Goal: Transaction & Acquisition: Purchase product/service

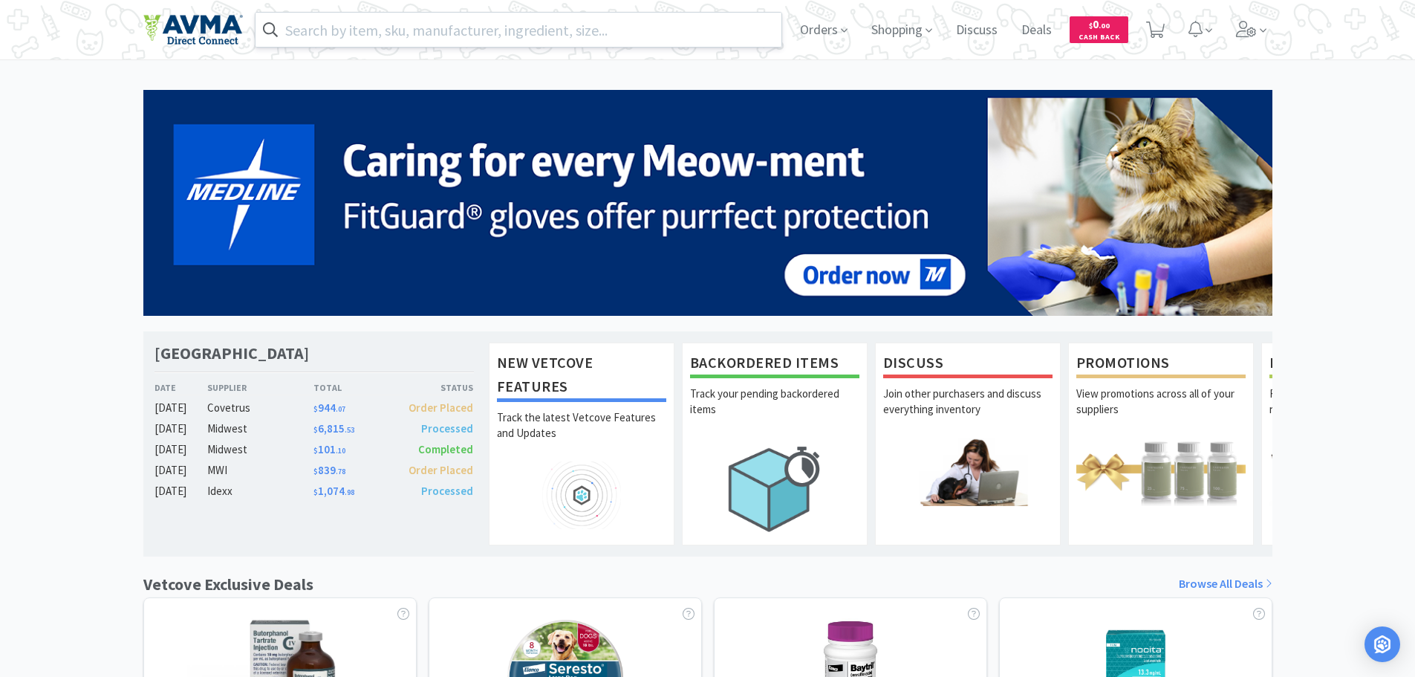
click at [360, 27] on input "text" at bounding box center [519, 30] width 527 height 34
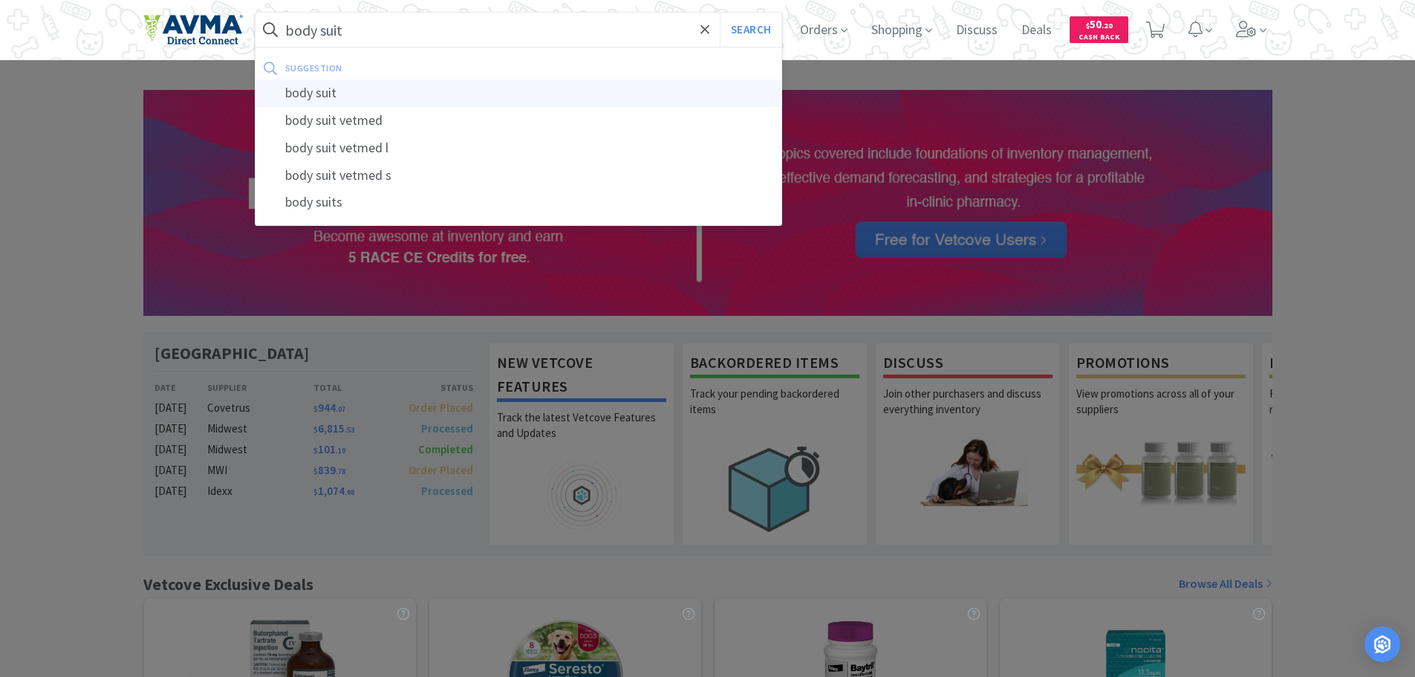
type input "body suit"
click at [351, 85] on div "body suit" at bounding box center [519, 92] width 527 height 27
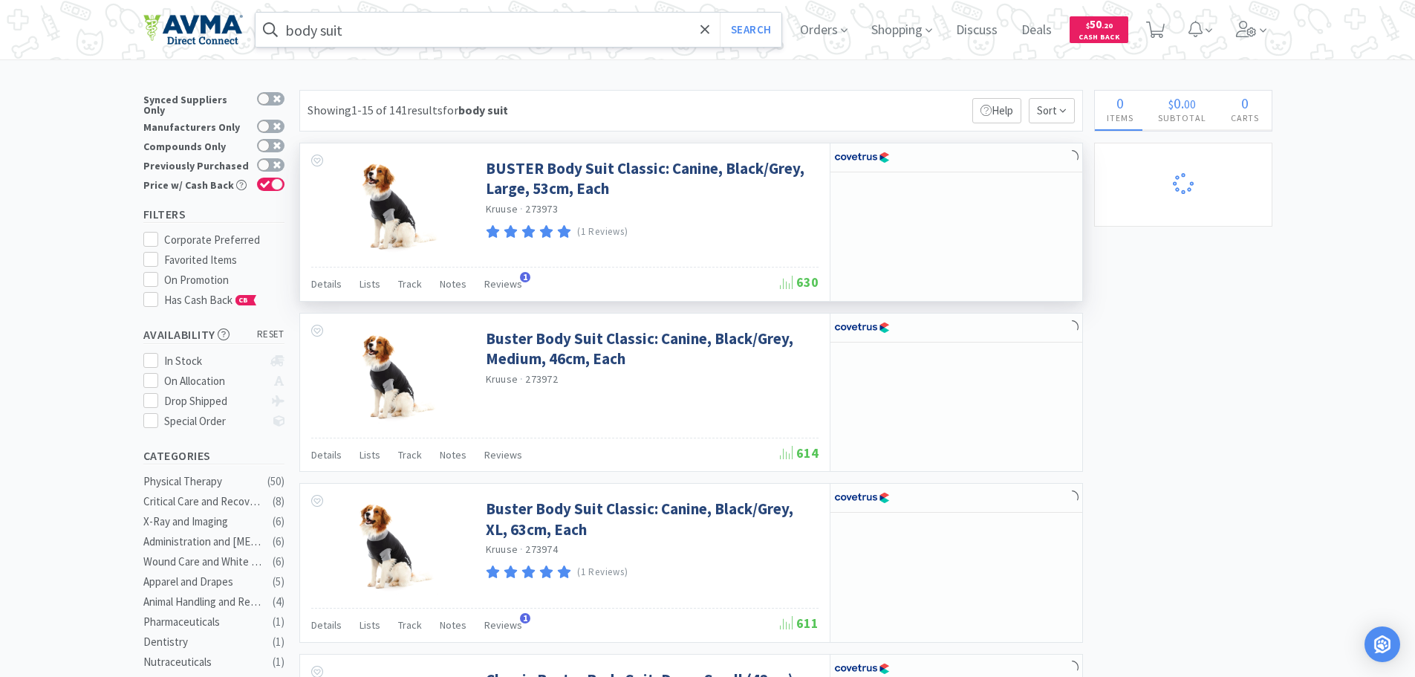
select select "2"
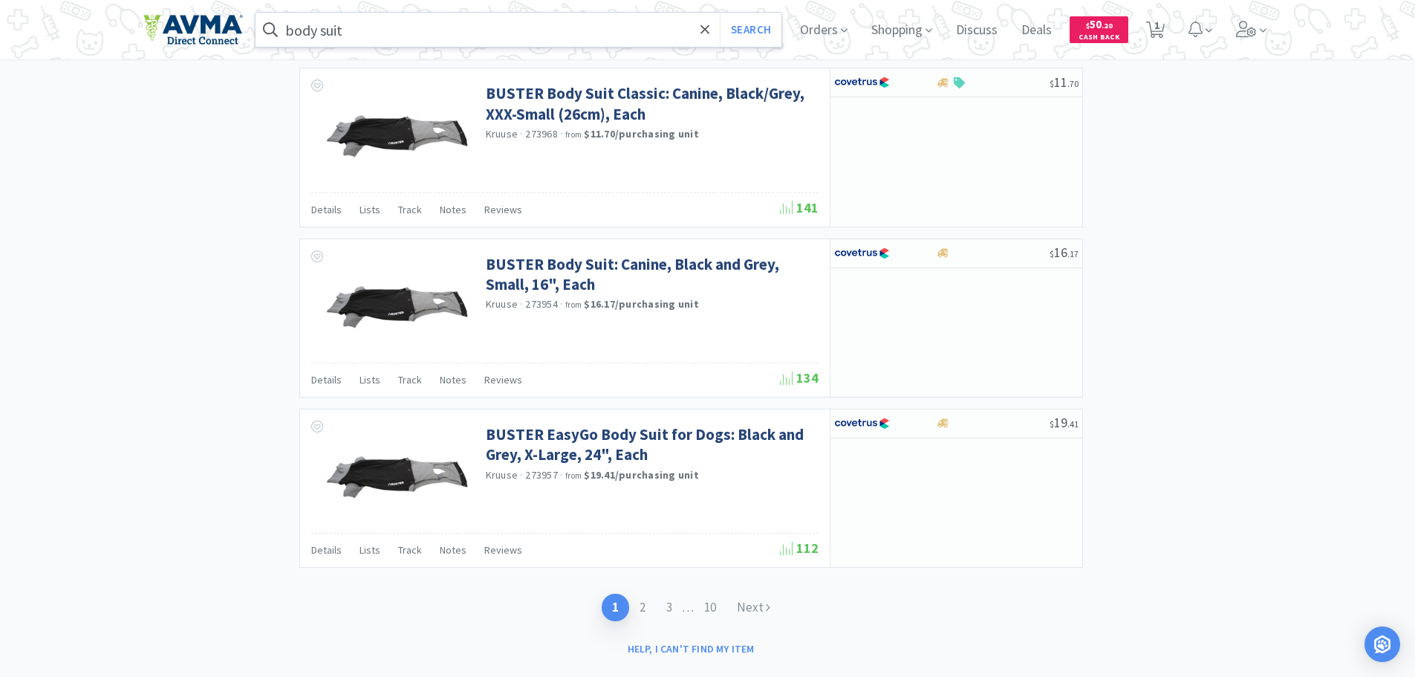
scroll to position [2146, 0]
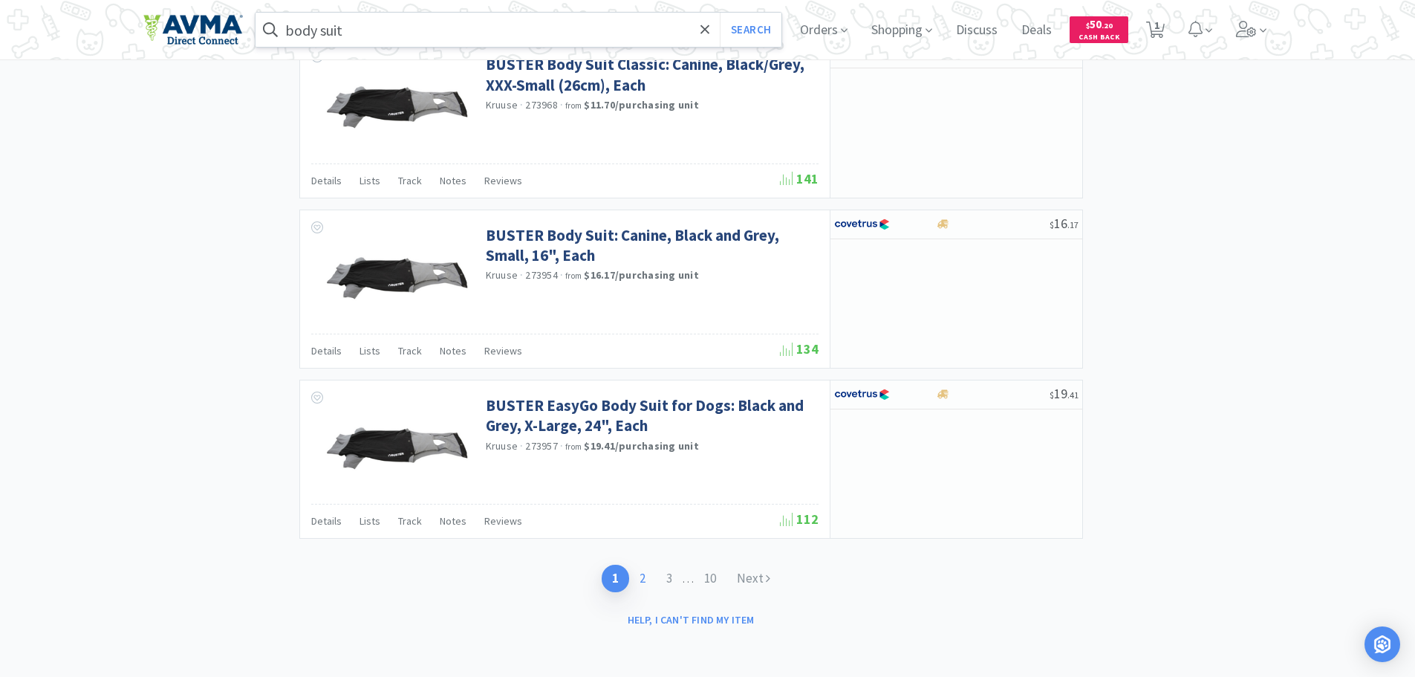
click at [640, 581] on link "2" at bounding box center [642, 578] width 27 height 27
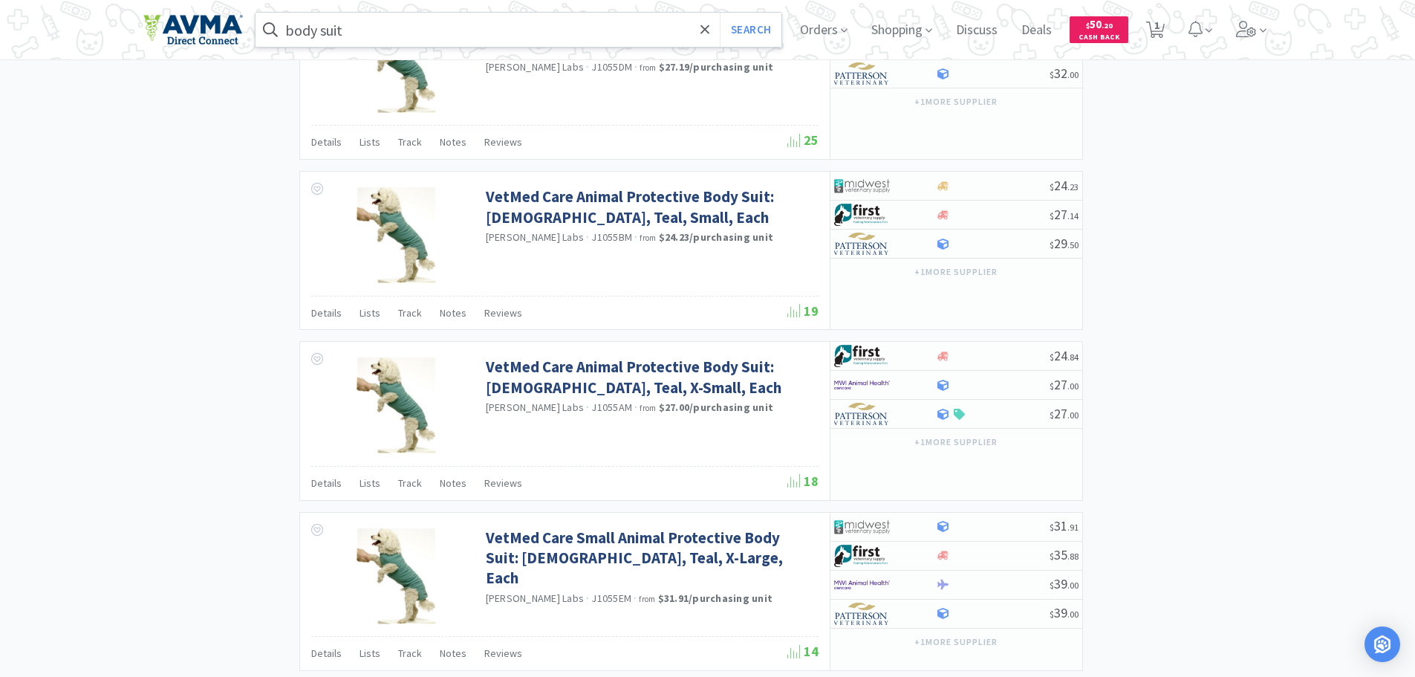
scroll to position [2147, 0]
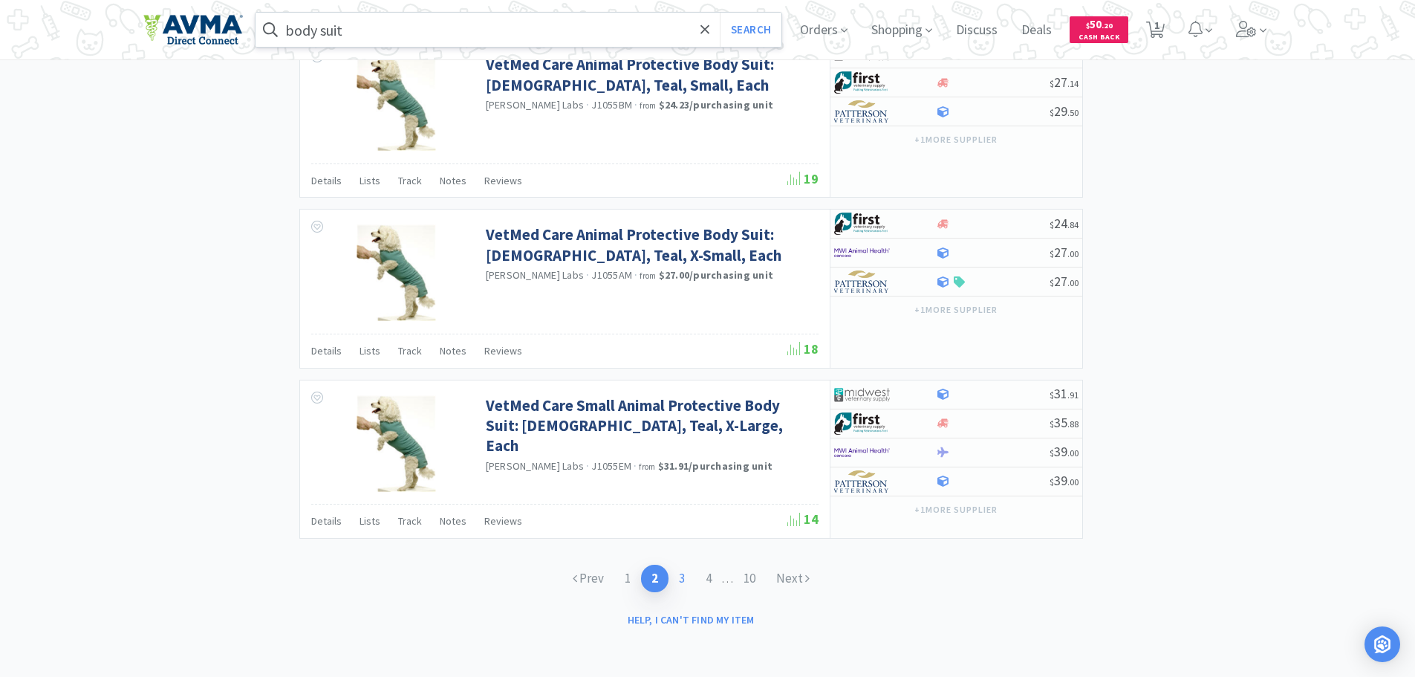
click at [678, 574] on link "3" at bounding box center [682, 578] width 27 height 27
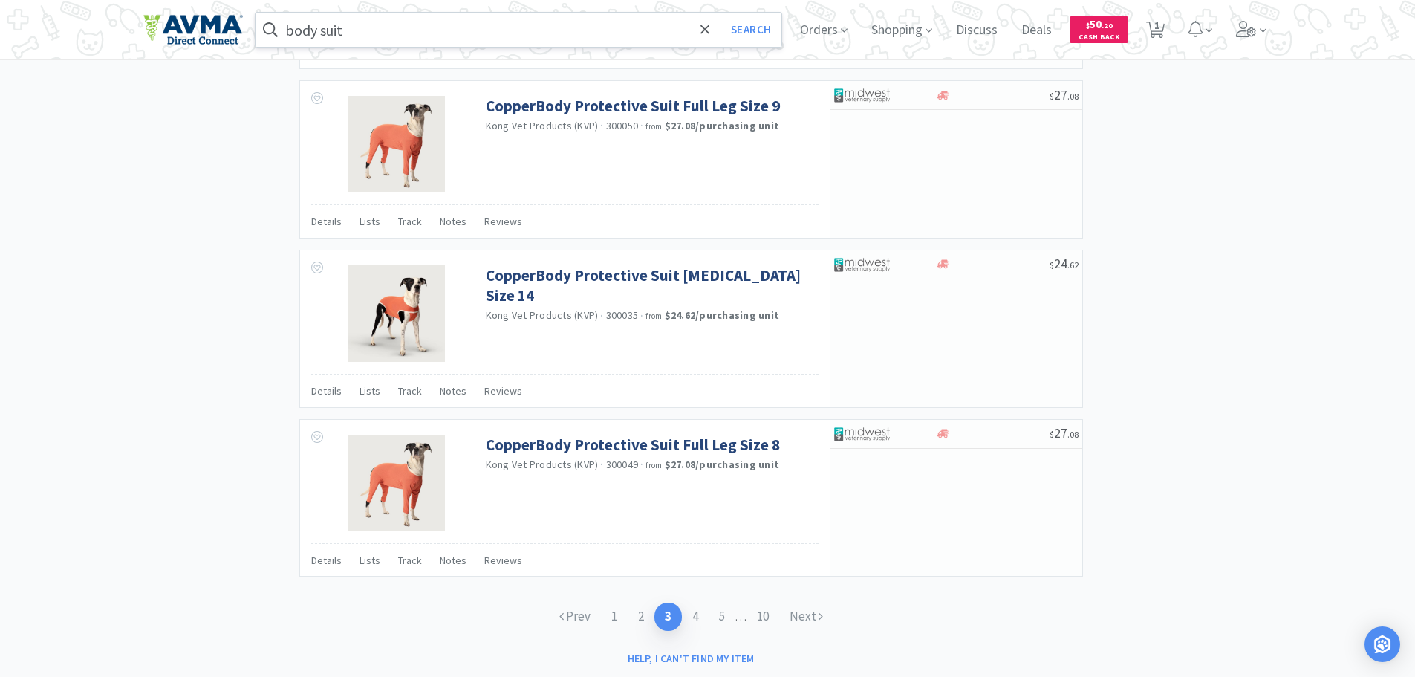
scroll to position [2136, 0]
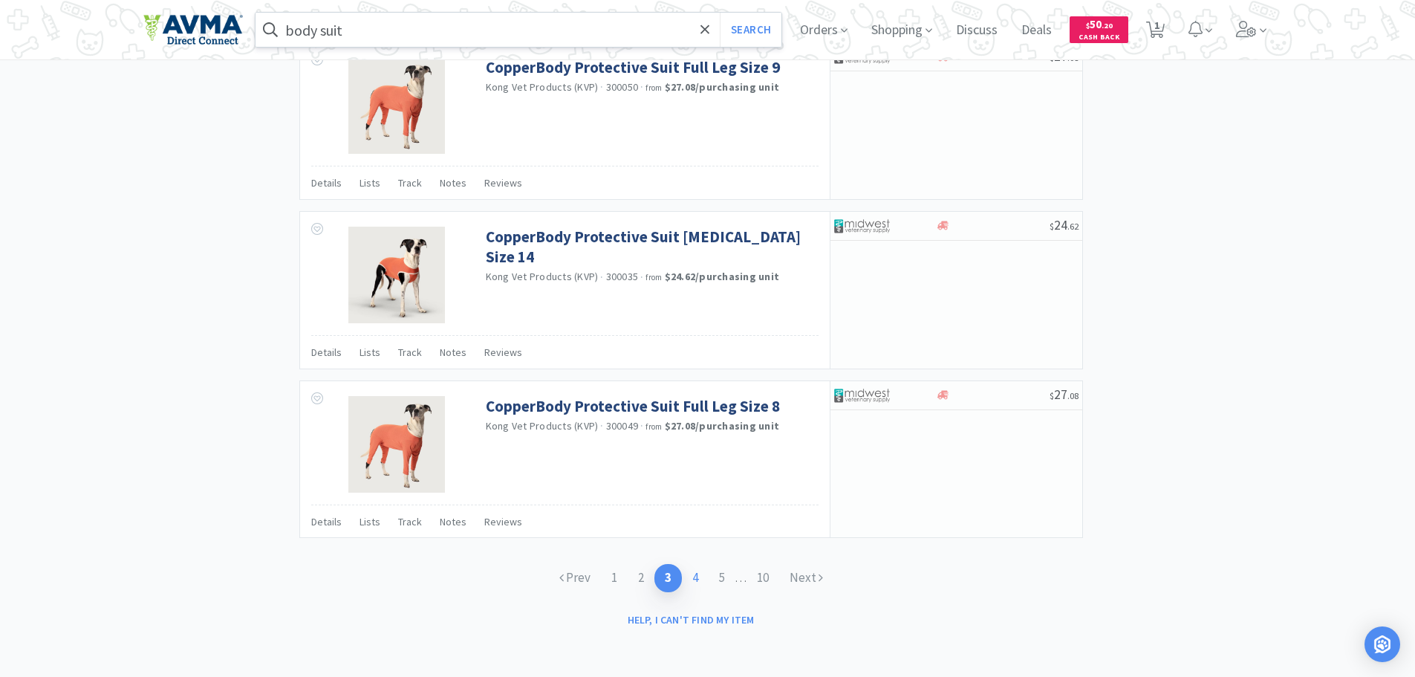
click at [692, 573] on link "4" at bounding box center [695, 577] width 27 height 27
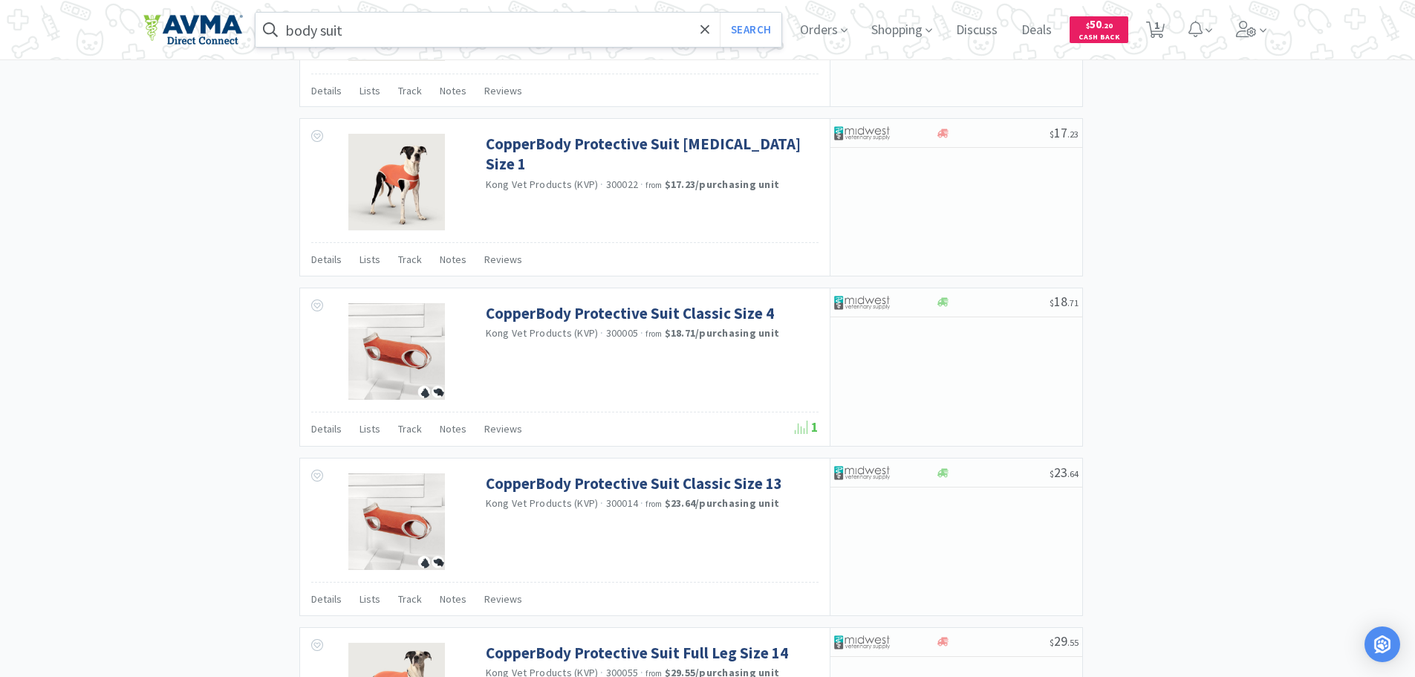
scroll to position [1634, 0]
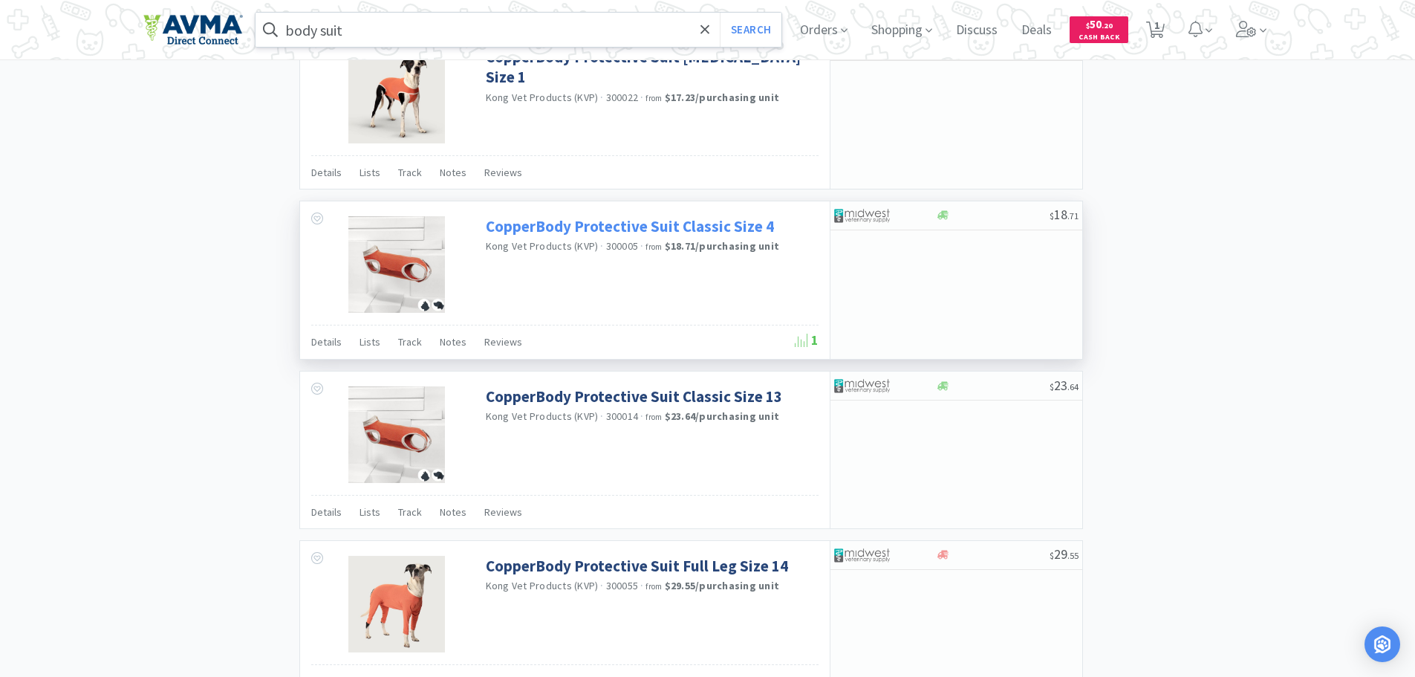
click at [601, 230] on link "CopperBody Protective Suit Classic Size 4" at bounding box center [630, 226] width 288 height 20
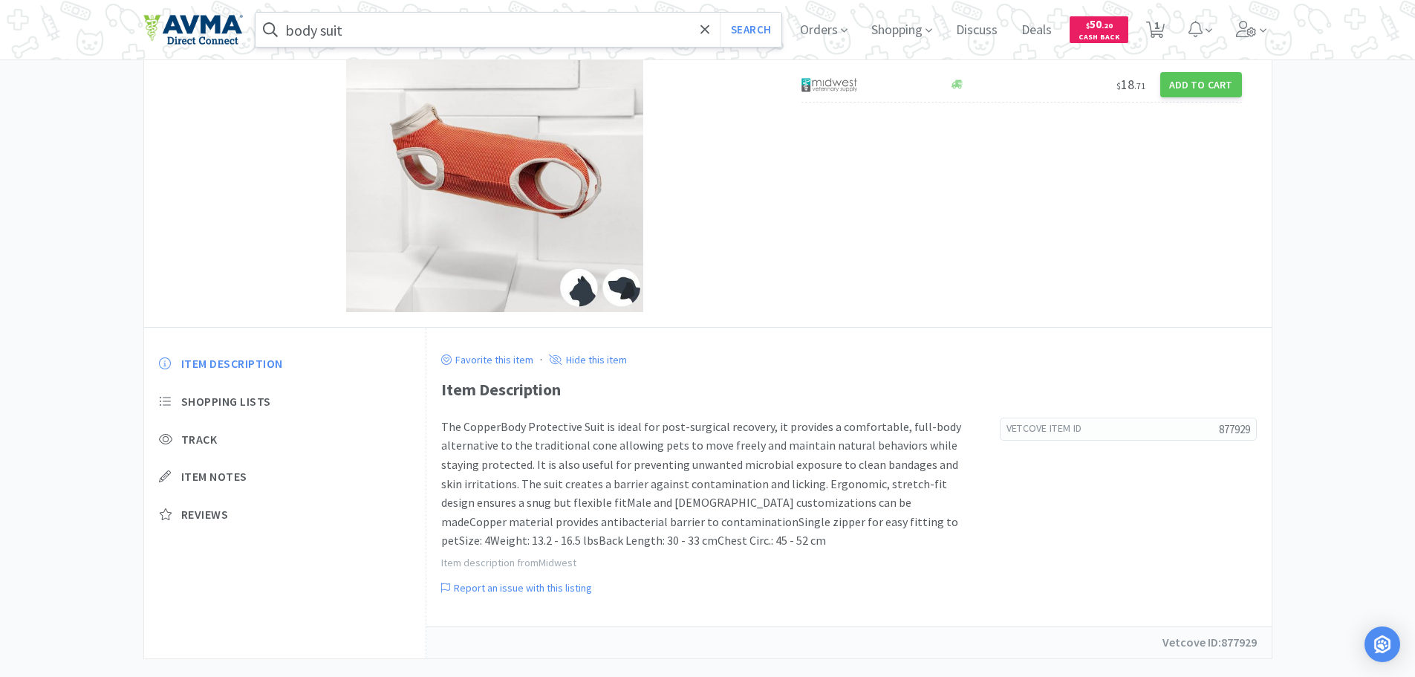
scroll to position [159, 0]
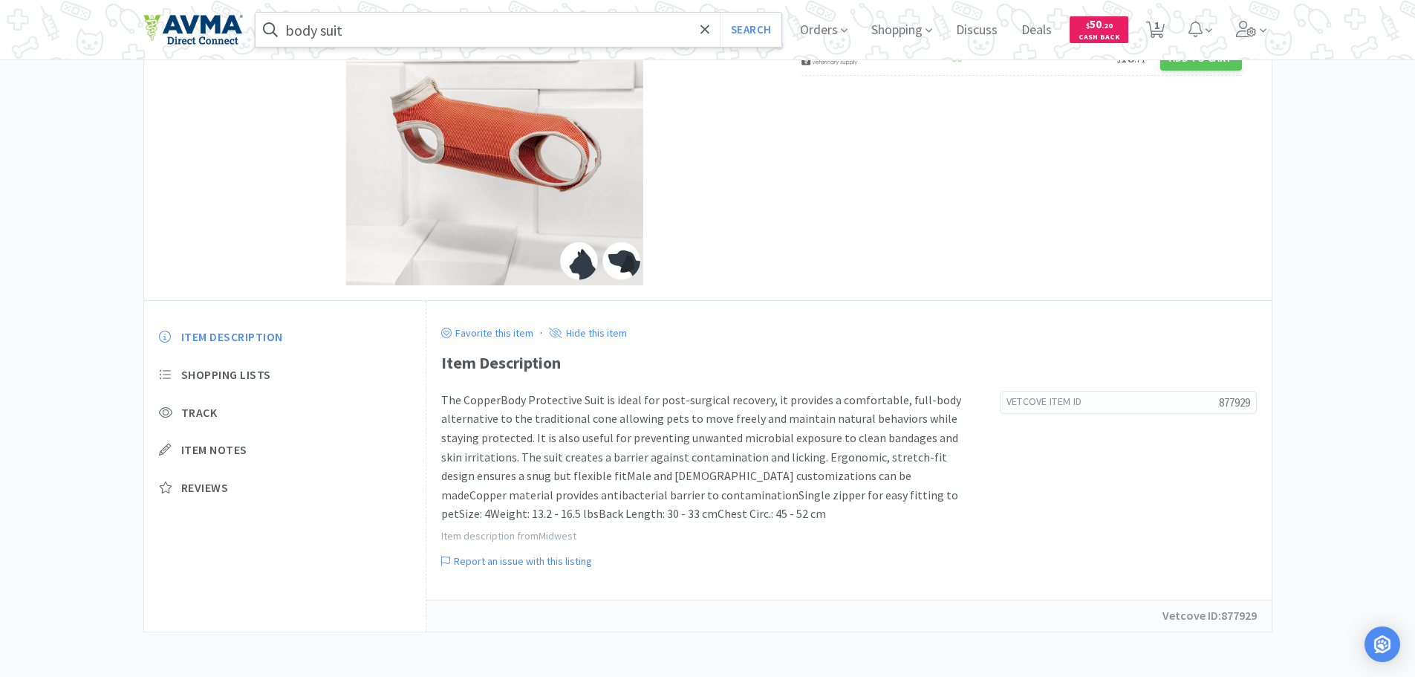
click at [507, 152] on img at bounding box center [494, 136] width 297 height 297
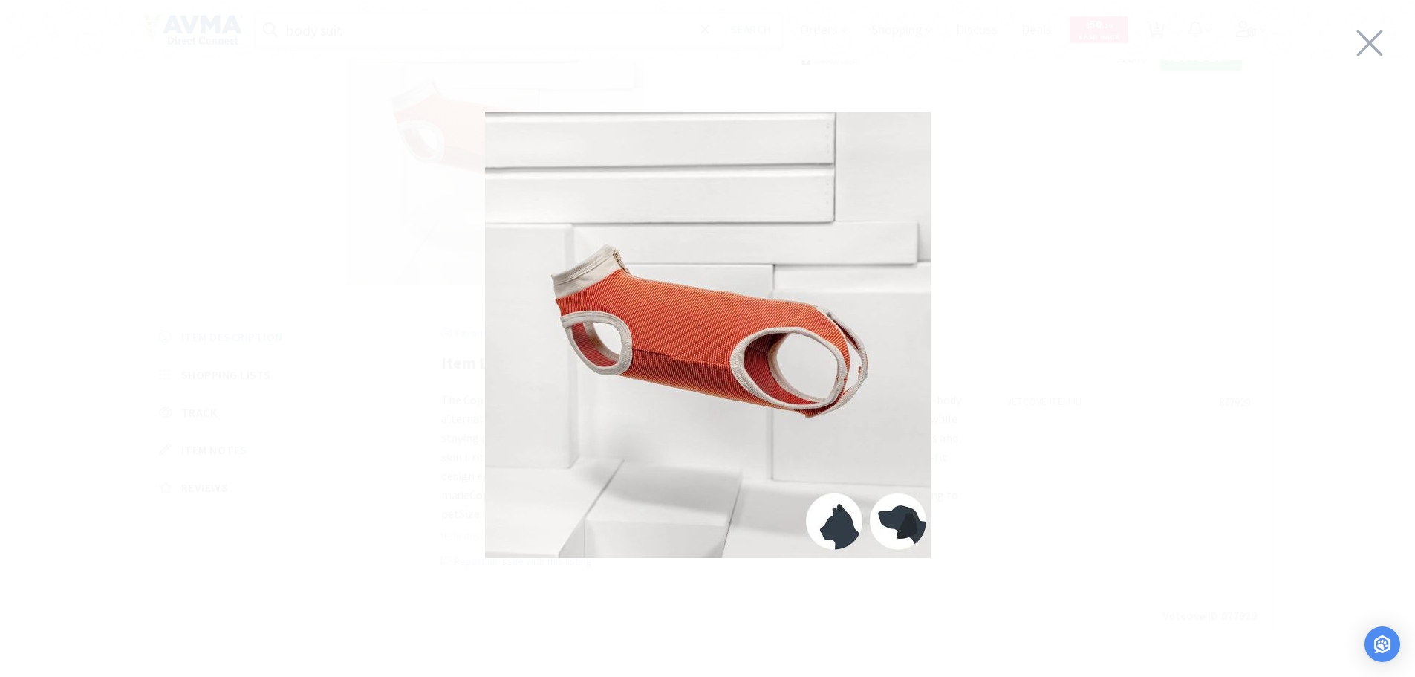
click at [711, 338] on img at bounding box center [708, 335] width 446 height 446
click at [1370, 37] on icon at bounding box center [1369, 43] width 31 height 42
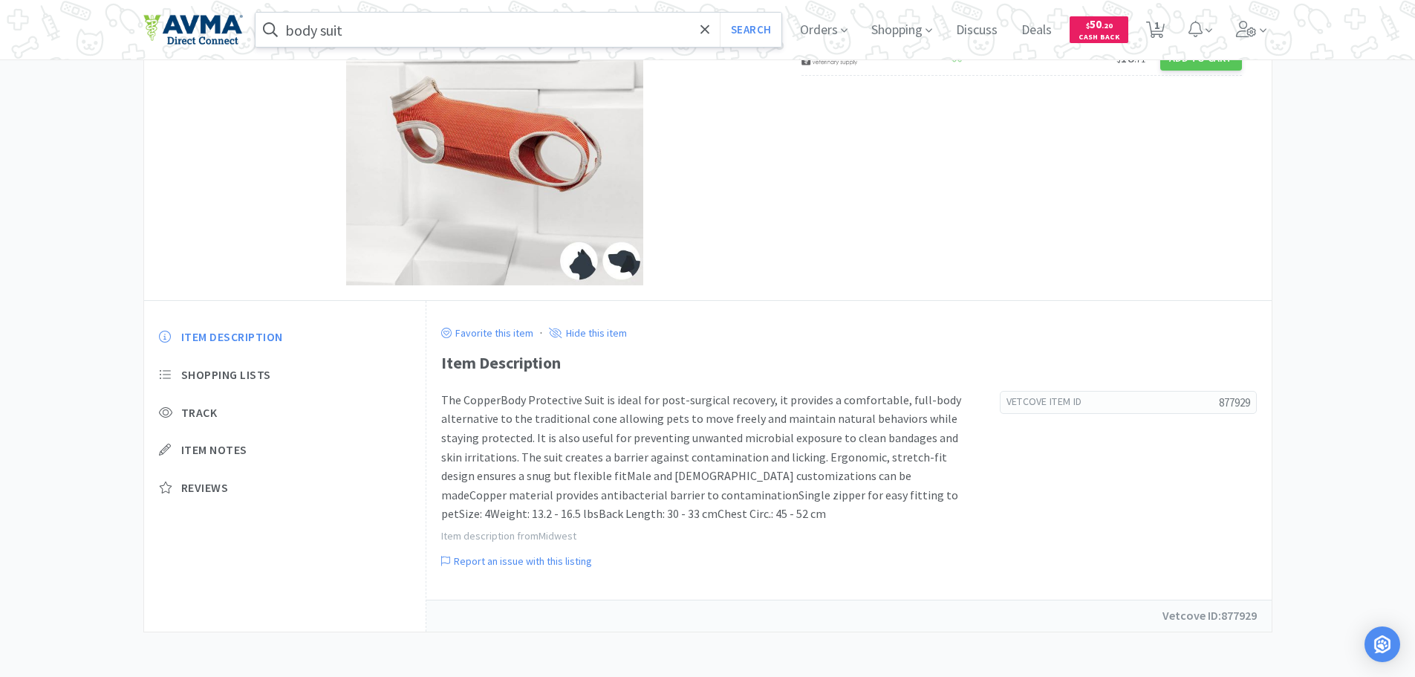
scroll to position [0, 0]
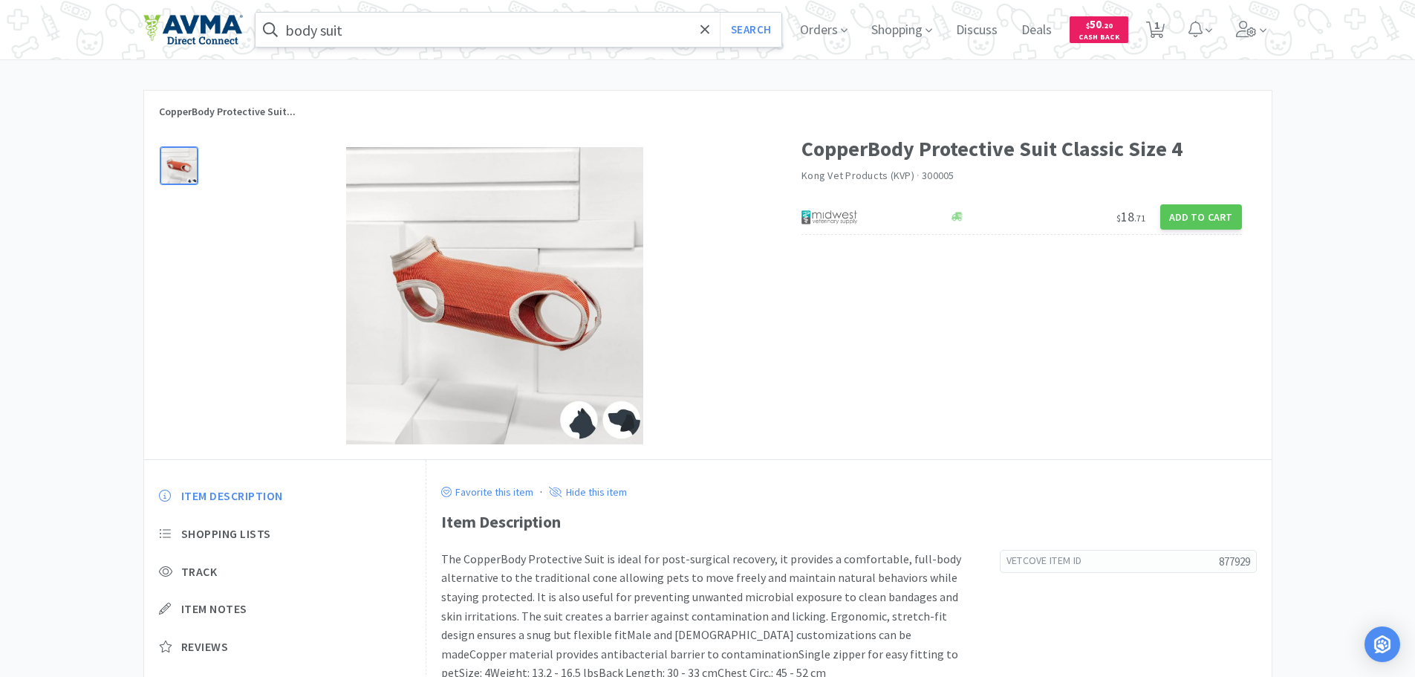
click at [630, 415] on img at bounding box center [494, 295] width 297 height 297
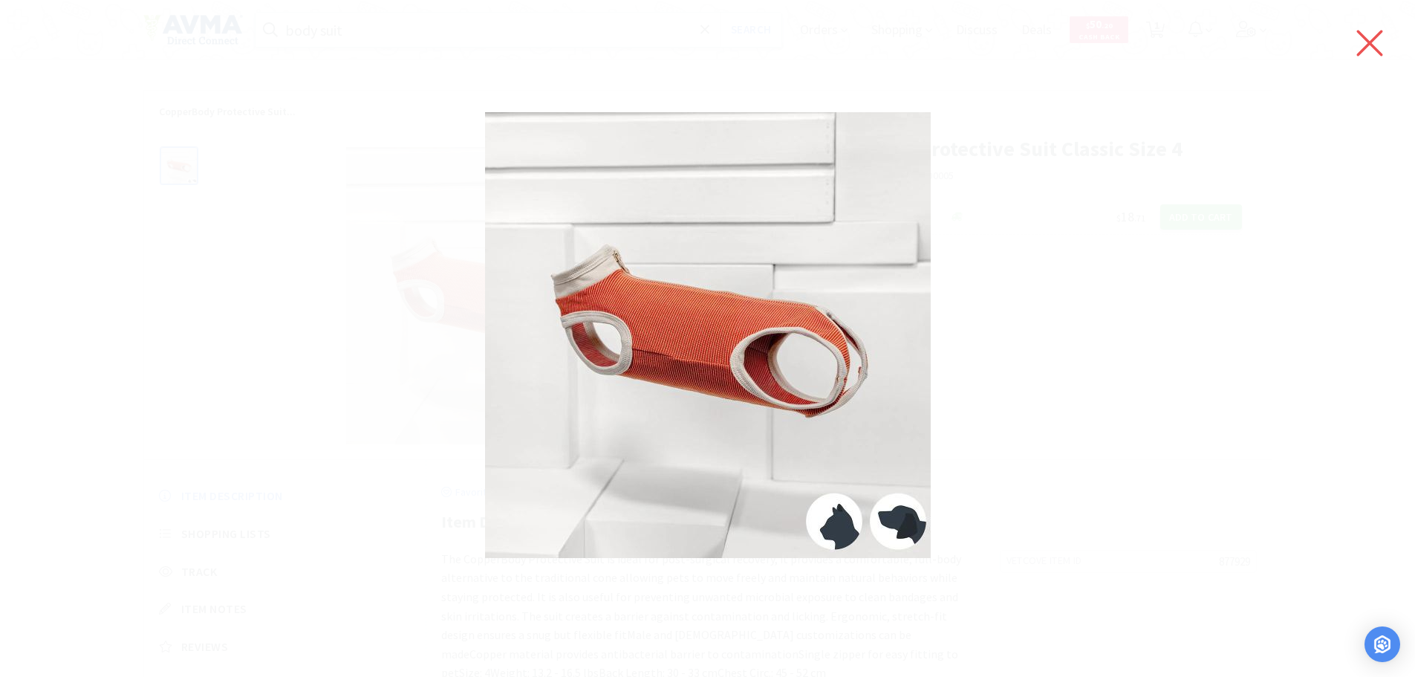
click at [1366, 41] on icon at bounding box center [1370, 43] width 26 height 26
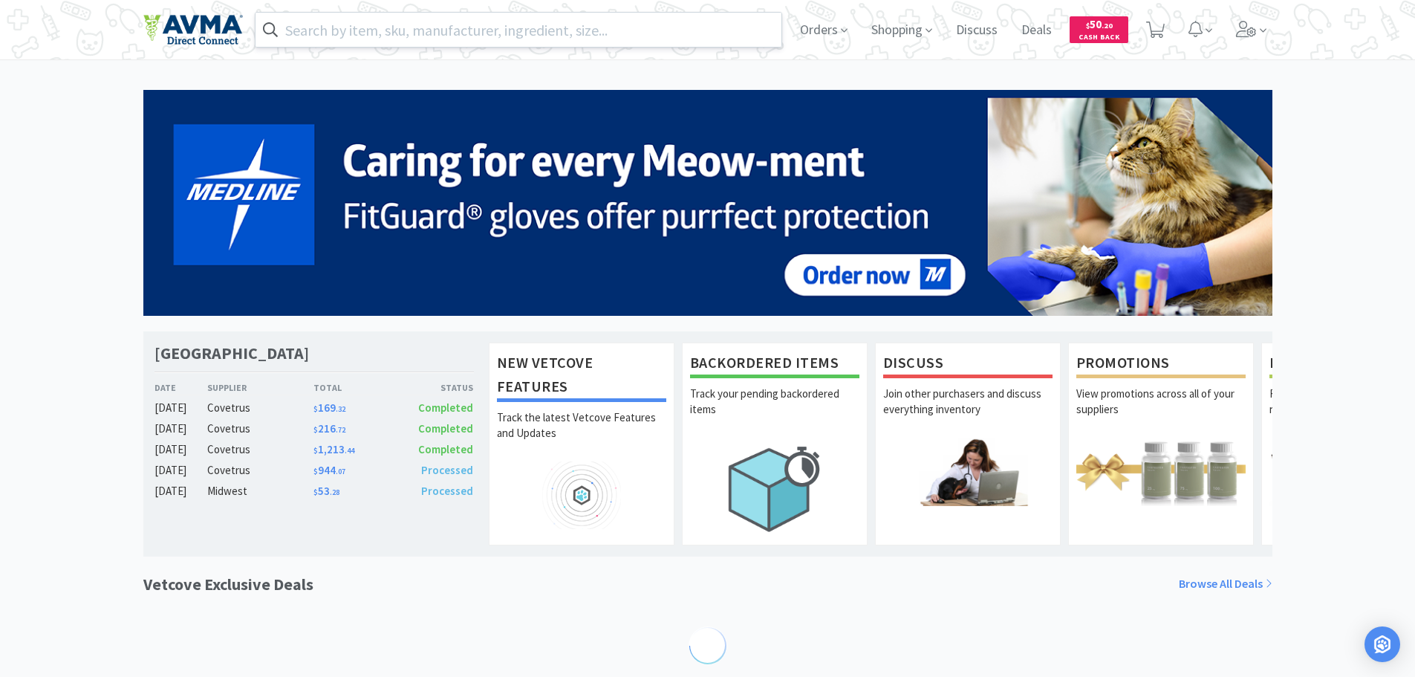
click at [345, 27] on input "text" at bounding box center [519, 30] width 527 height 34
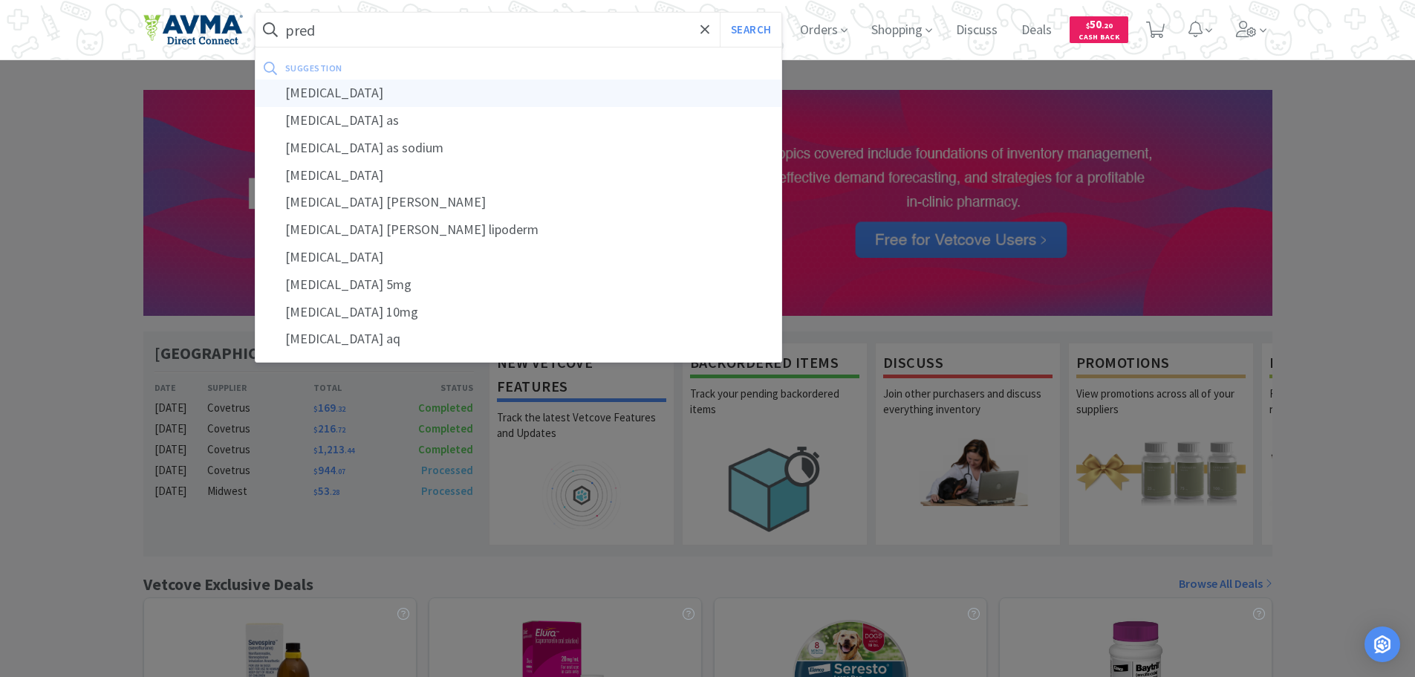
click at [305, 97] on div "prednisolone" at bounding box center [519, 92] width 527 height 27
type input "prednisolone"
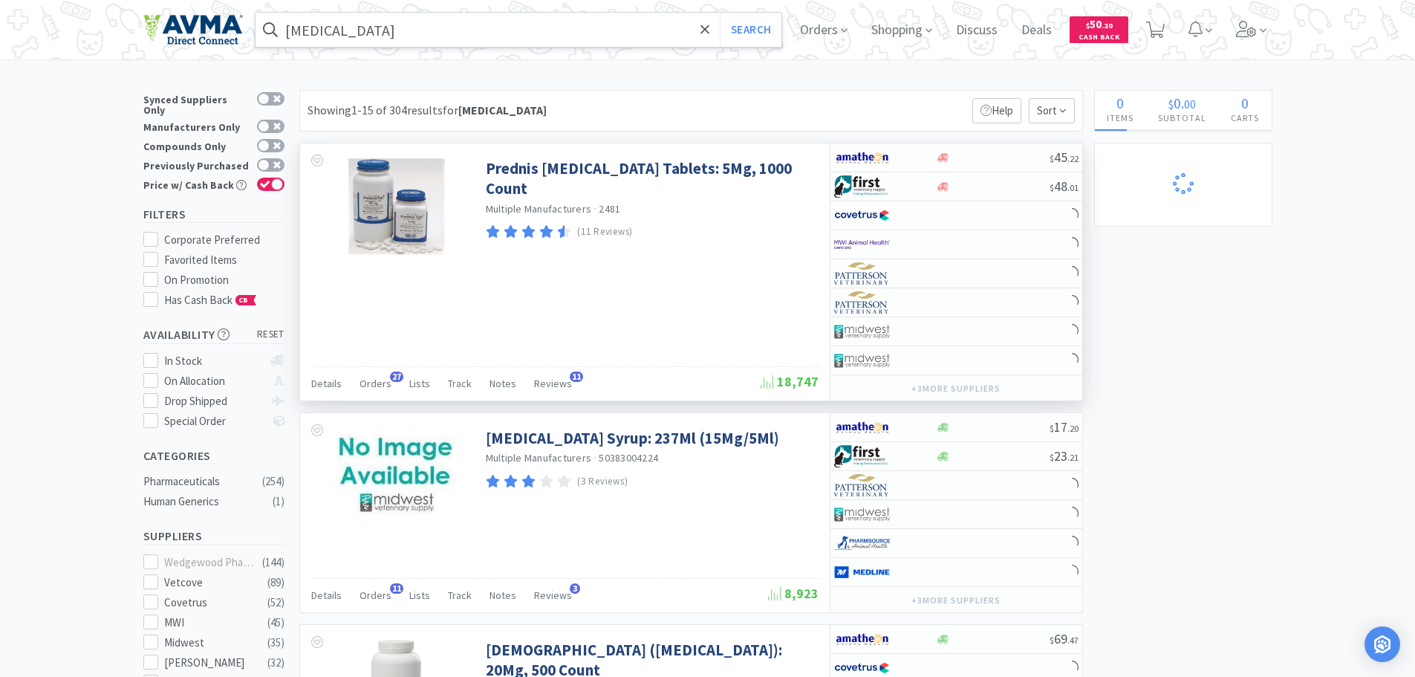
select select "2"
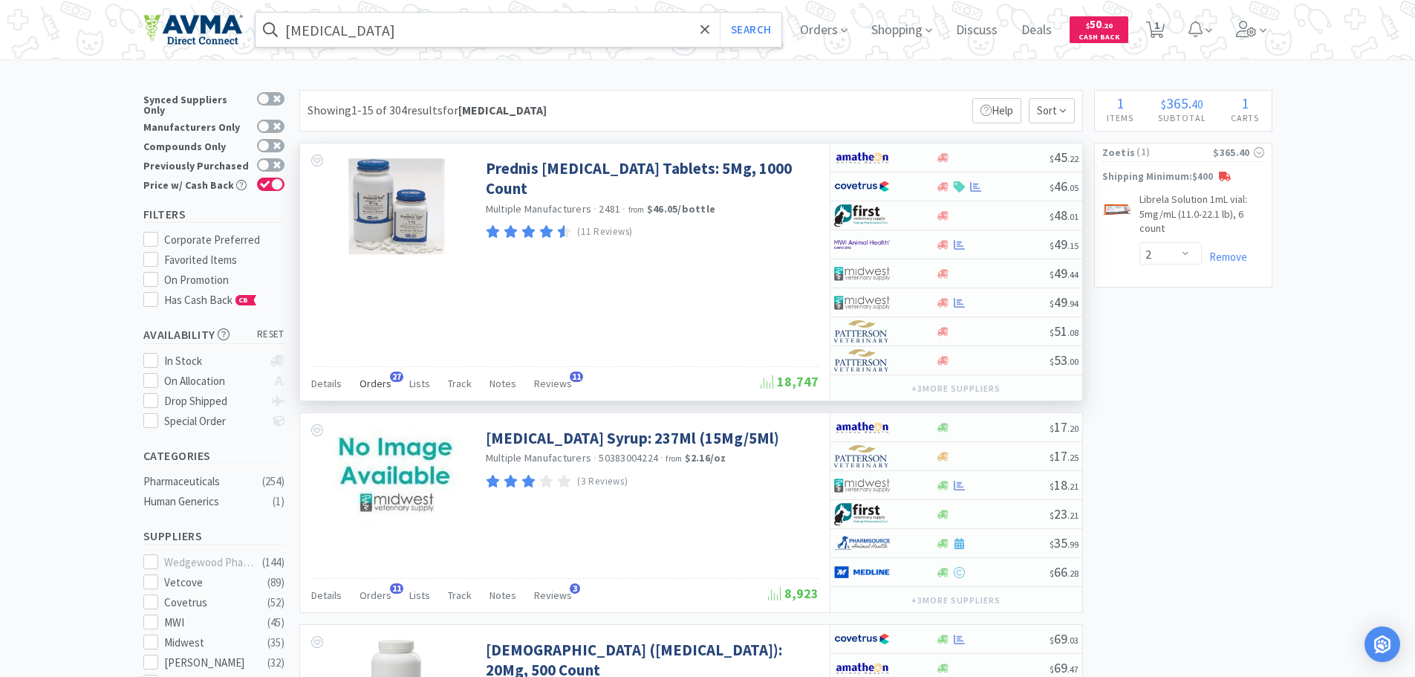
click at [380, 391] on div "Orders 27" at bounding box center [376, 385] width 32 height 28
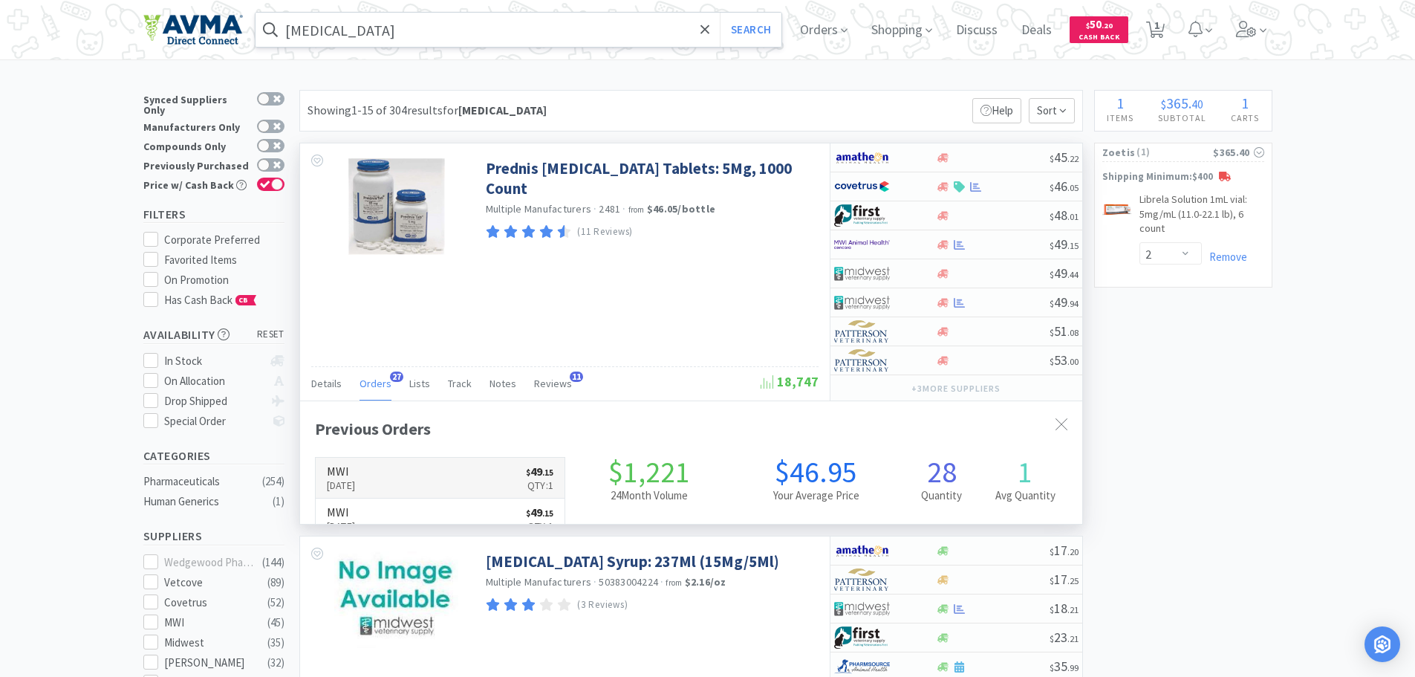
scroll to position [398, 782]
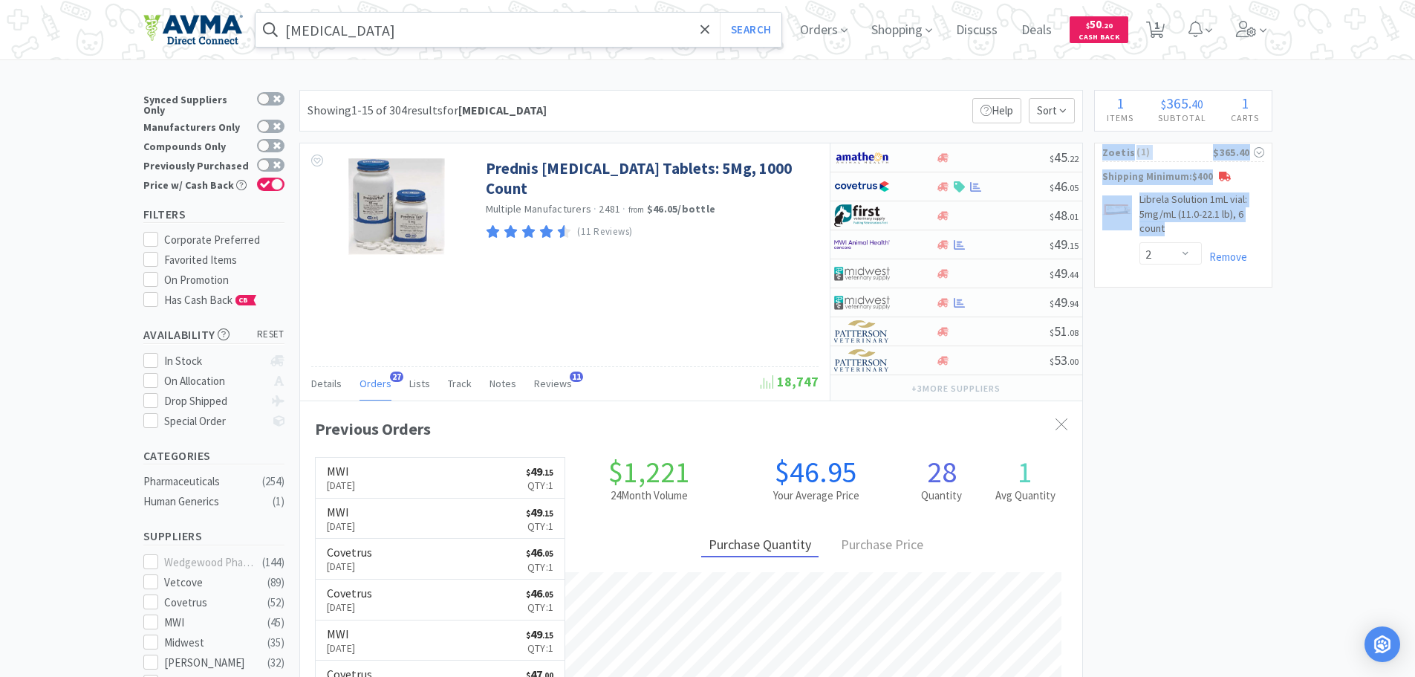
drag, startPoint x: 1415, startPoint y: 129, endPoint x: 1426, endPoint y: 139, distance: 14.7
click at [1415, 230] on html "prednisolone Search Orders Shopping Discuss Discuss Deals Deals $ 50 . 20 Cash …" at bounding box center [707, 338] width 1415 height 677
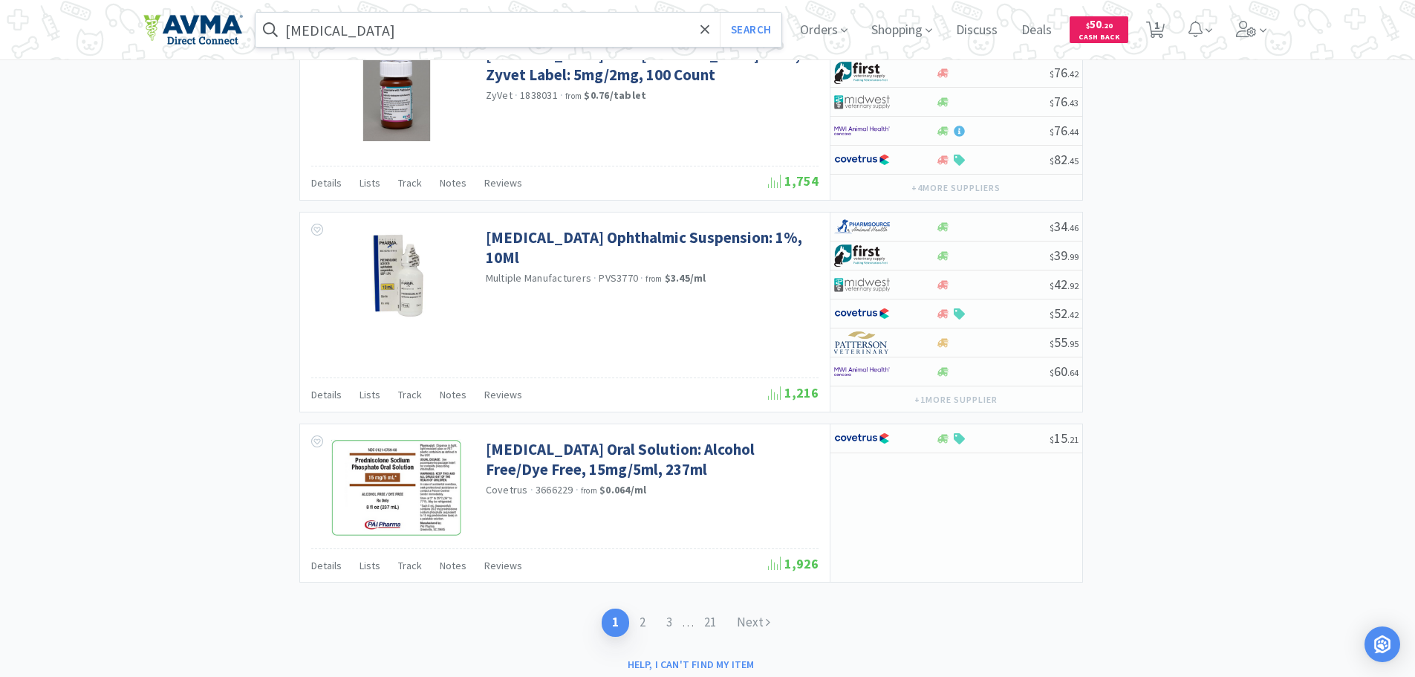
scroll to position [2881, 0]
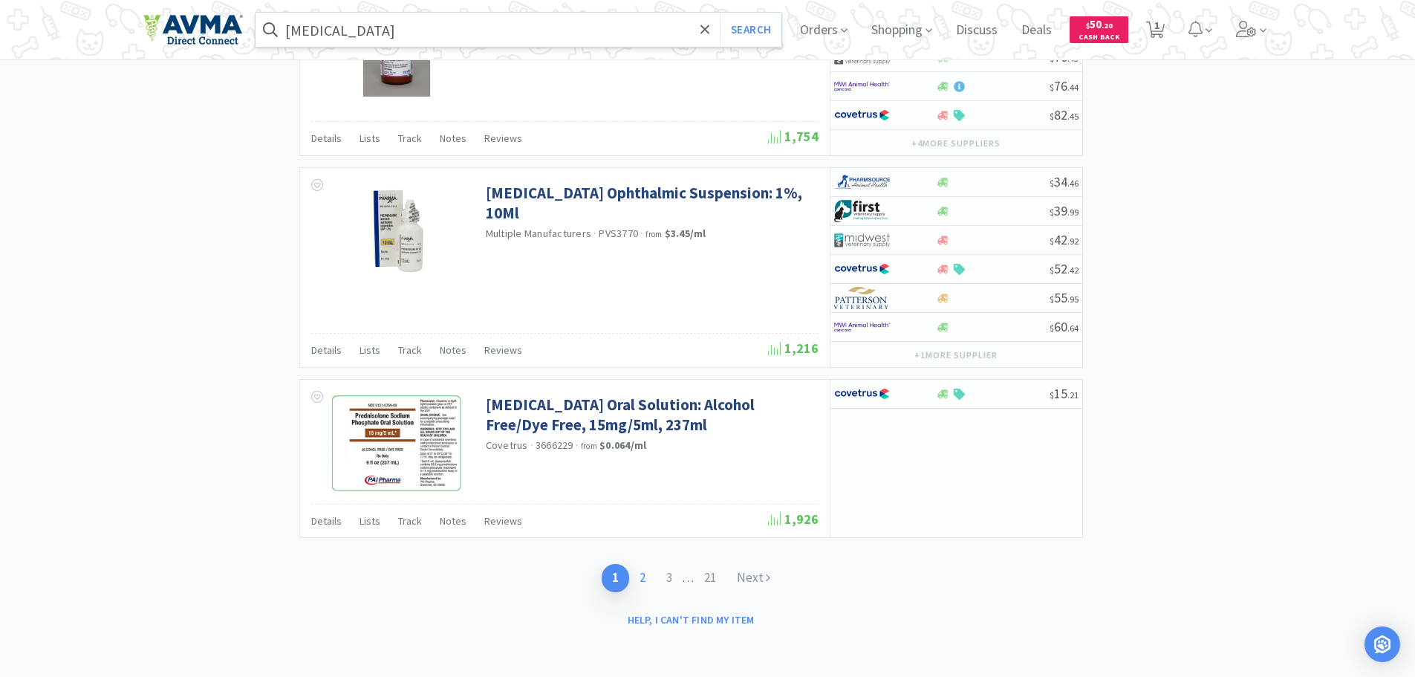
click at [641, 575] on link "2" at bounding box center [642, 577] width 27 height 27
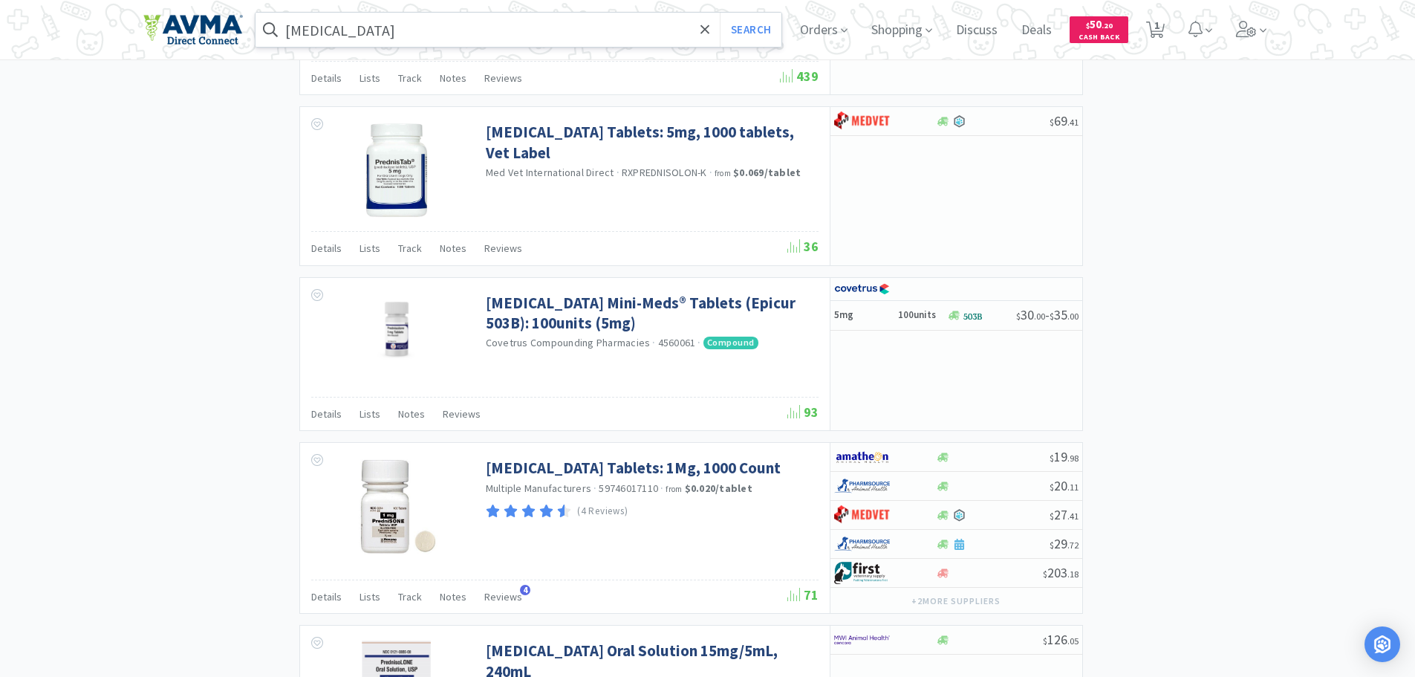
scroll to position [1478, 0]
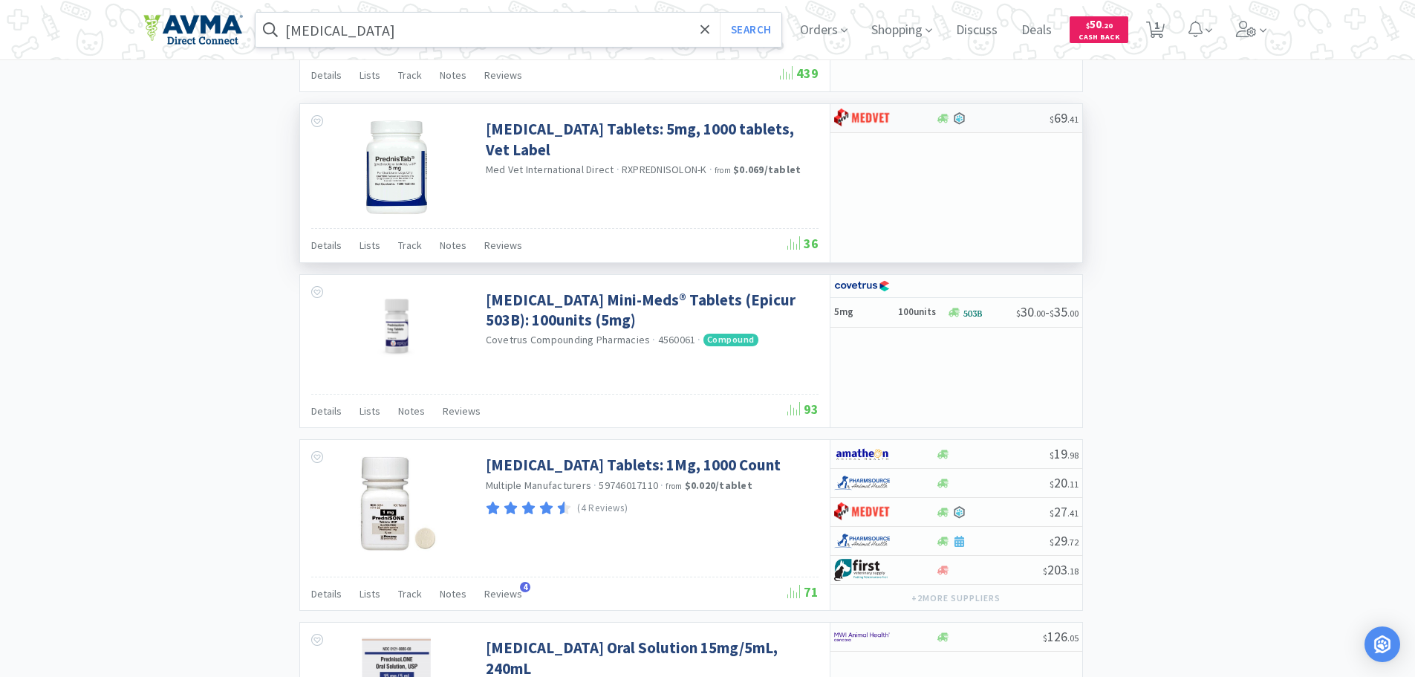
click at [992, 117] on div at bounding box center [993, 118] width 114 height 13
select select "1"
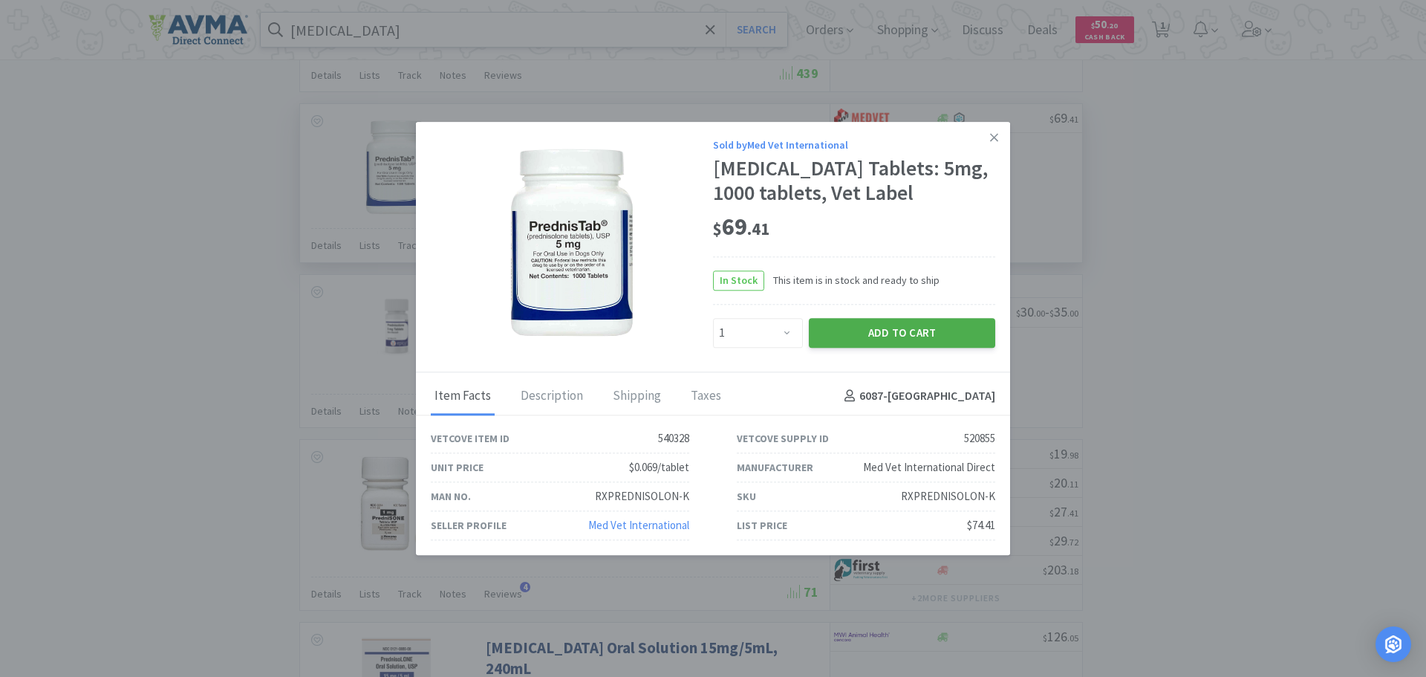
click at [840, 337] on button "Add to Cart" at bounding box center [902, 333] width 186 height 30
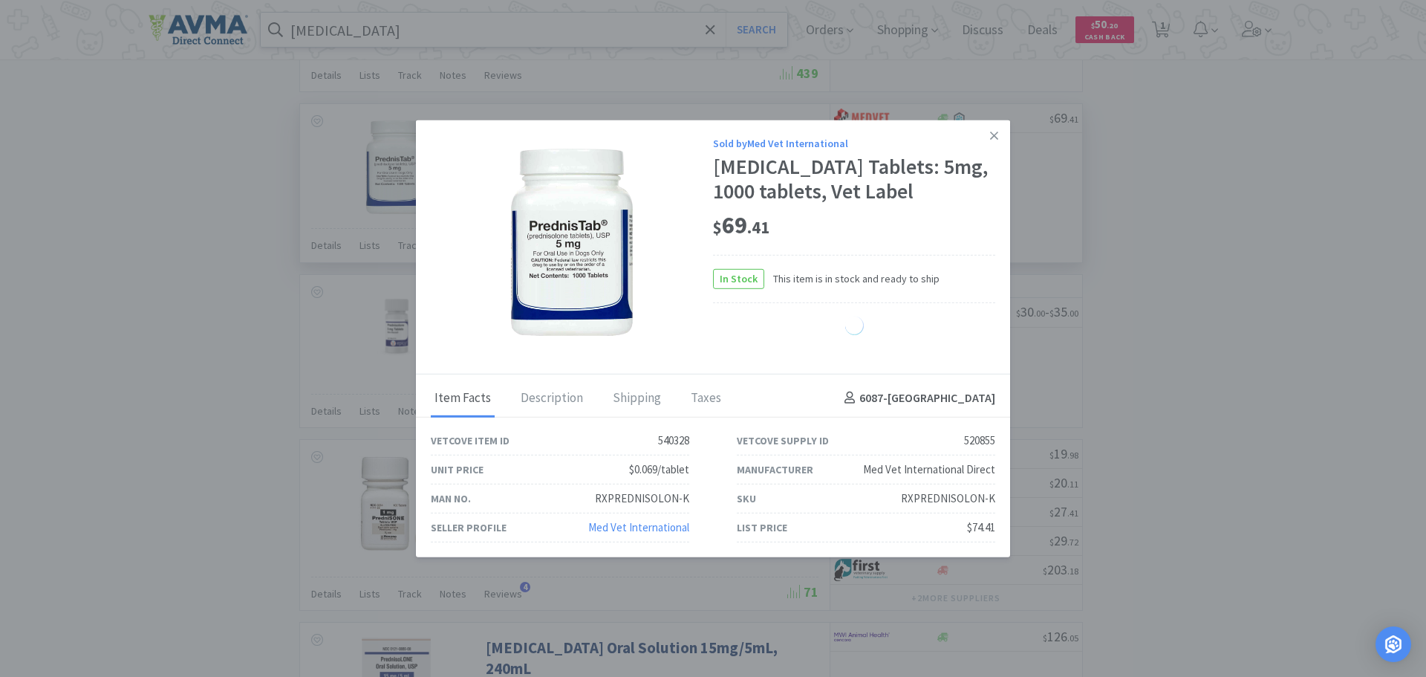
select select "1"
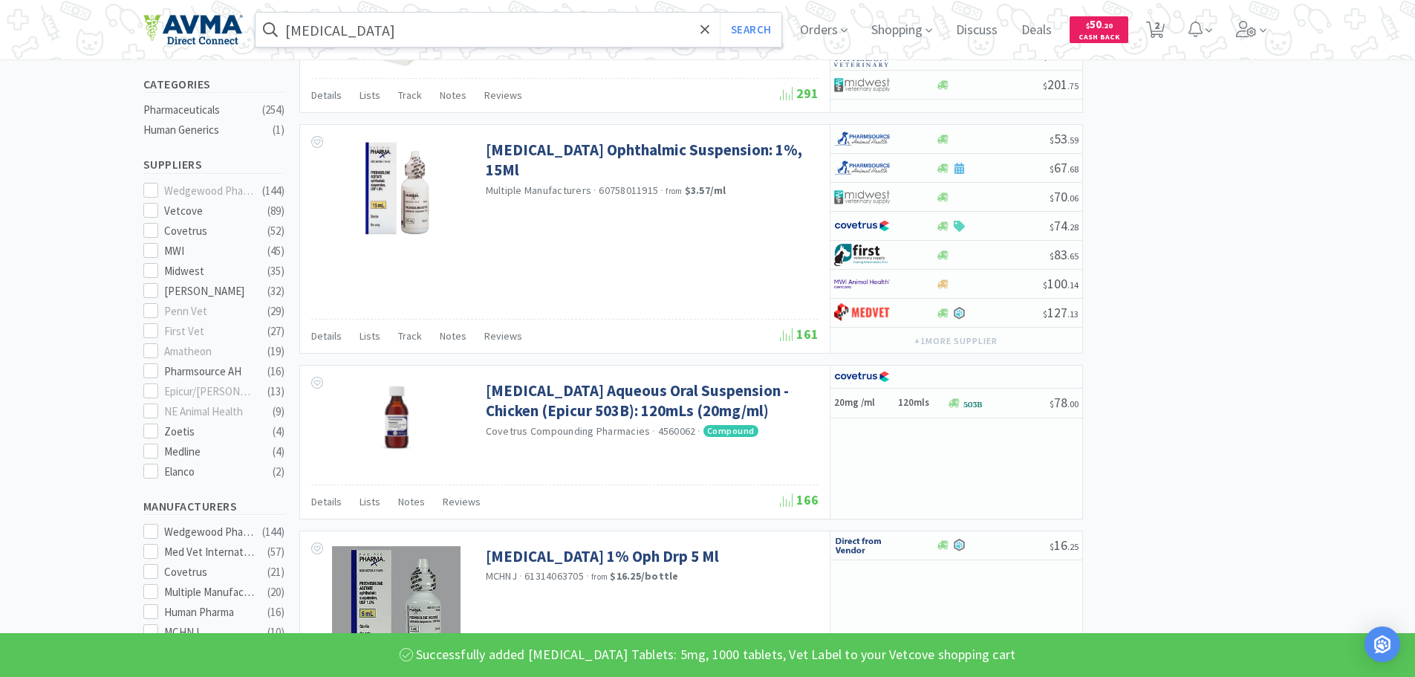
scroll to position [0, 0]
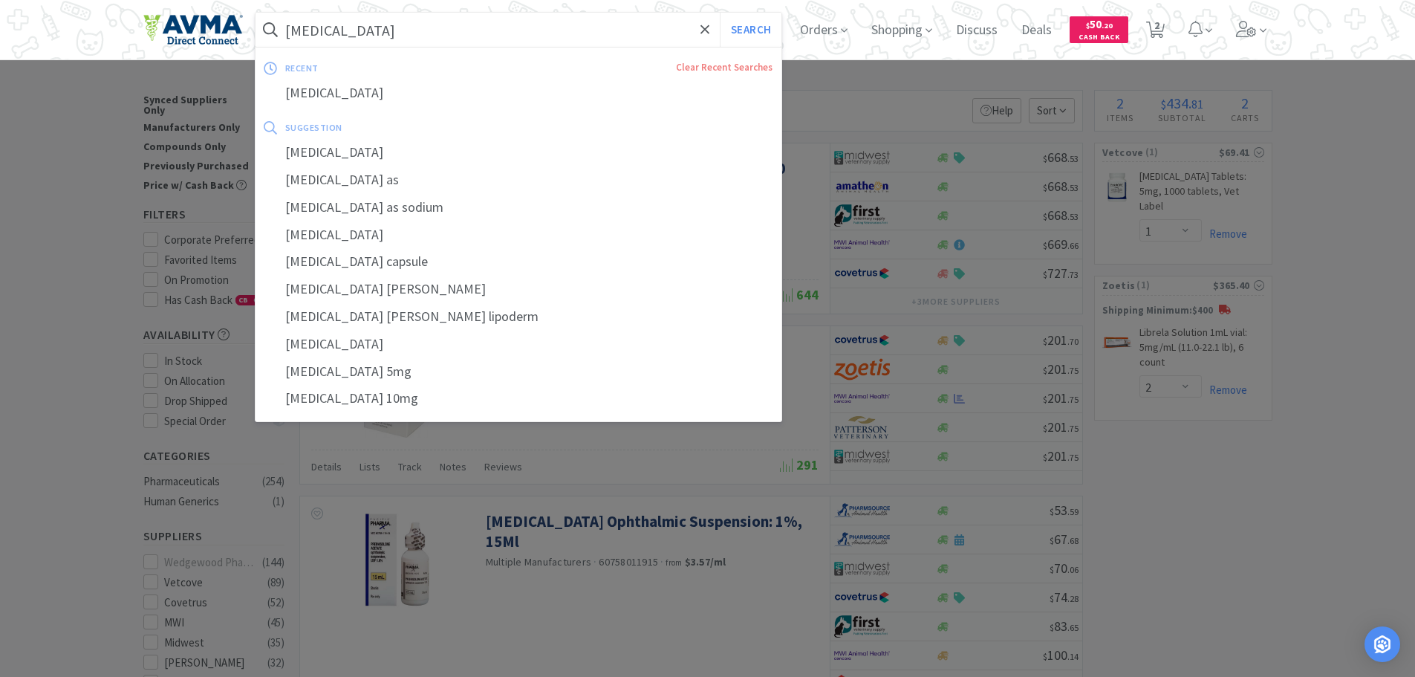
click at [403, 36] on input "prednisolone" at bounding box center [519, 30] width 527 height 34
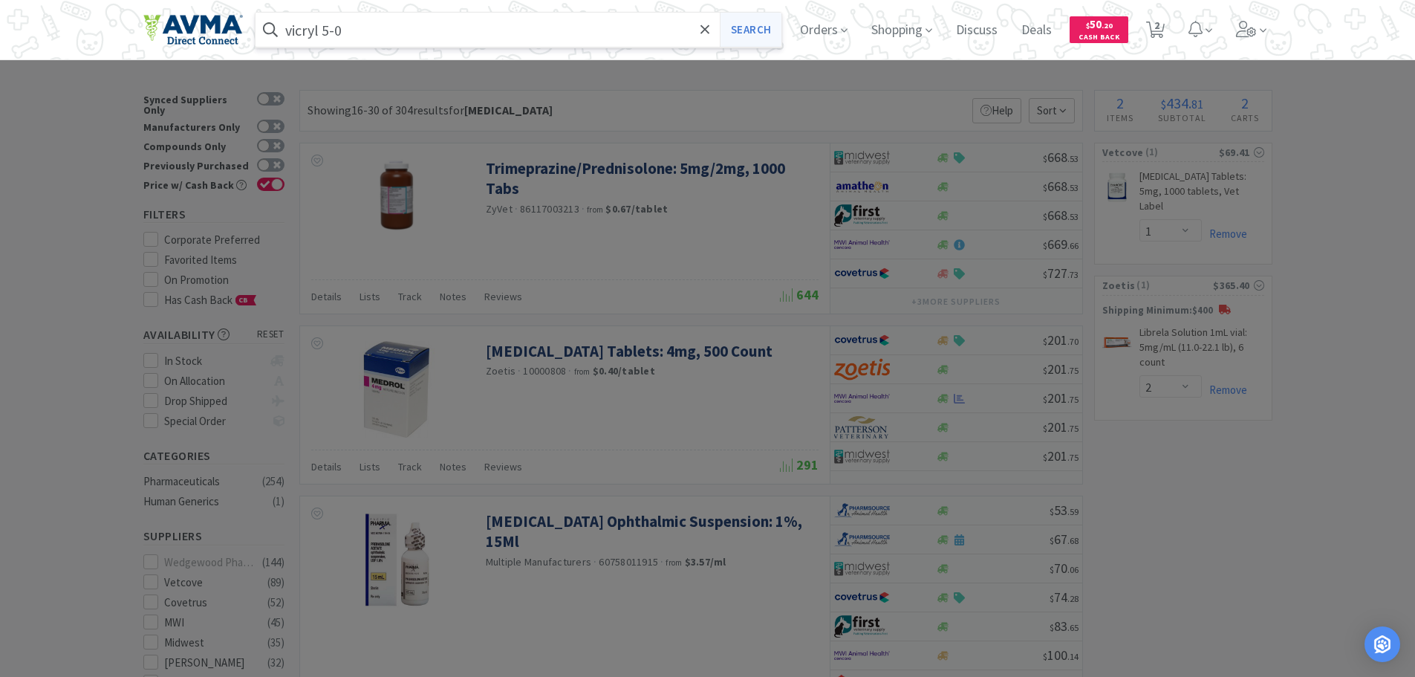
type input "vicryl 5-0"
click at [763, 37] on button "Search" at bounding box center [751, 30] width 62 height 34
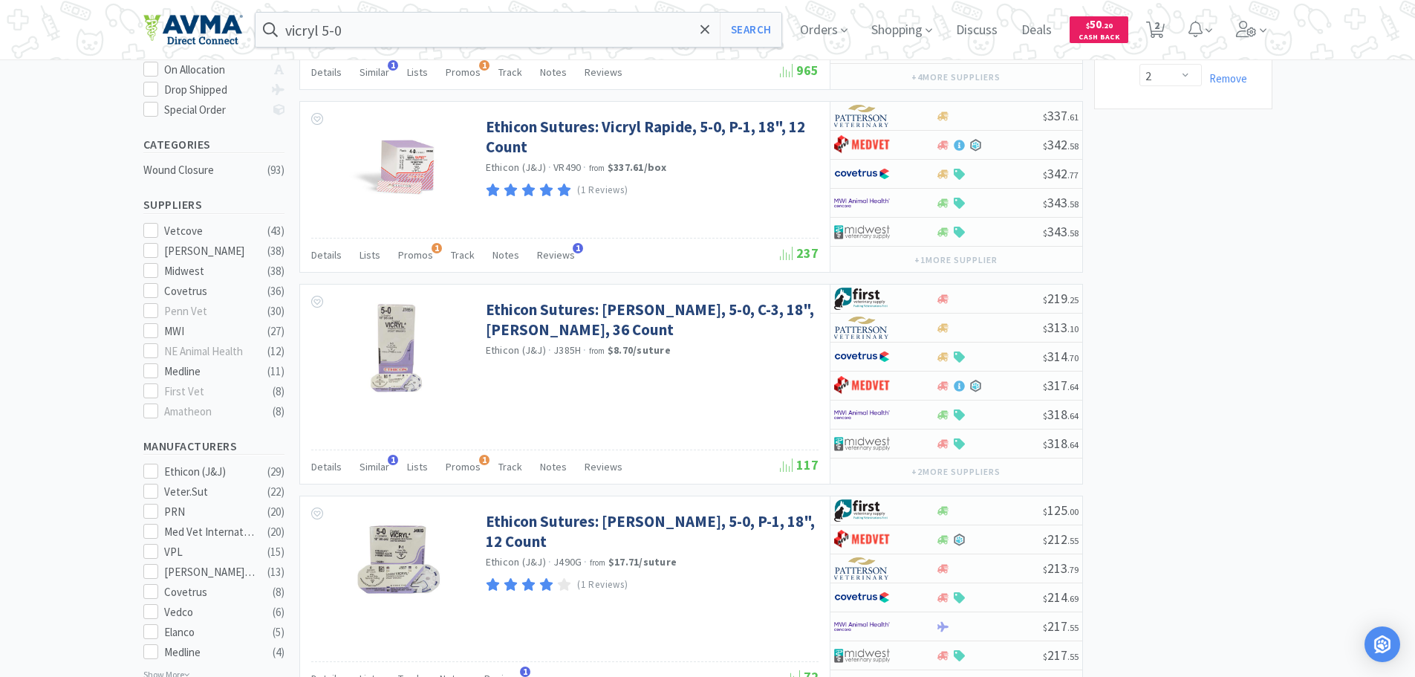
scroll to position [371, 0]
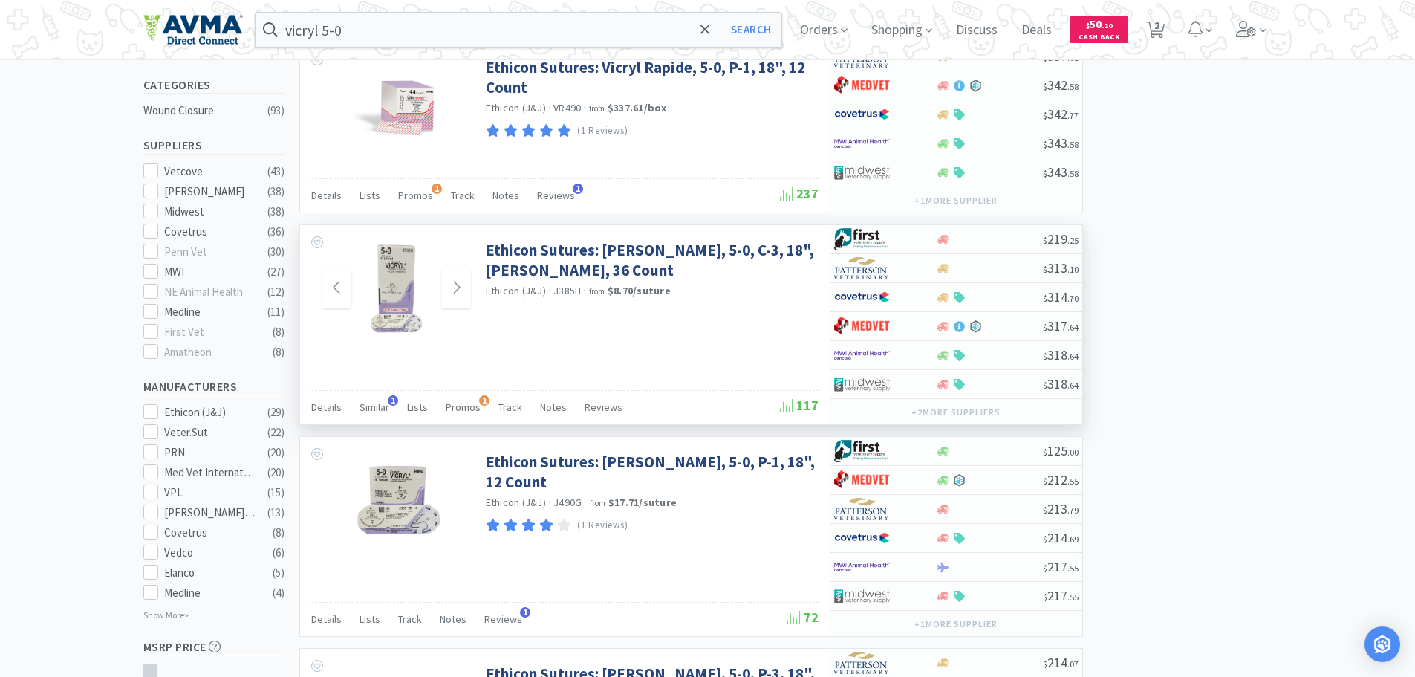
click at [395, 280] on img at bounding box center [396, 288] width 97 height 97
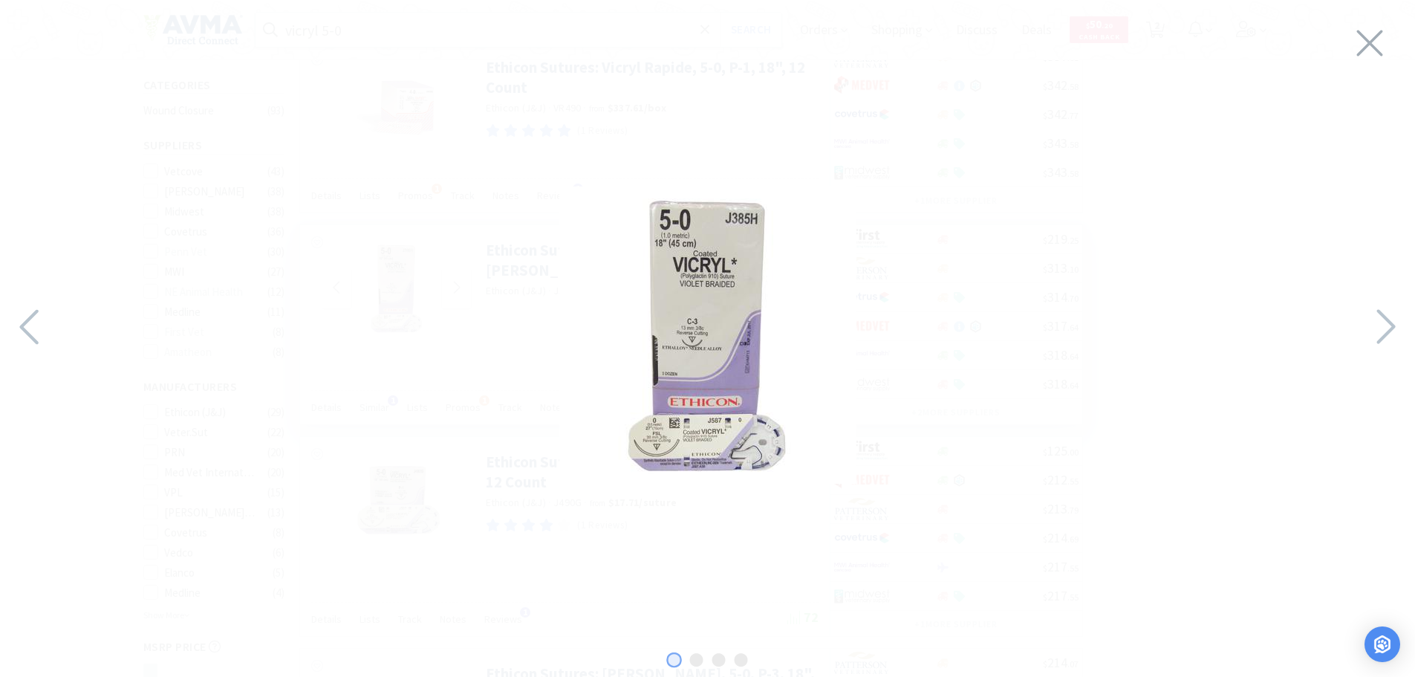
click at [689, 328] on img at bounding box center [707, 334] width 297 height 297
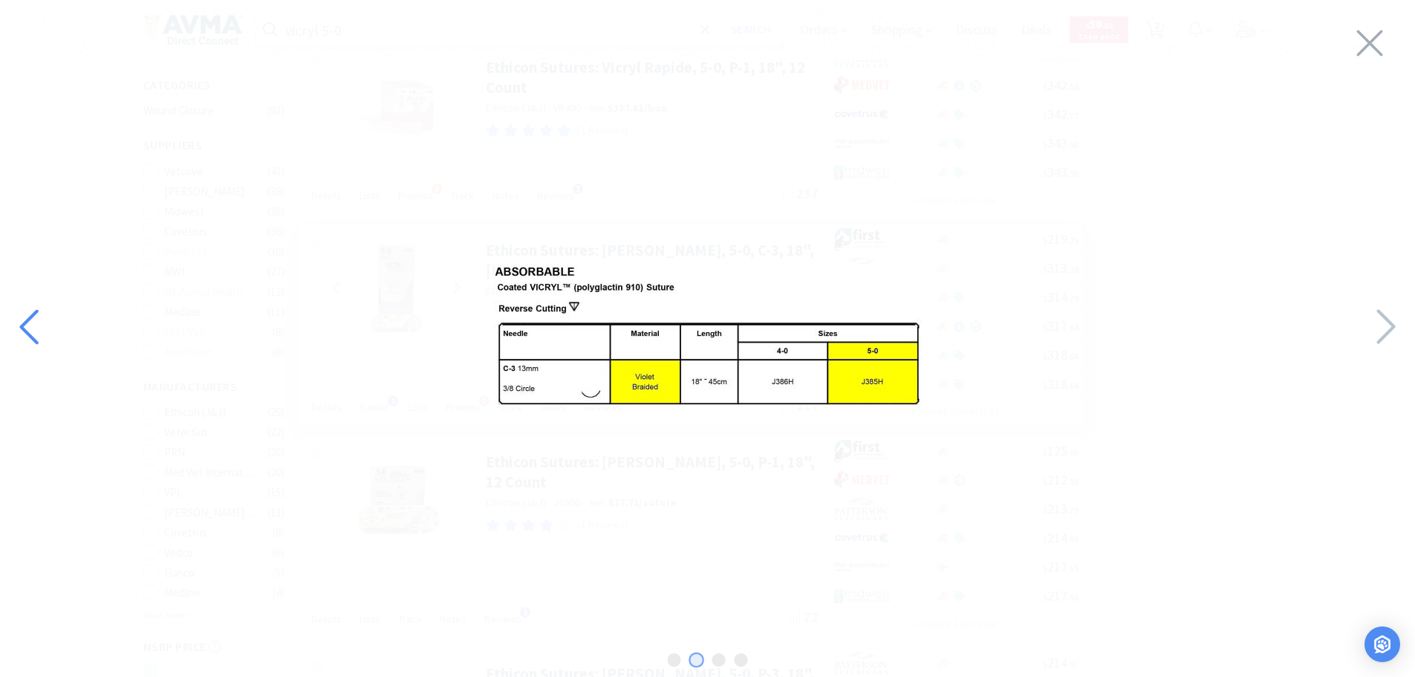
click at [29, 330] on icon at bounding box center [31, 327] width 32 height 51
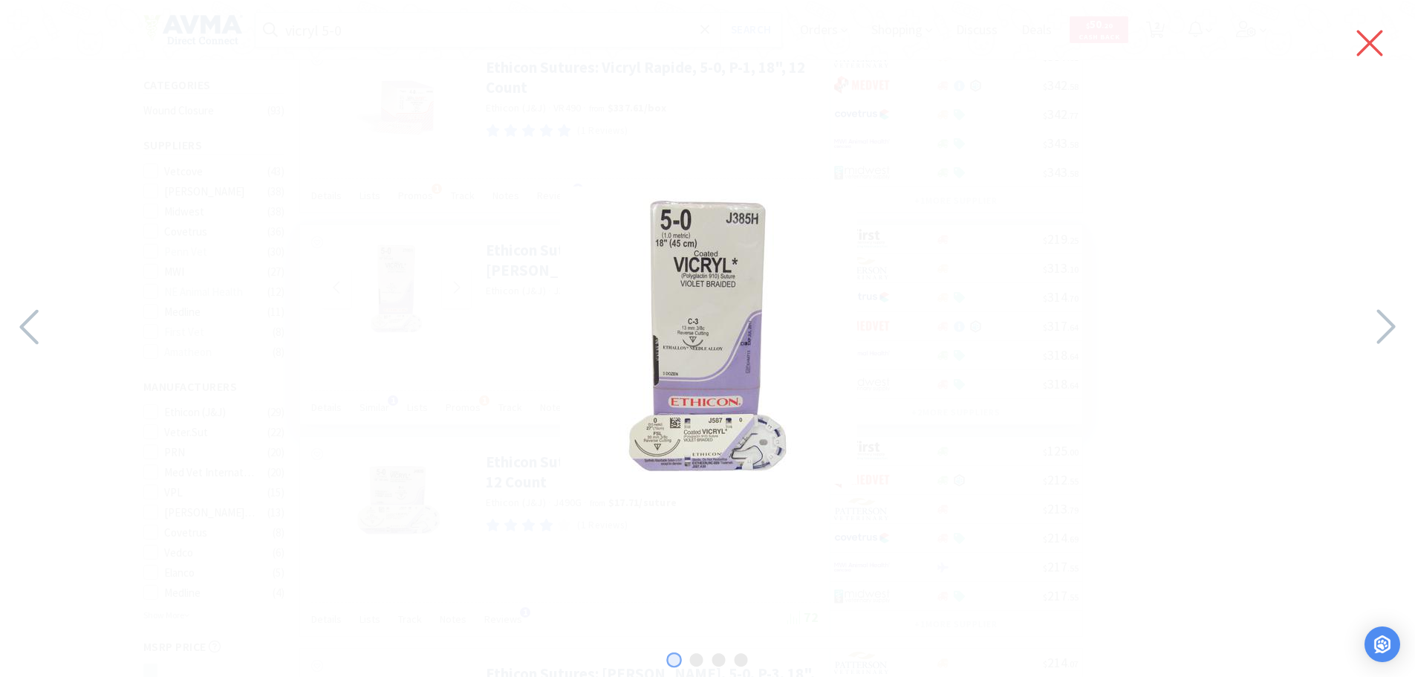
click at [1366, 42] on icon at bounding box center [1369, 43] width 31 height 42
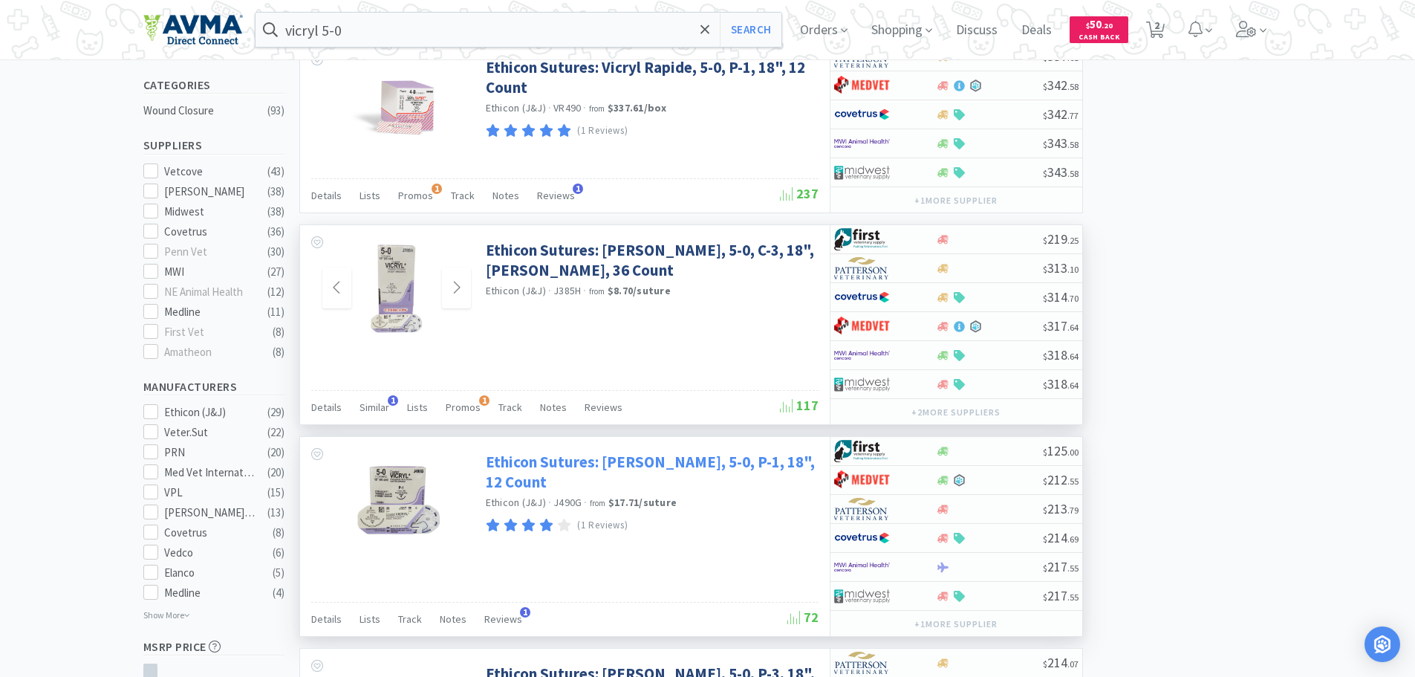
click at [664, 458] on link "Ethicon Sutures: Vicryl, 5-0, P-1, 18", 12 Count" at bounding box center [650, 472] width 329 height 41
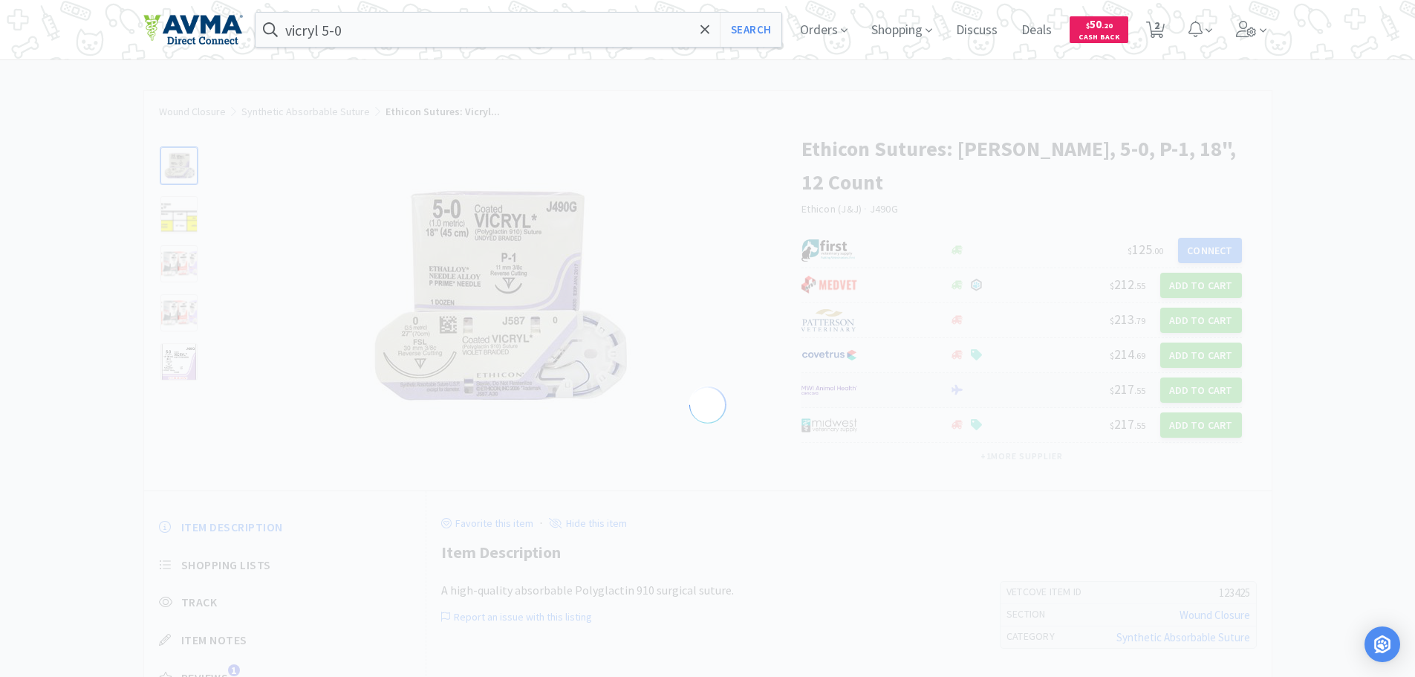
select select "123425"
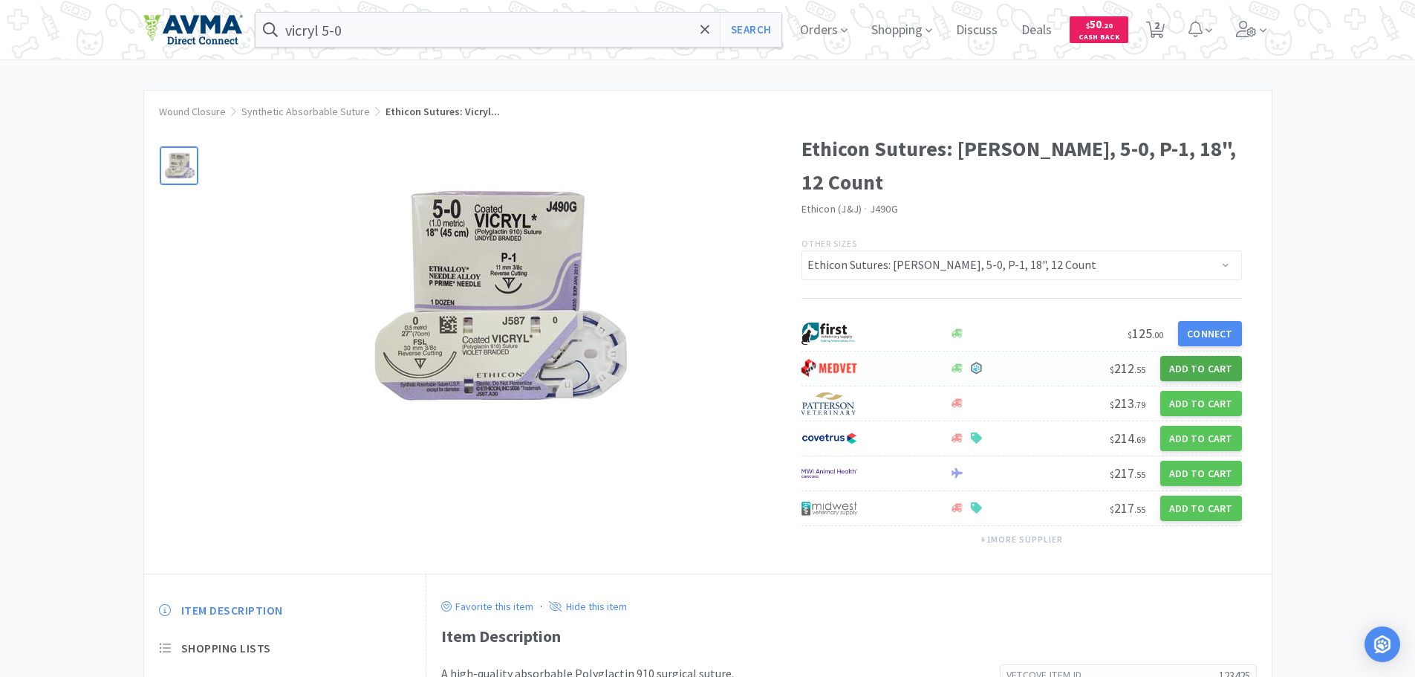
click at [1197, 356] on button "Add to Cart" at bounding box center [1201, 368] width 82 height 25
select select "1"
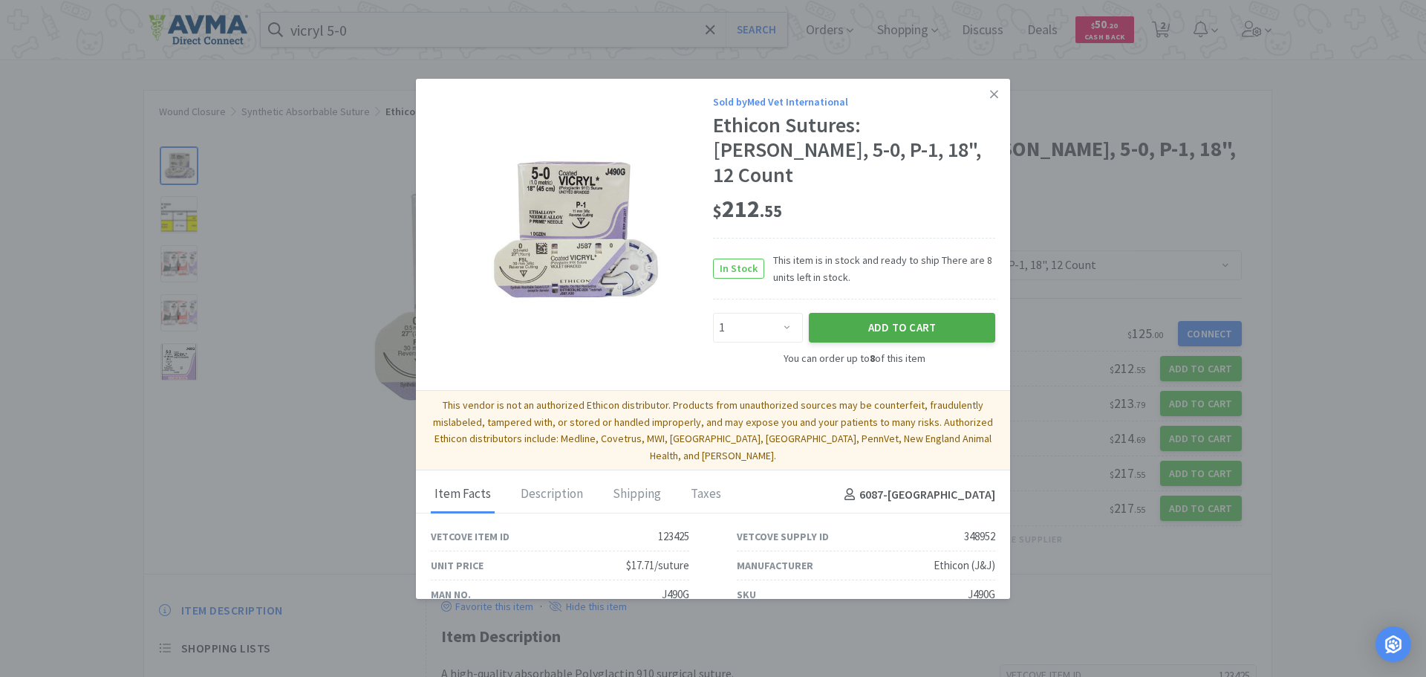
click at [897, 313] on button "Add to Cart" at bounding box center [902, 328] width 186 height 30
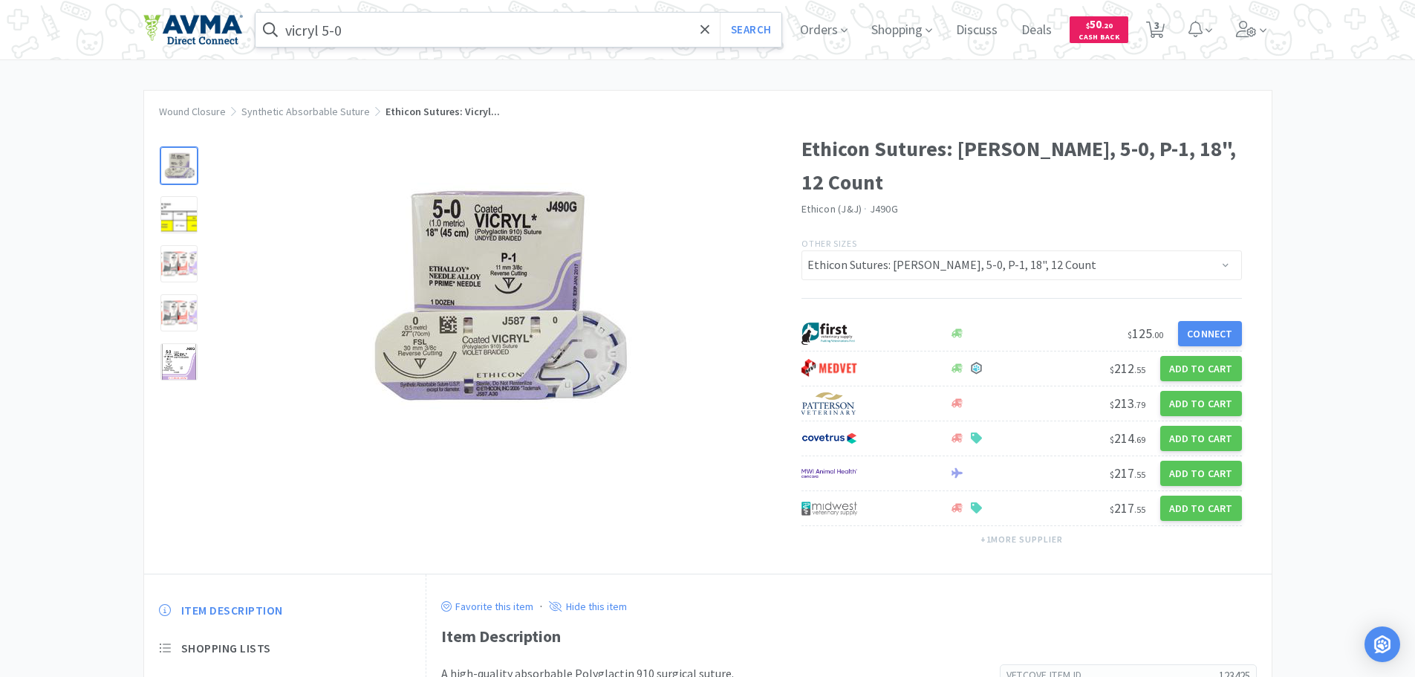
click at [432, 33] on input "vicryl 5-0" at bounding box center [519, 30] width 527 height 34
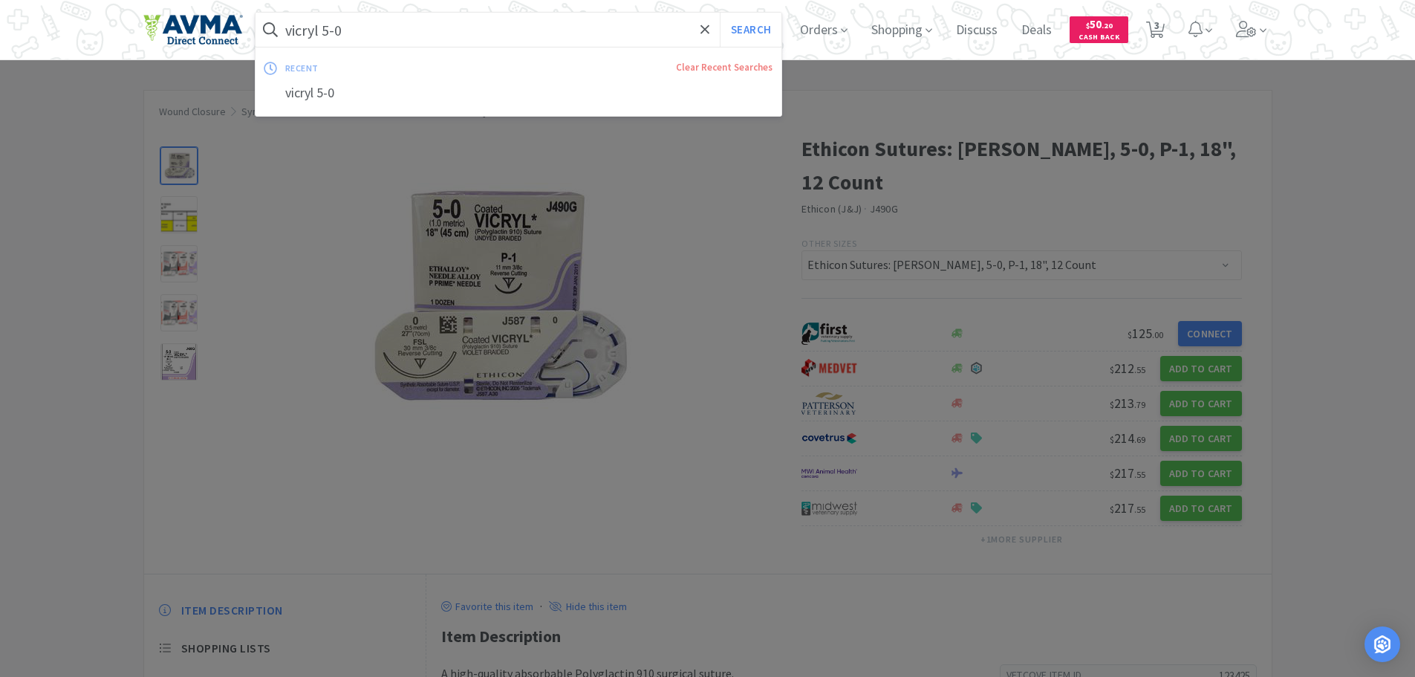
click at [427, 31] on input "vicryl 5-0" at bounding box center [519, 30] width 527 height 34
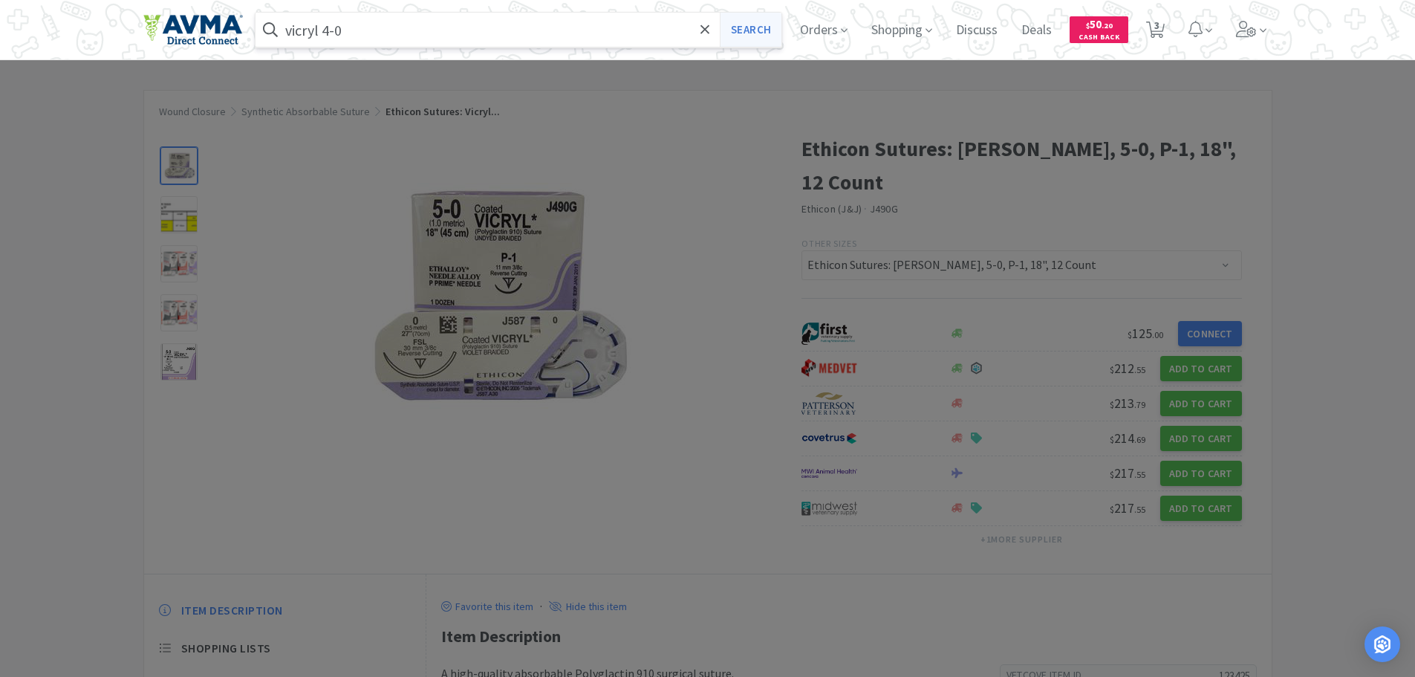
type input "vicryl 4-0"
click at [773, 21] on button "Search" at bounding box center [751, 30] width 62 height 34
select select "1"
select select "2"
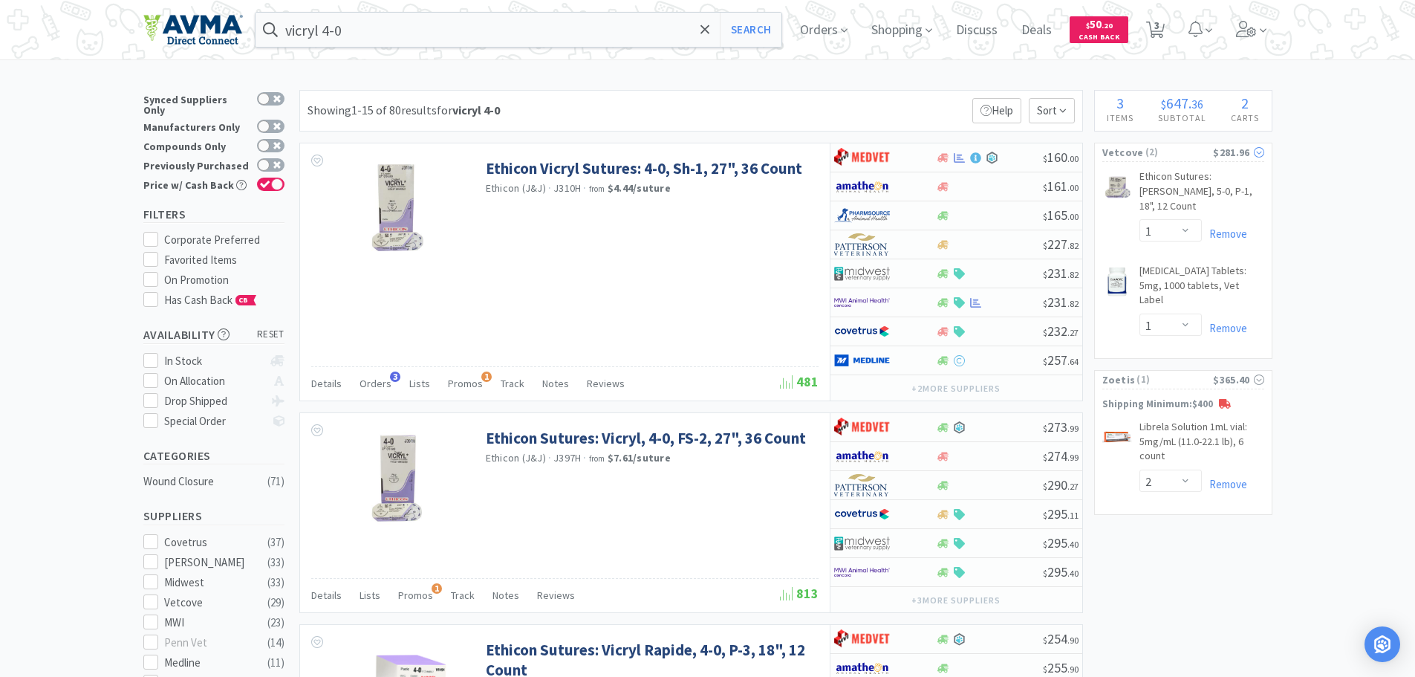
click at [1123, 156] on span "Vetcove" at bounding box center [1124, 152] width 42 height 16
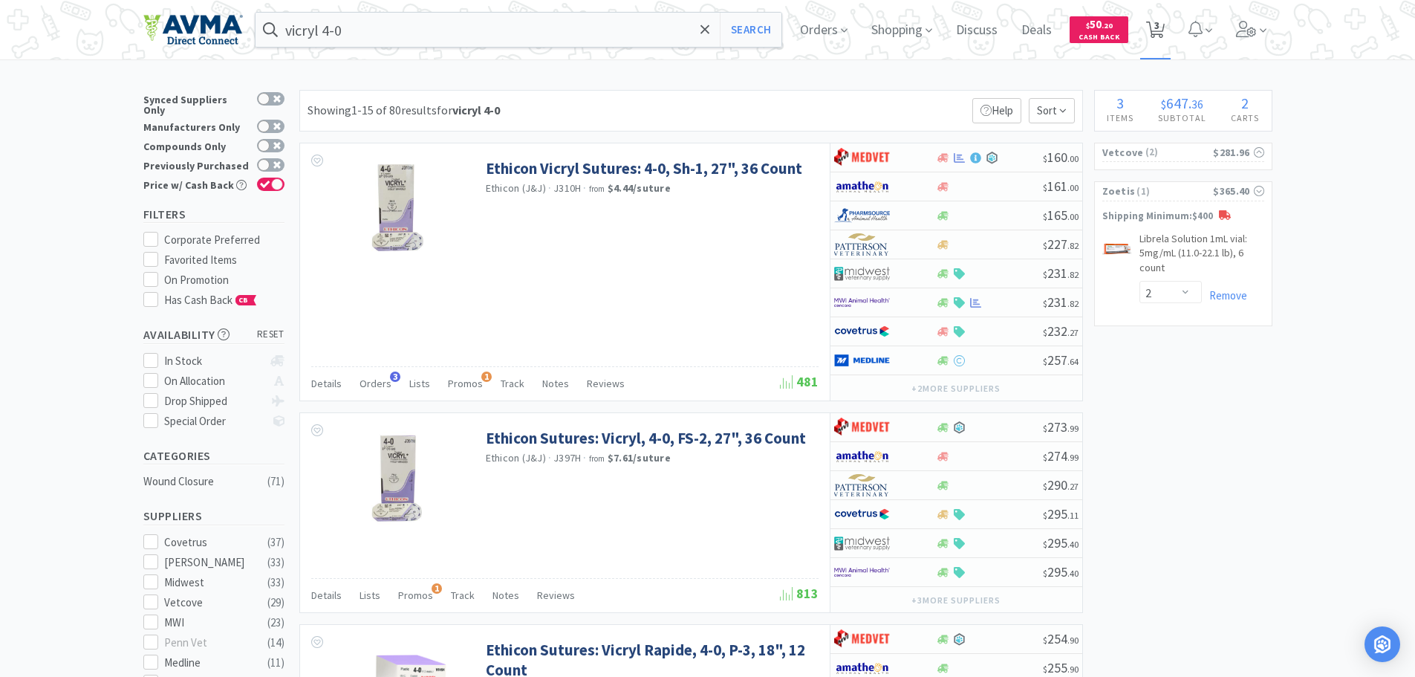
click at [1160, 25] on span "3" at bounding box center [1157, 25] width 5 height 59
select select "2"
select select "1"
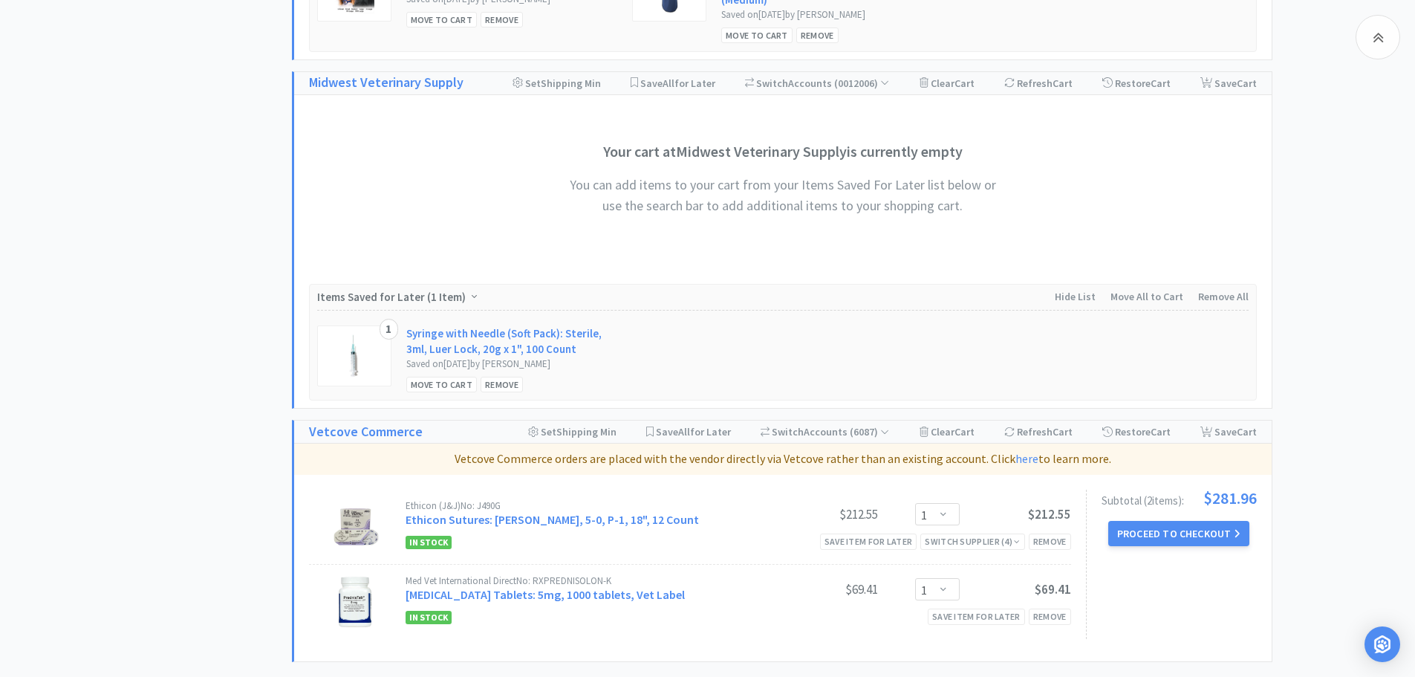
scroll to position [1158, 0]
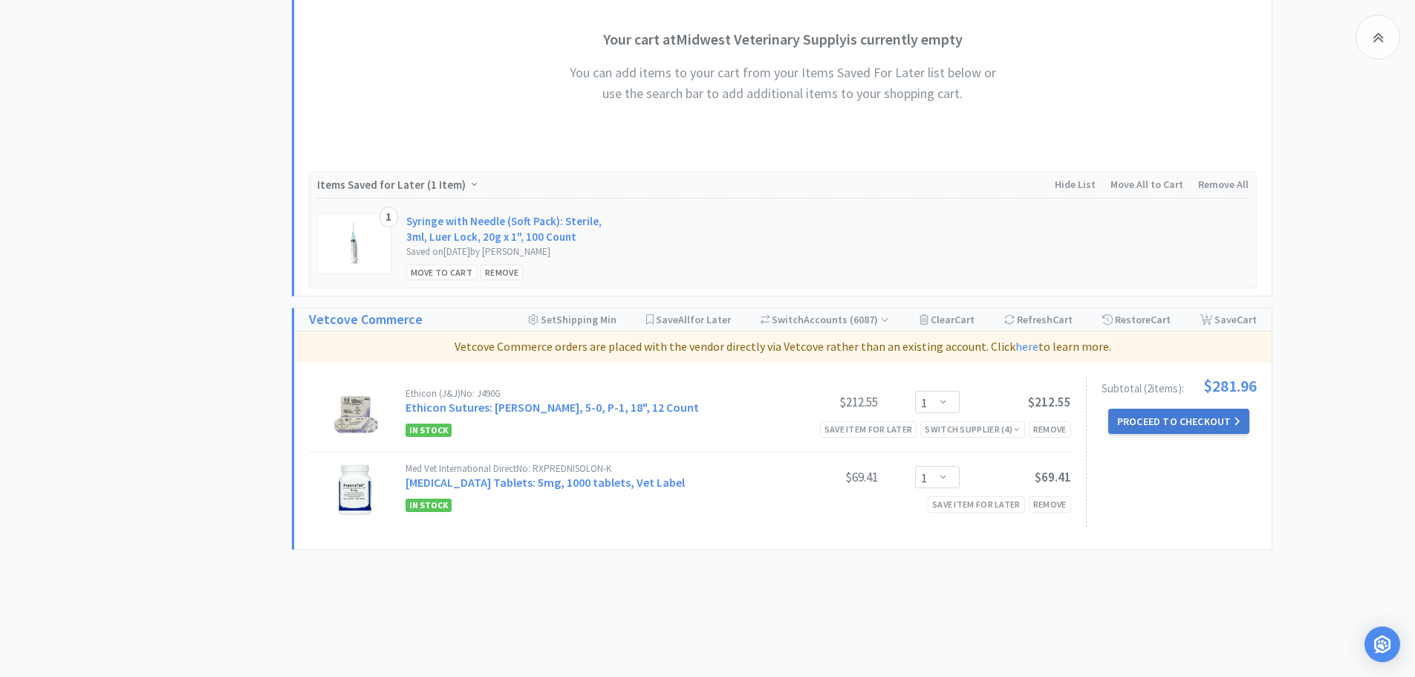
click at [1162, 421] on button "Proceed to Checkout" at bounding box center [1178, 421] width 141 height 25
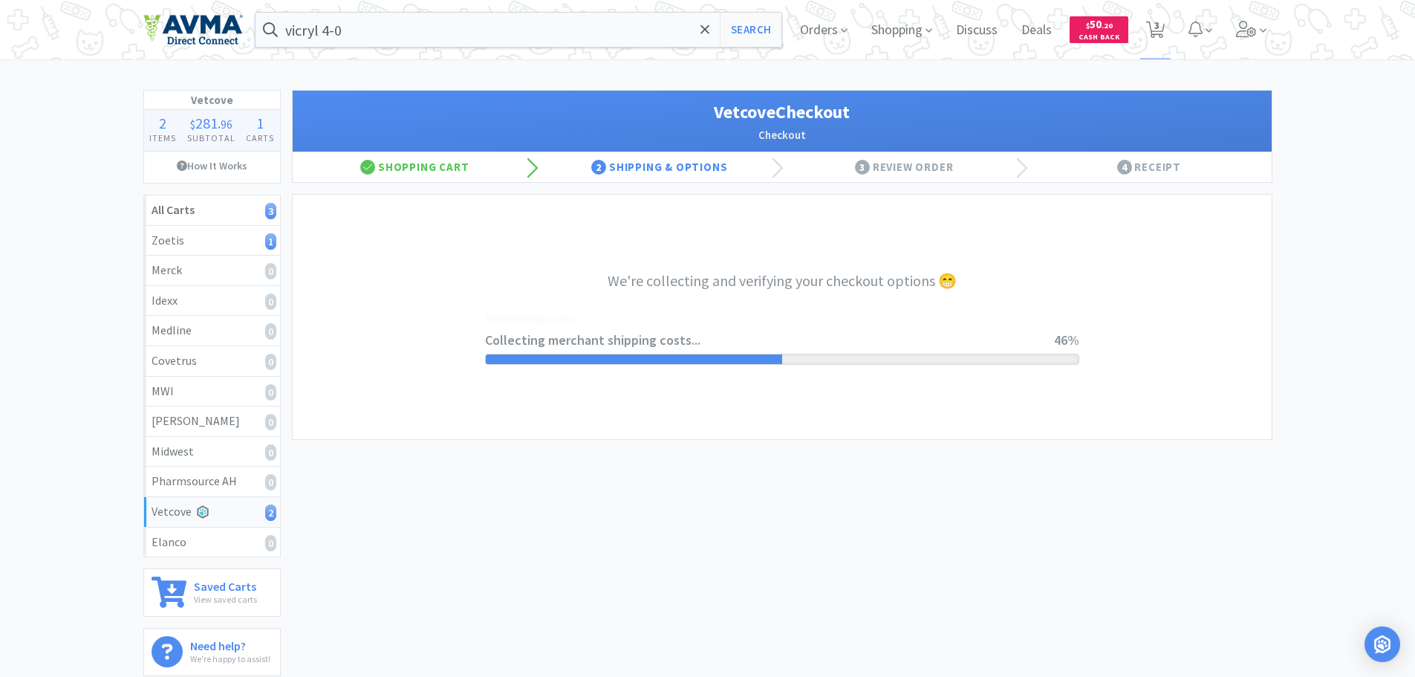
select select "2489"
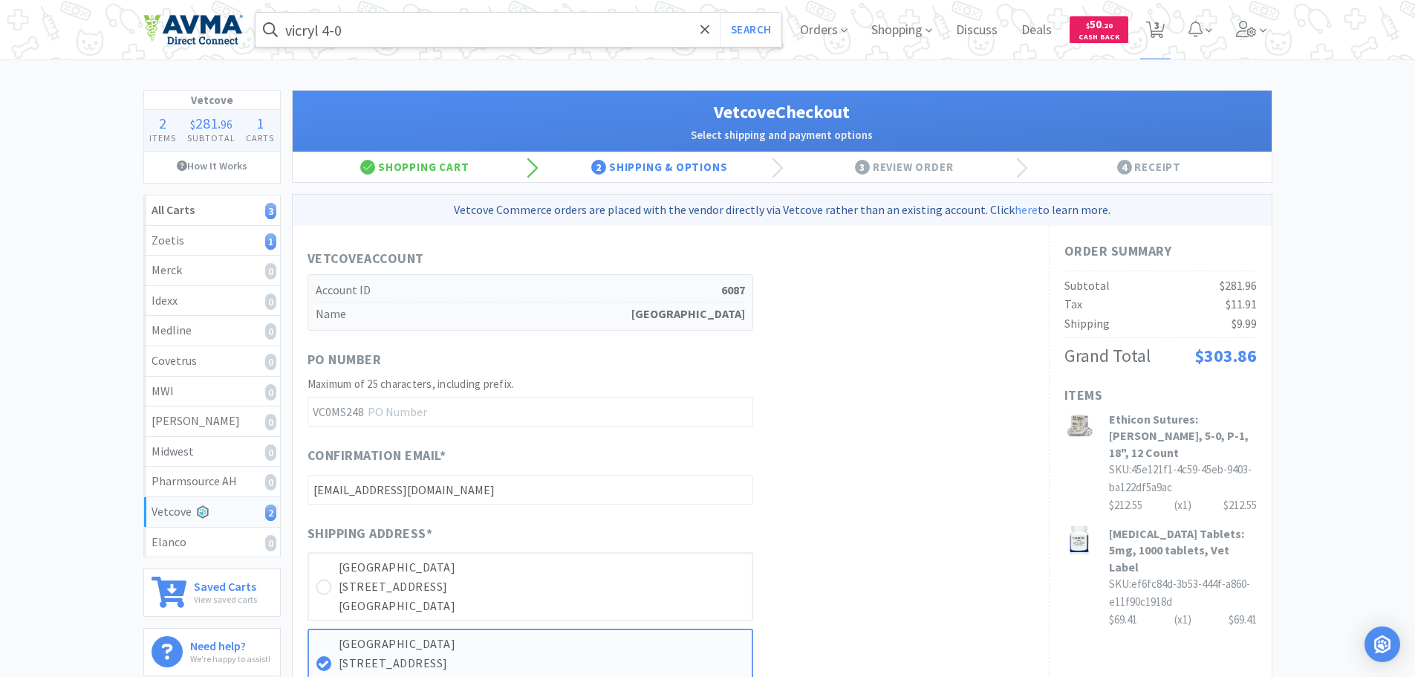
click at [377, 26] on input "vicryl 4-0" at bounding box center [519, 30] width 527 height 34
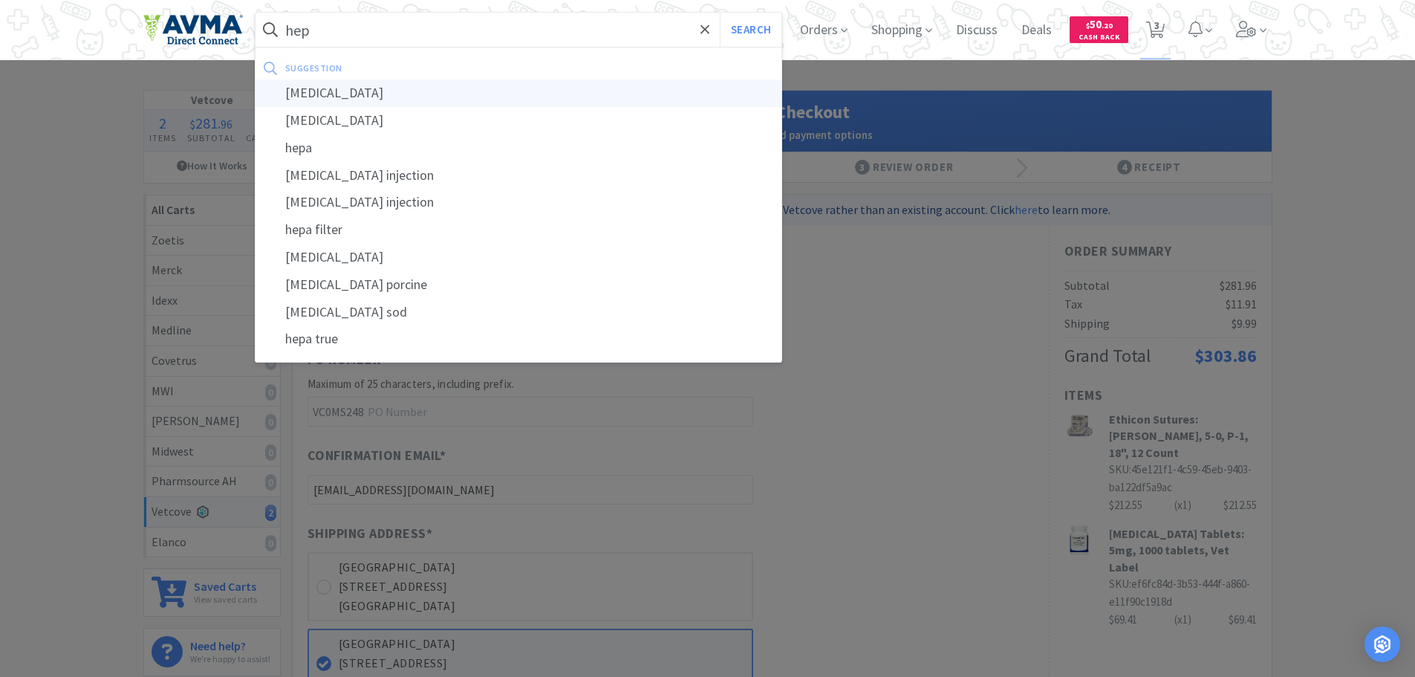
click at [344, 100] on div "heparin" at bounding box center [519, 92] width 527 height 27
type input "heparin"
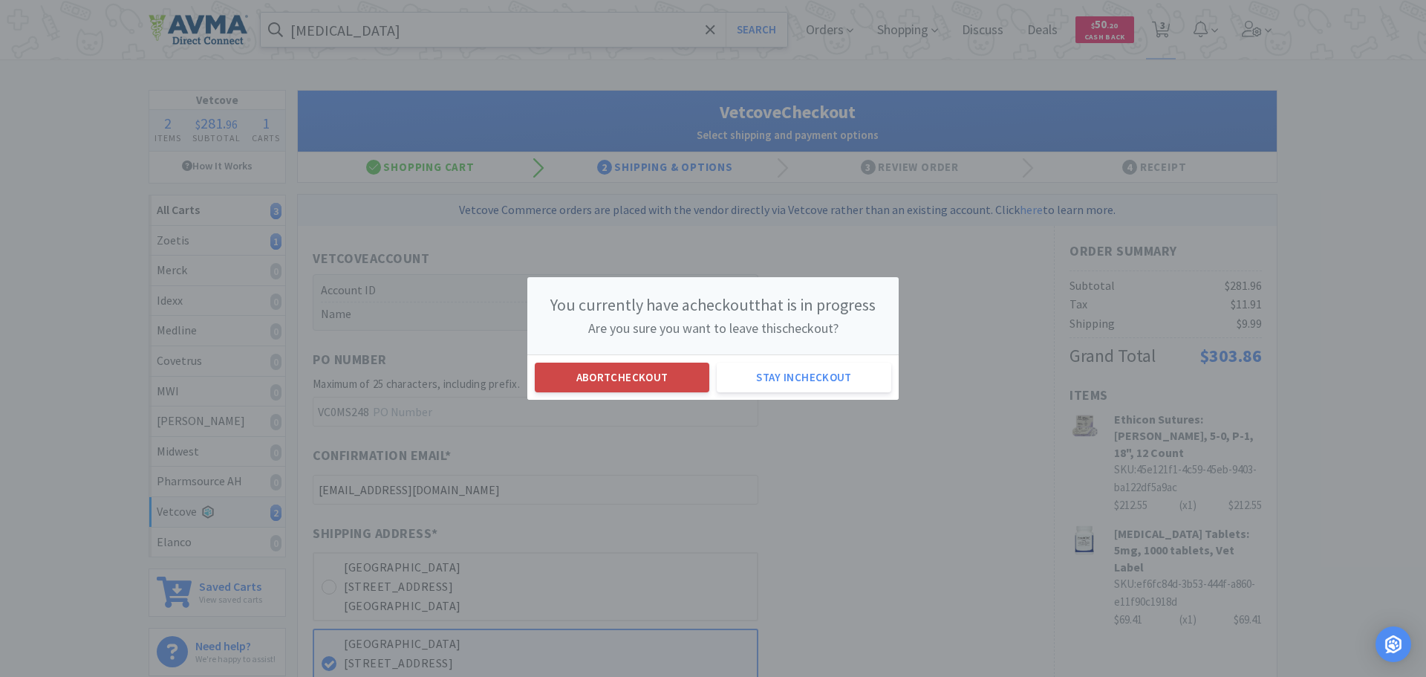
click at [606, 380] on button "Abort checkout" at bounding box center [622, 378] width 175 height 30
select select "1"
select select "2"
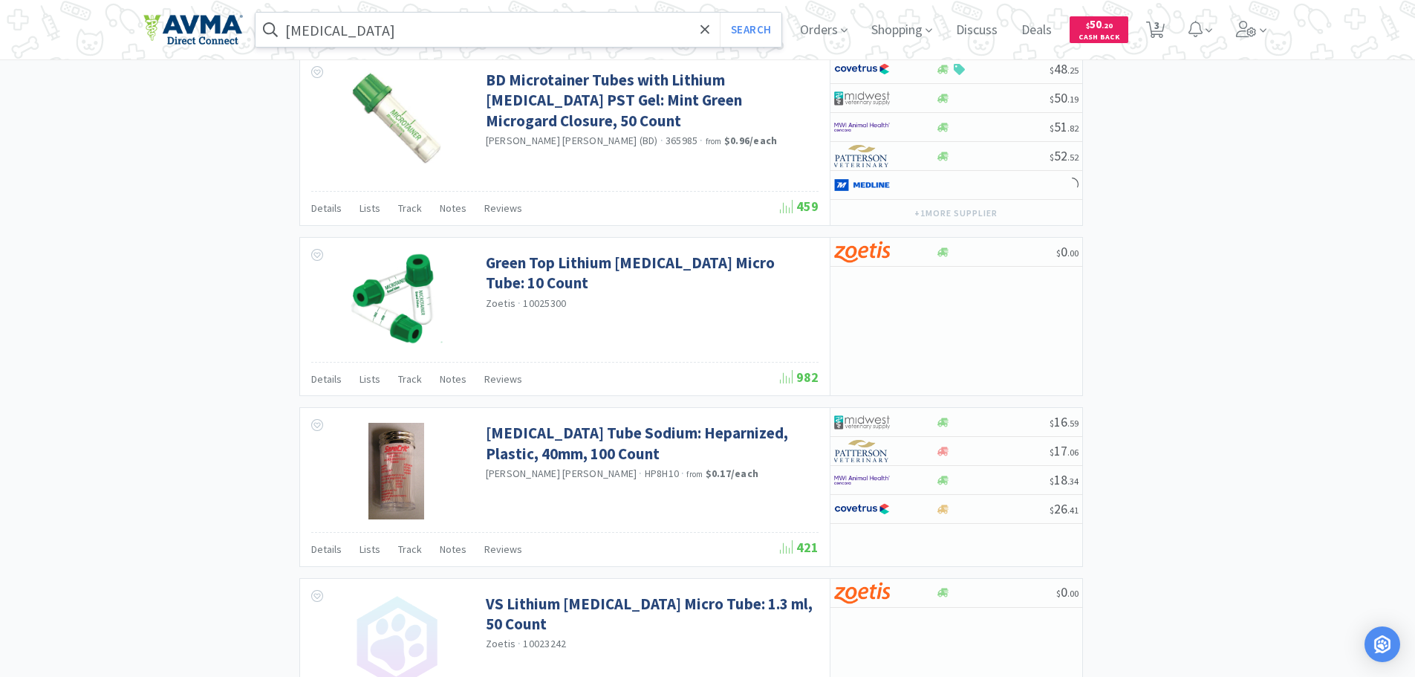
scroll to position [2199, 0]
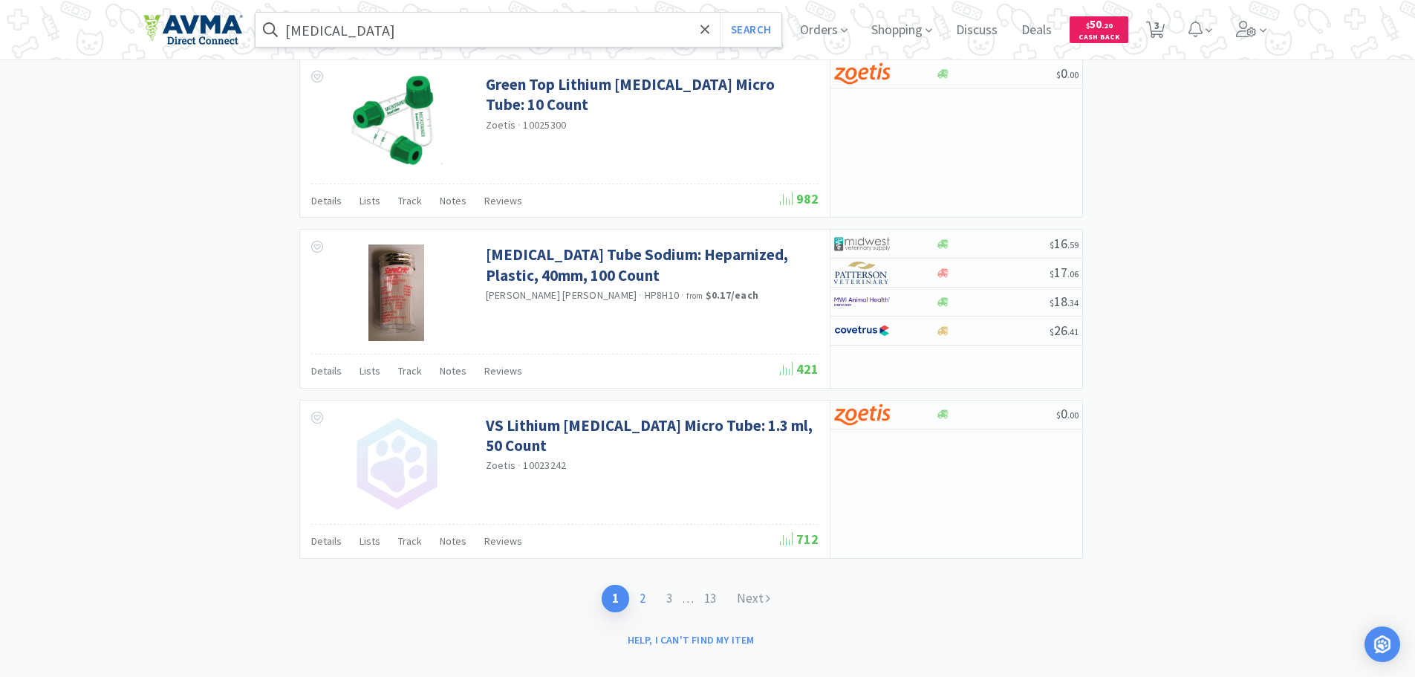
click at [642, 588] on link "2" at bounding box center [642, 598] width 27 height 27
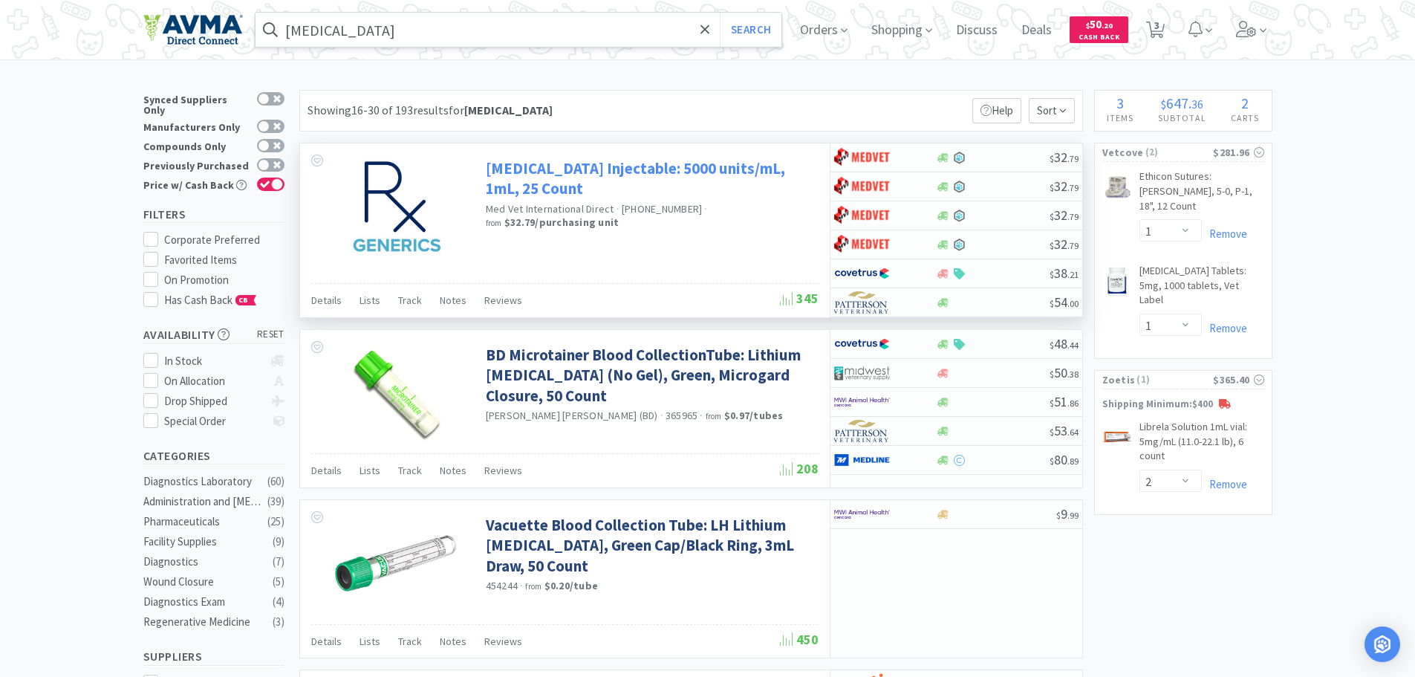
click at [574, 171] on link "Heparin Sodium Injectable: 5000 units/mL, 1mL, 25 Count" at bounding box center [650, 178] width 329 height 41
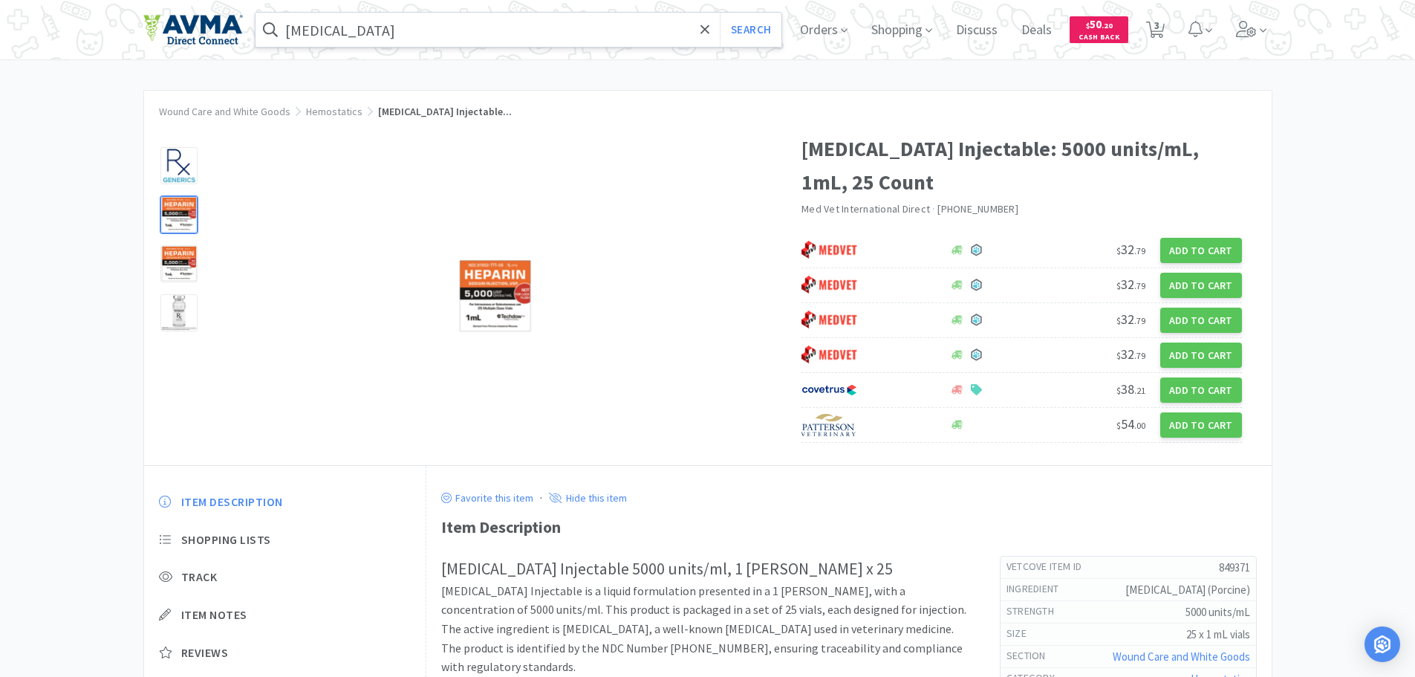
click at [168, 210] on div at bounding box center [178, 214] width 37 height 37
click at [494, 285] on img at bounding box center [495, 296] width 74 height 74
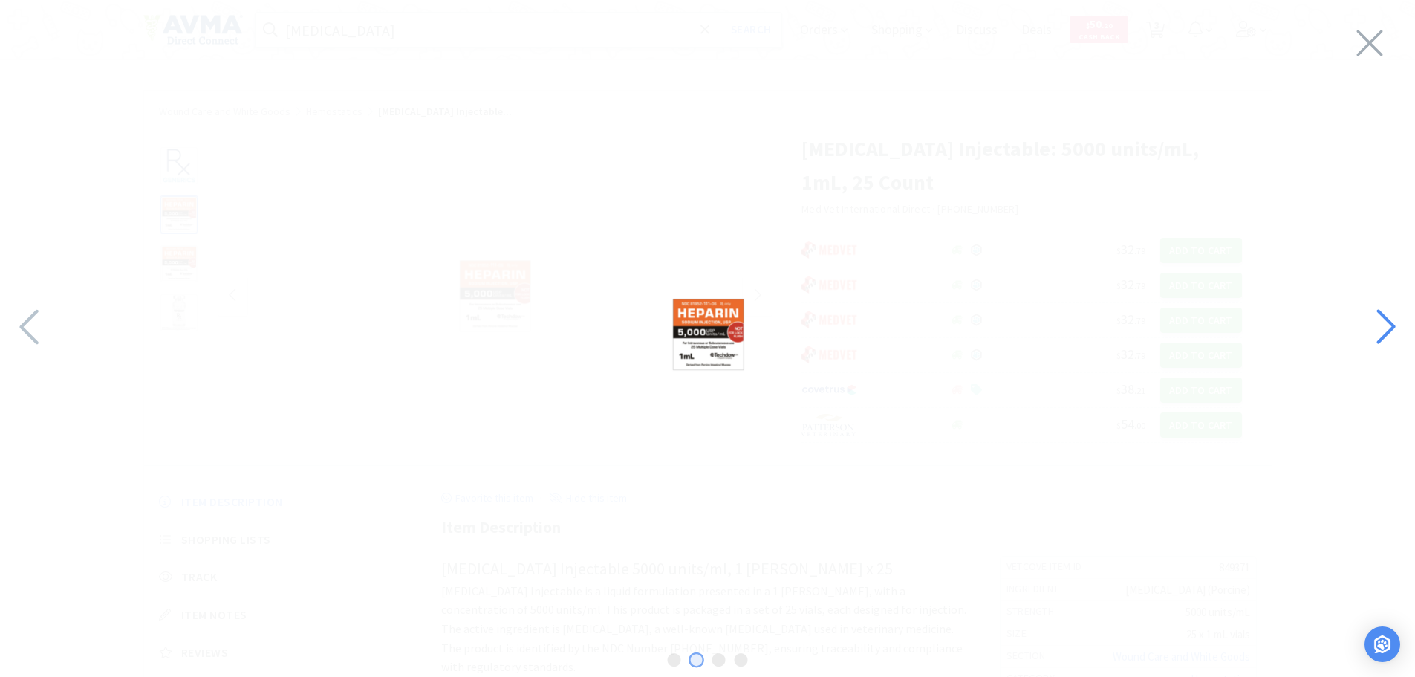
click at [1387, 325] on icon at bounding box center [1385, 327] width 32 height 51
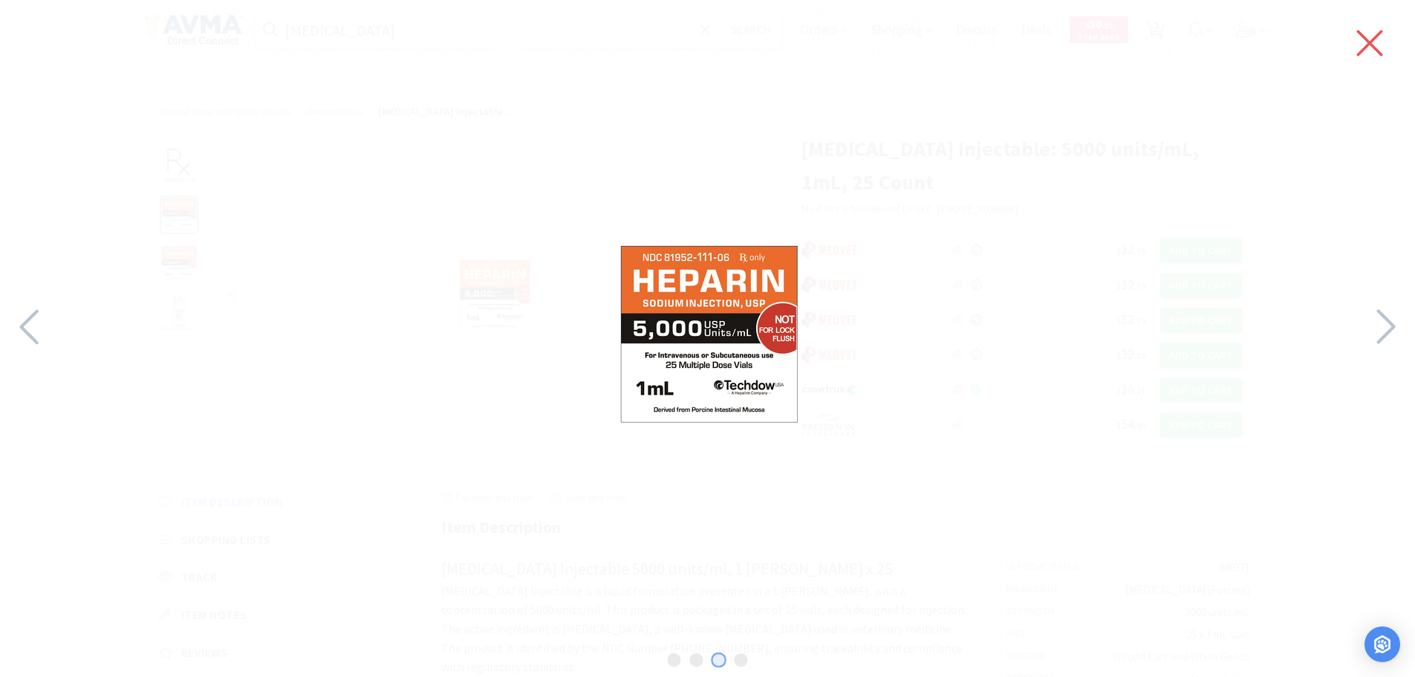
click at [1366, 38] on icon at bounding box center [1370, 43] width 26 height 26
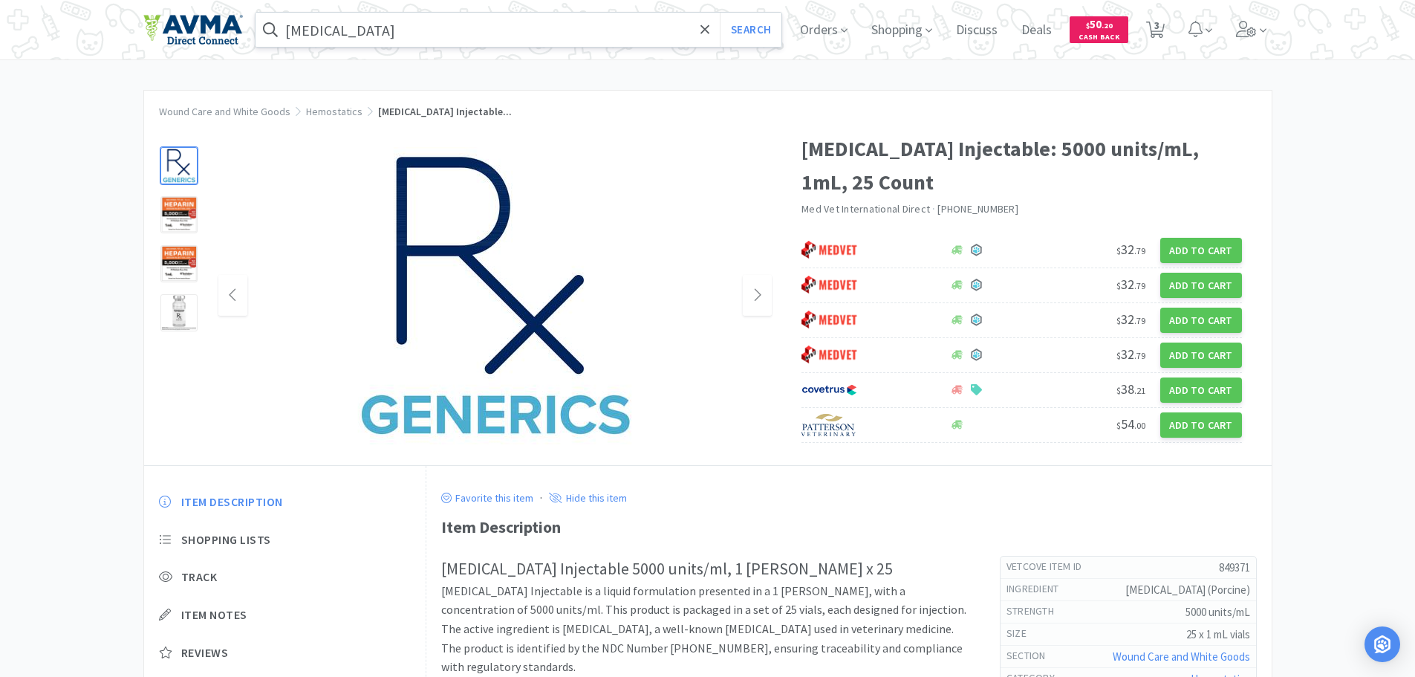
select select "1"
select select "2"
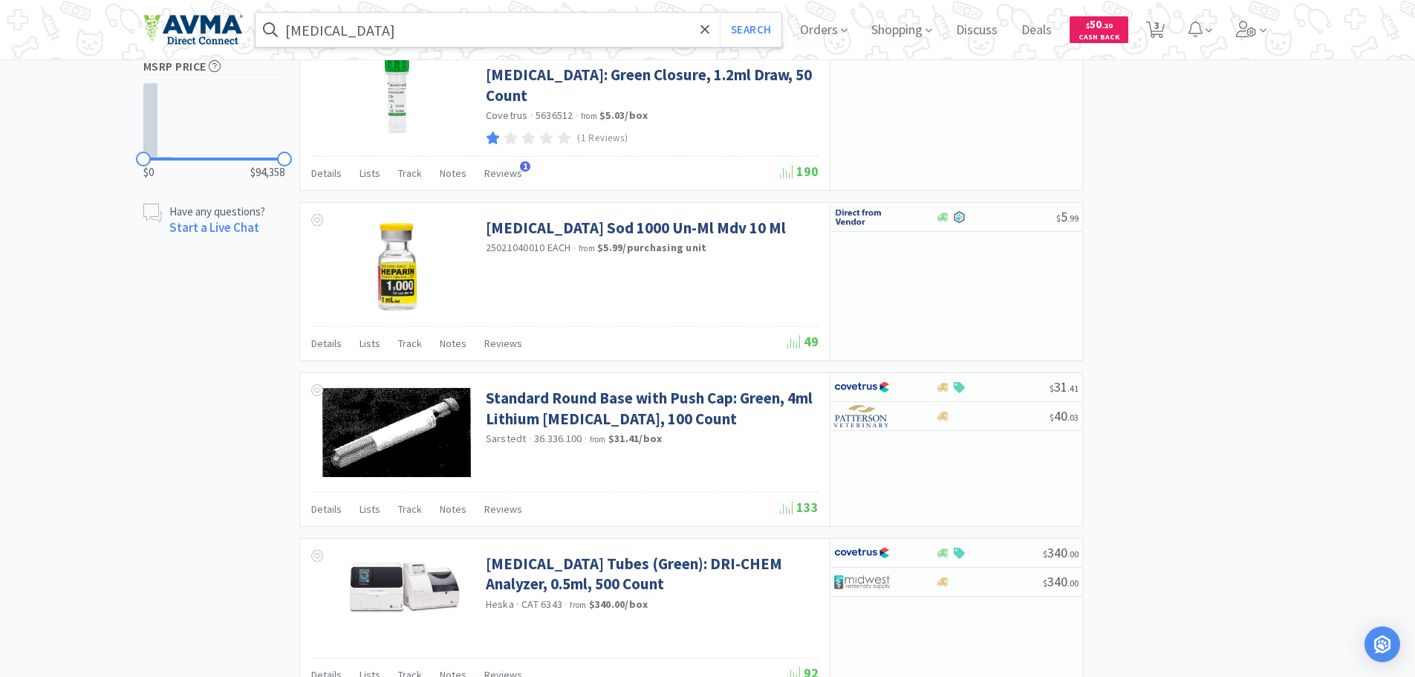
scroll to position [1155, 0]
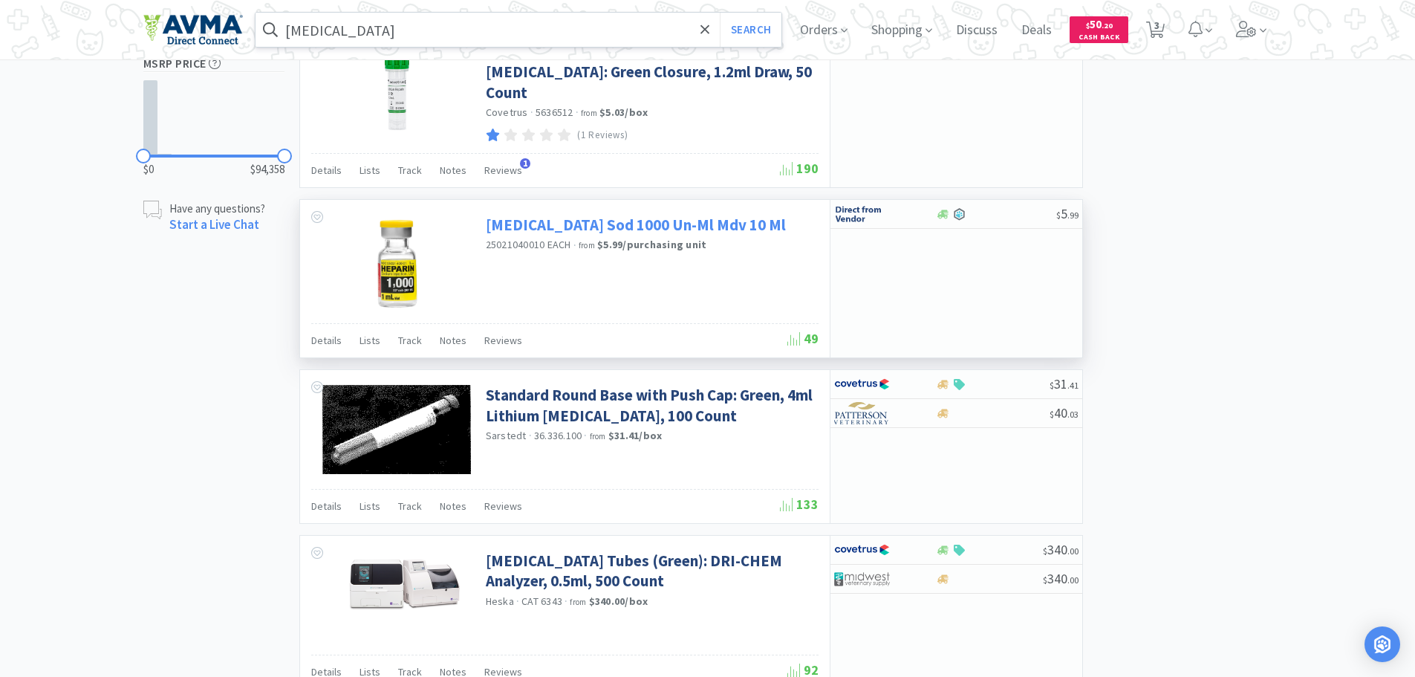
click at [574, 223] on link "Heparin Sod 1000 Un-Ml Mdv 10 Ml" at bounding box center [636, 225] width 300 height 20
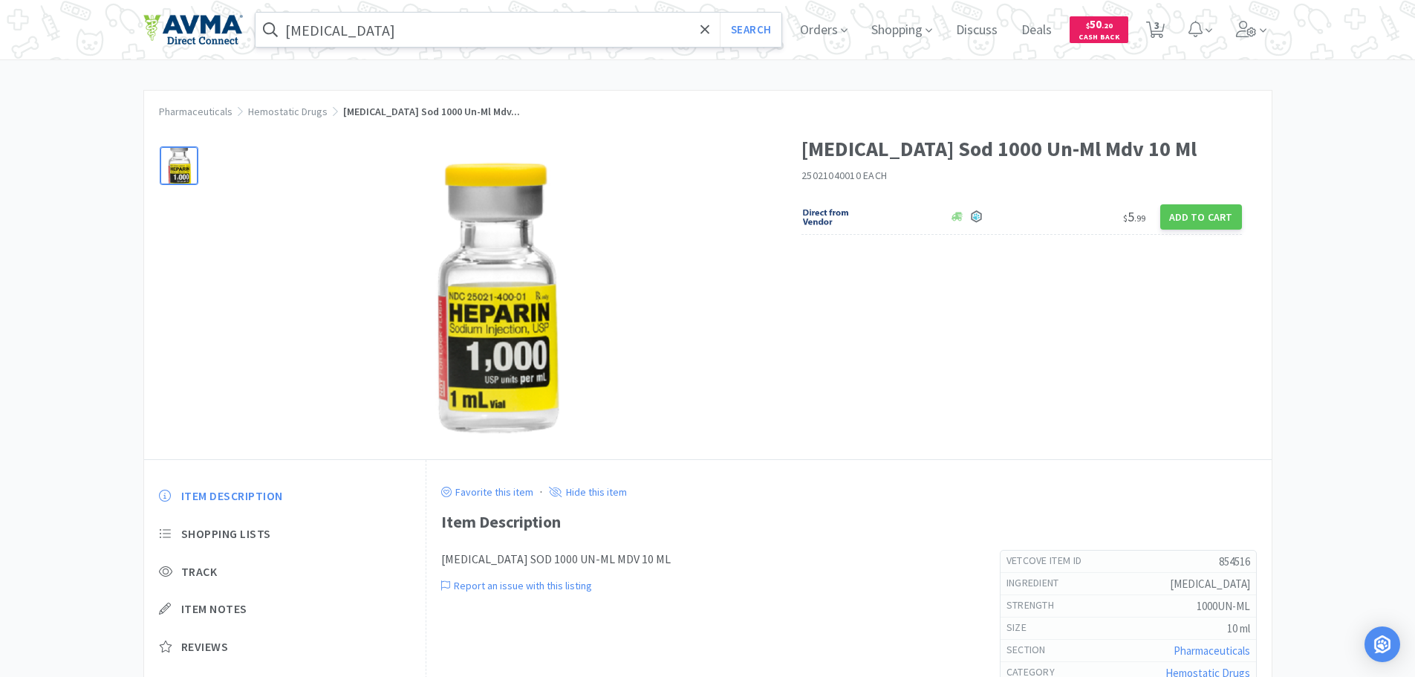
click at [504, 369] on img at bounding box center [494, 295] width 189 height 297
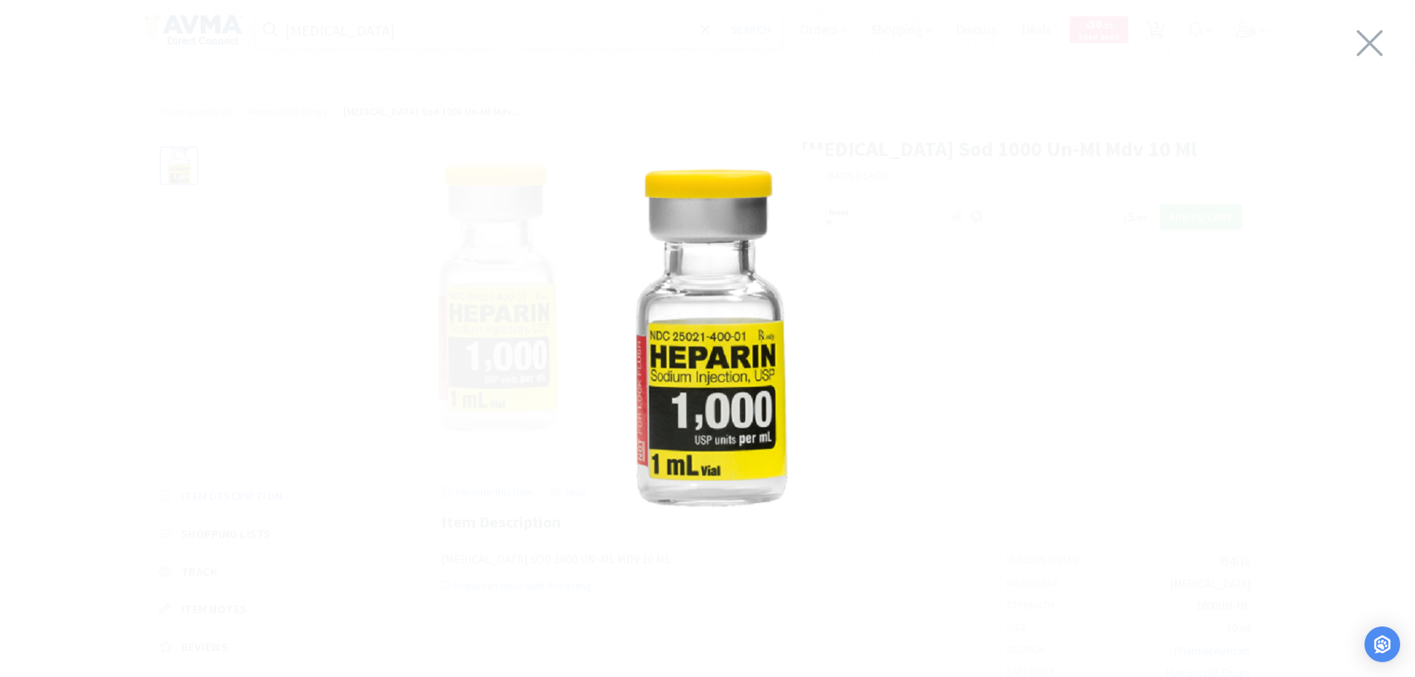
click at [691, 442] on img at bounding box center [707, 334] width 237 height 371
click at [1376, 37] on icon at bounding box center [1370, 43] width 26 height 26
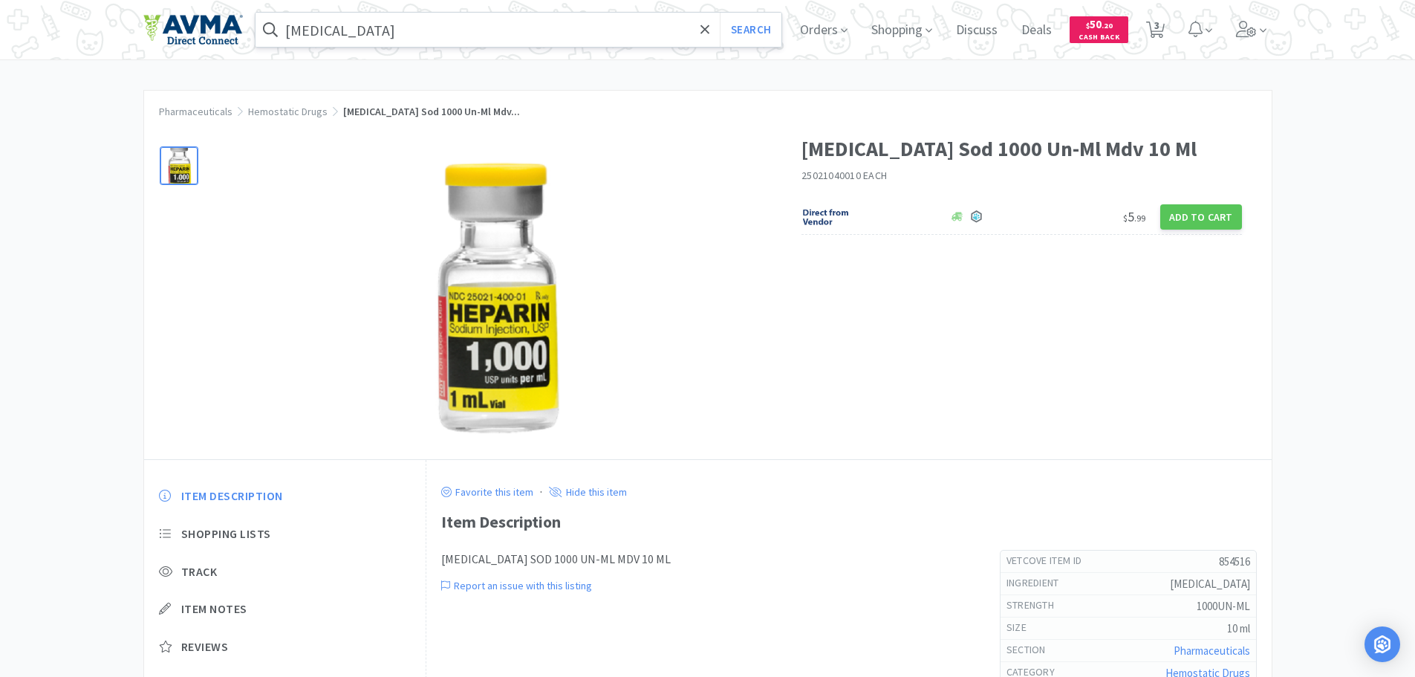
drag, startPoint x: 172, startPoint y: 169, endPoint x: 245, endPoint y: 193, distance: 76.8
click at [174, 170] on div at bounding box center [178, 165] width 37 height 37
click at [516, 359] on img at bounding box center [494, 295] width 189 height 297
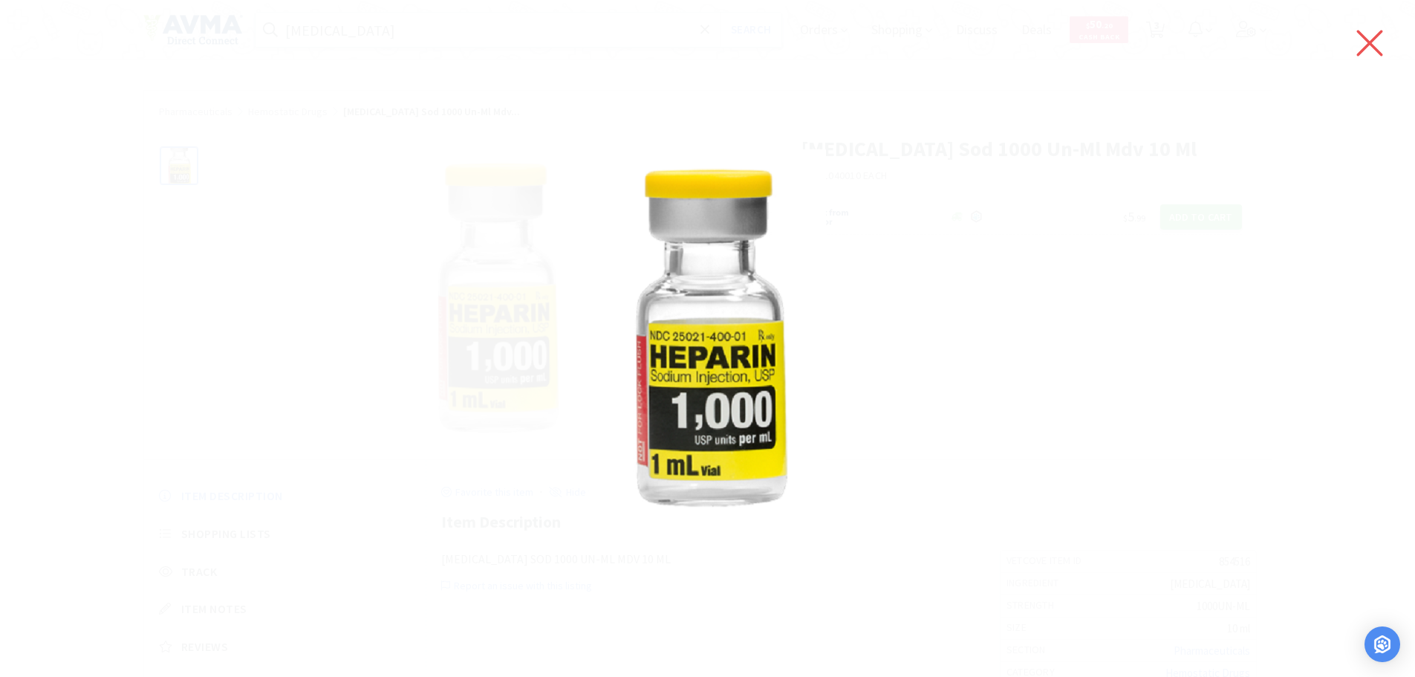
click at [1369, 45] on icon at bounding box center [1370, 43] width 26 height 26
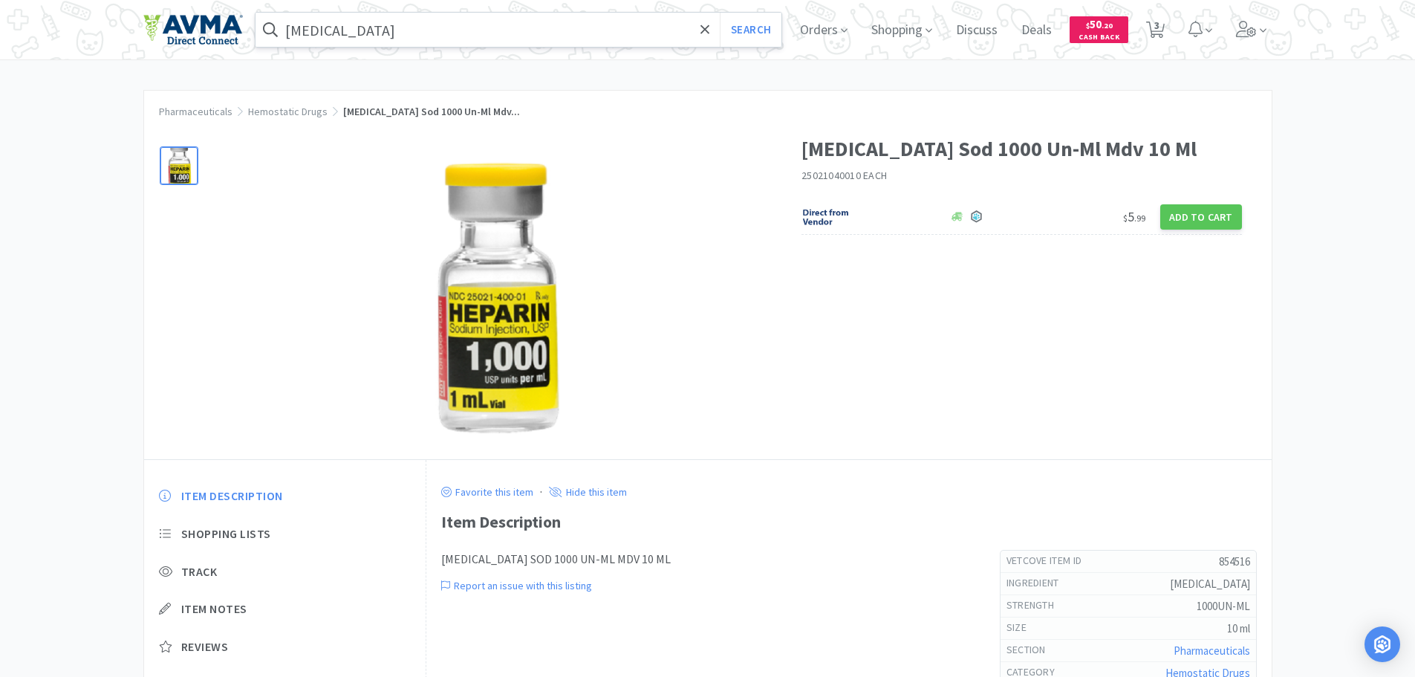
scroll to position [1155, 0]
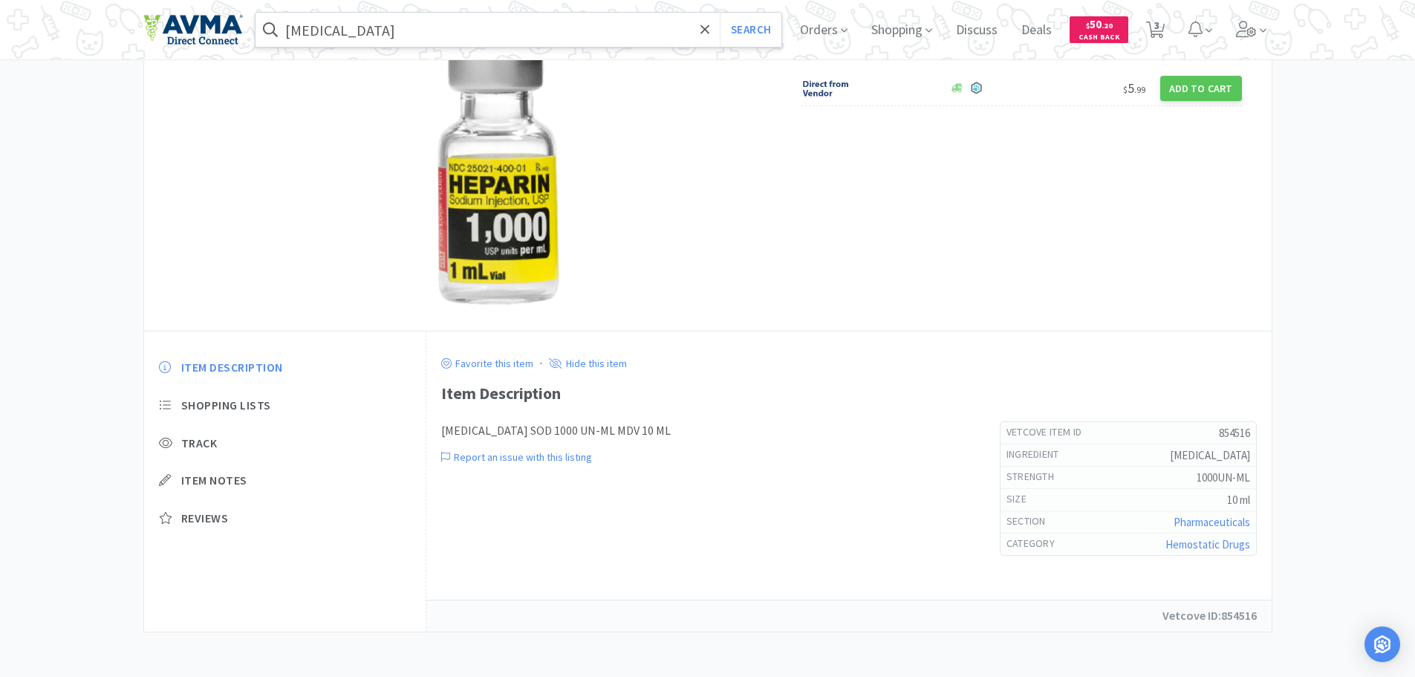
select select "1"
select select "2"
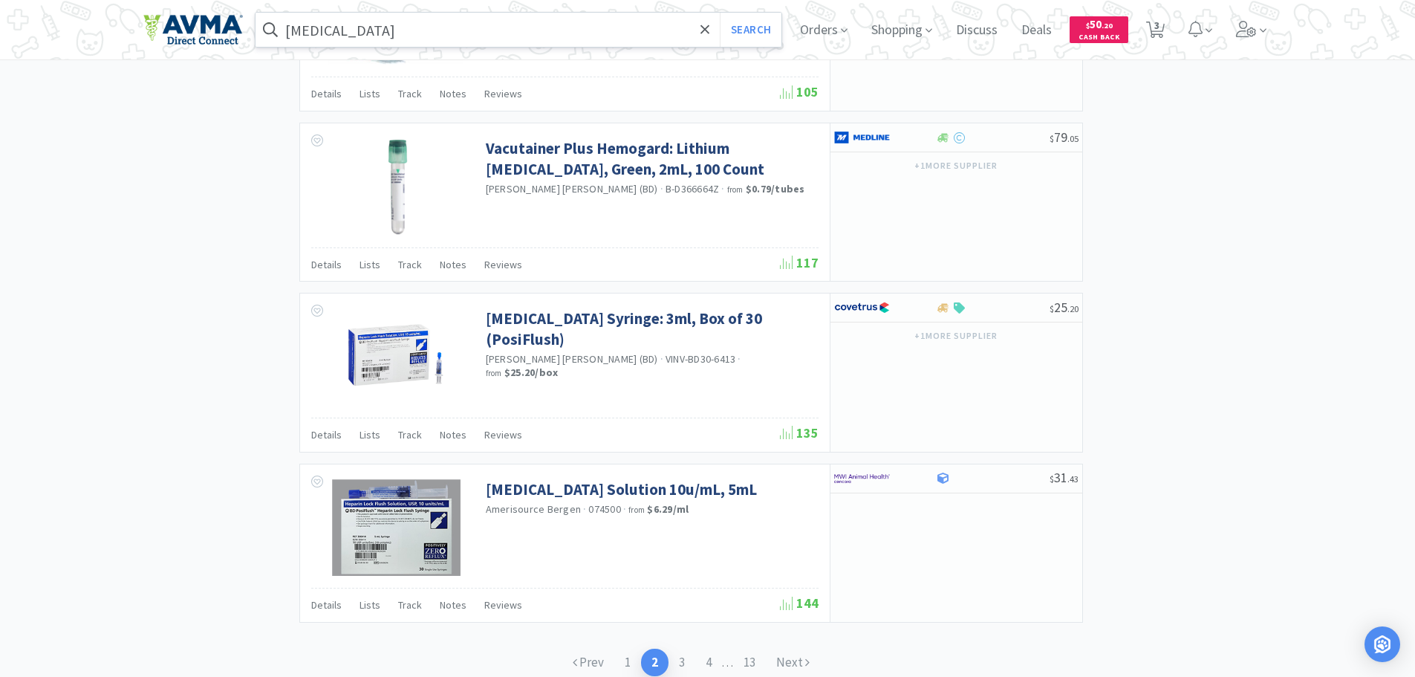
scroll to position [2154, 0]
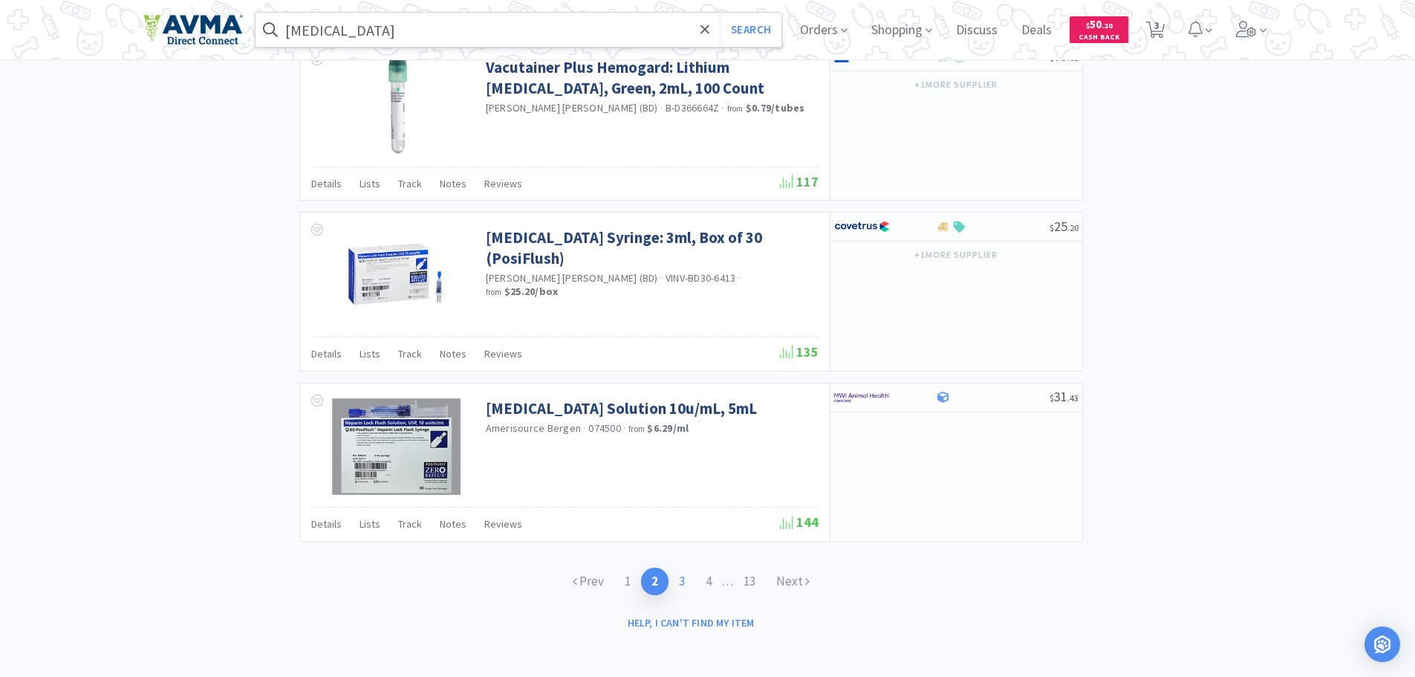
click at [678, 577] on link "3" at bounding box center [682, 581] width 27 height 27
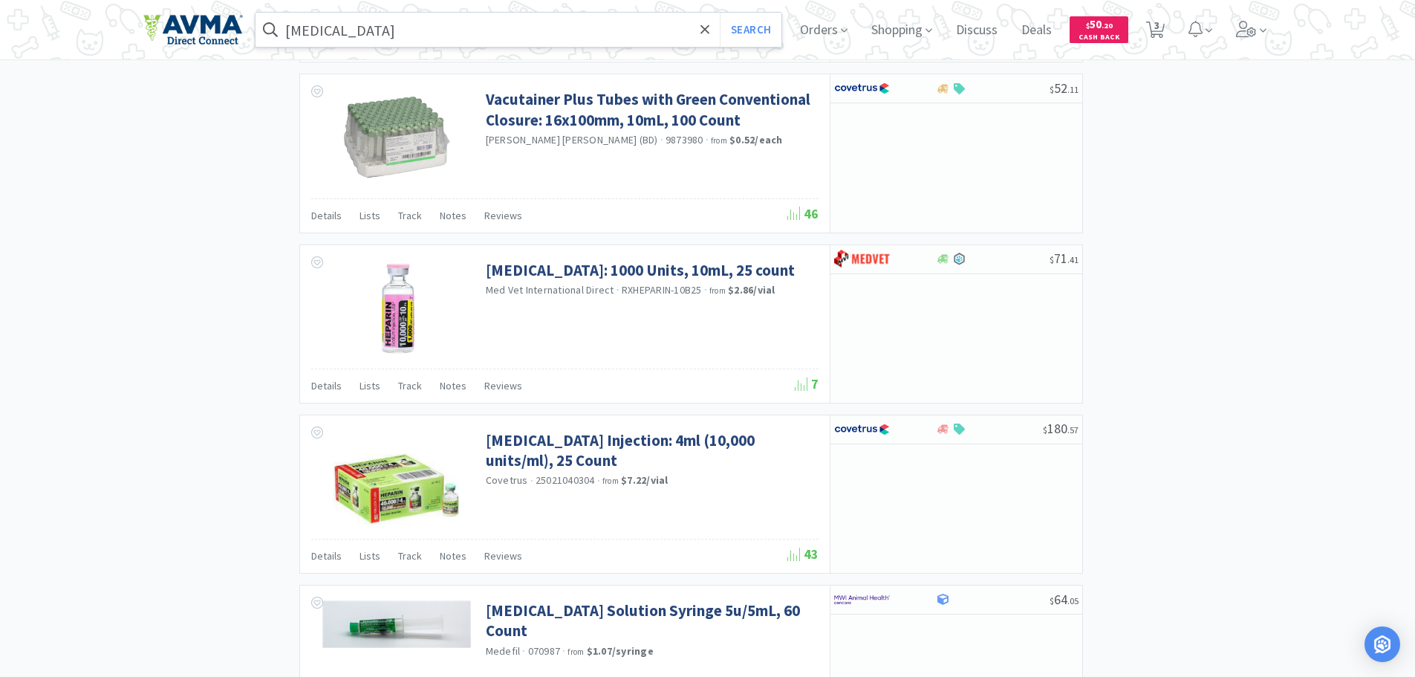
scroll to position [1658, 0]
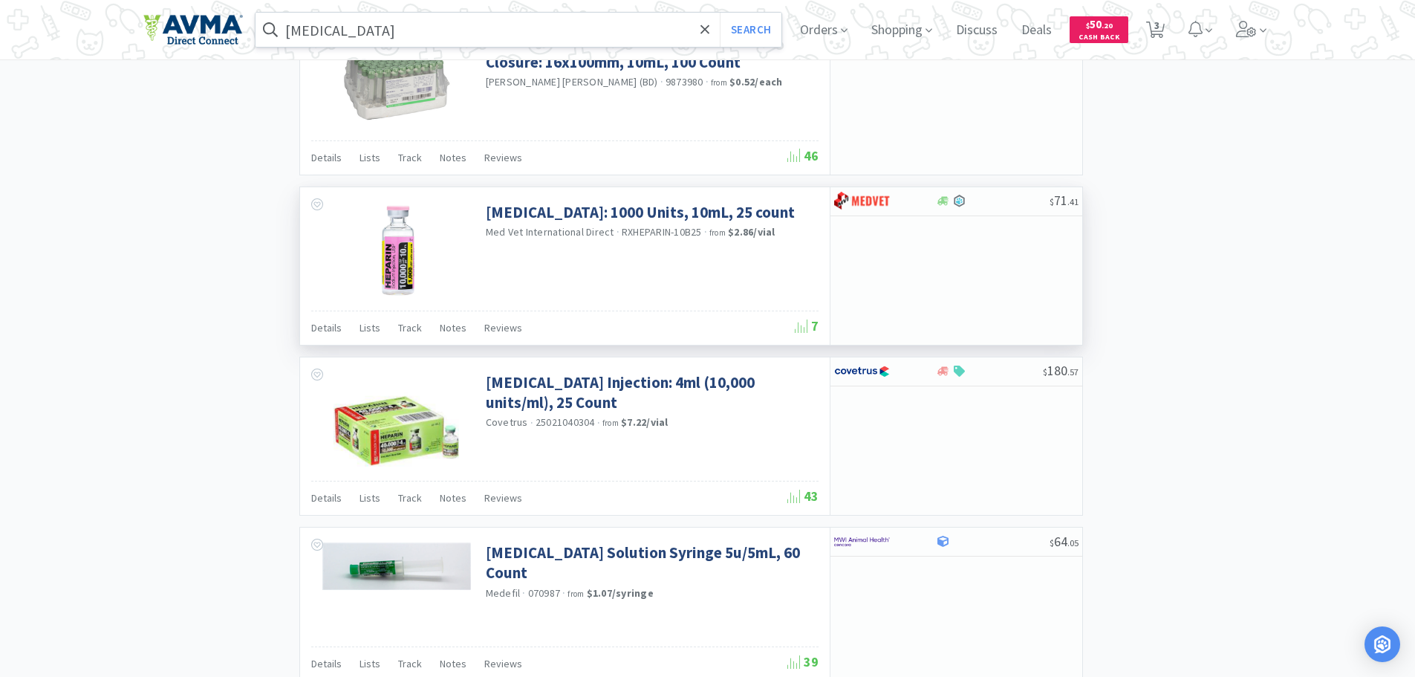
click at [386, 288] on img at bounding box center [396, 250] width 97 height 97
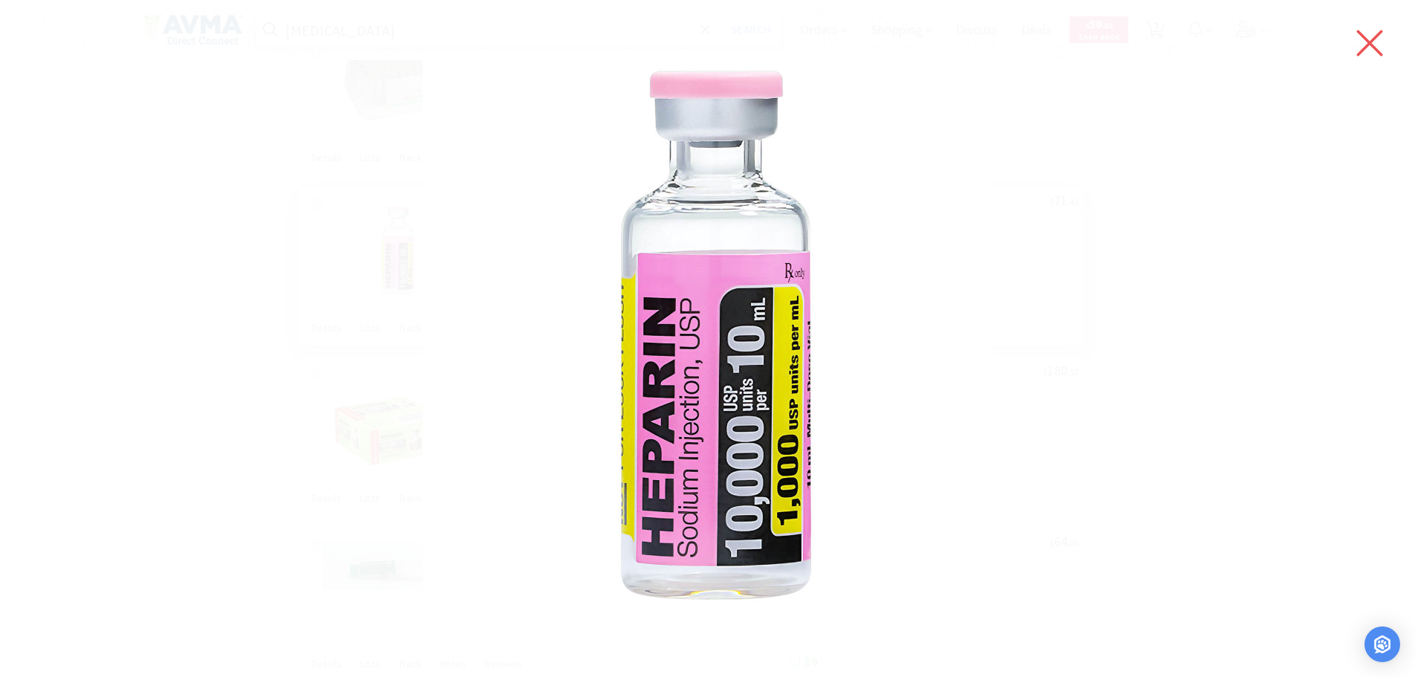
click at [1365, 42] on icon at bounding box center [1369, 43] width 31 height 42
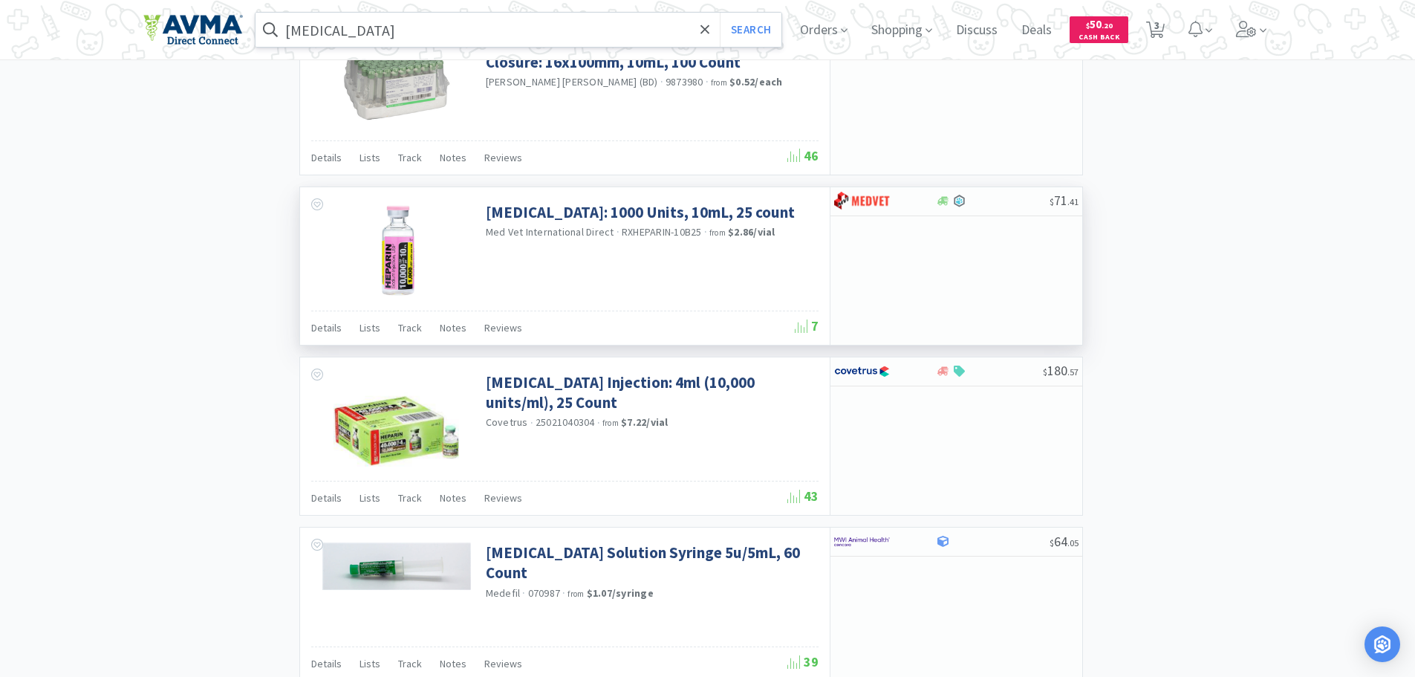
click at [398, 268] on img at bounding box center [396, 250] width 97 height 97
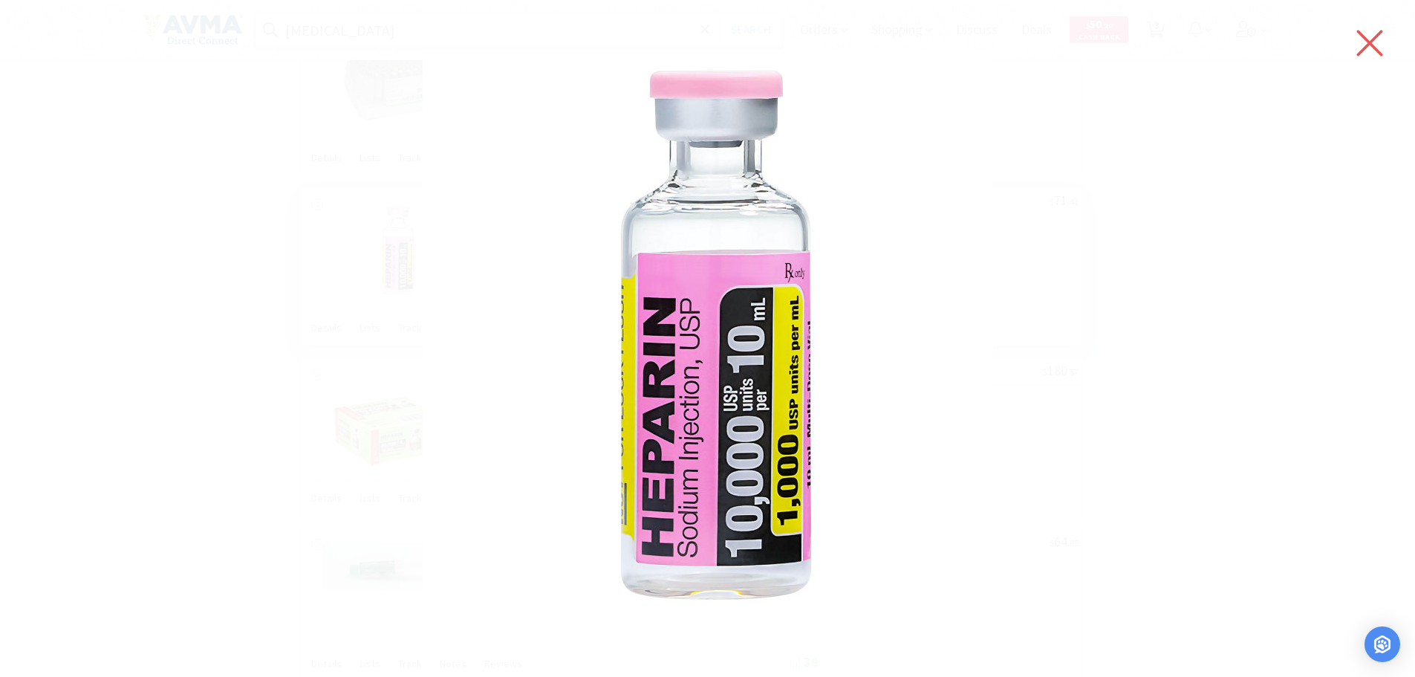
click at [1356, 36] on icon at bounding box center [1369, 43] width 31 height 42
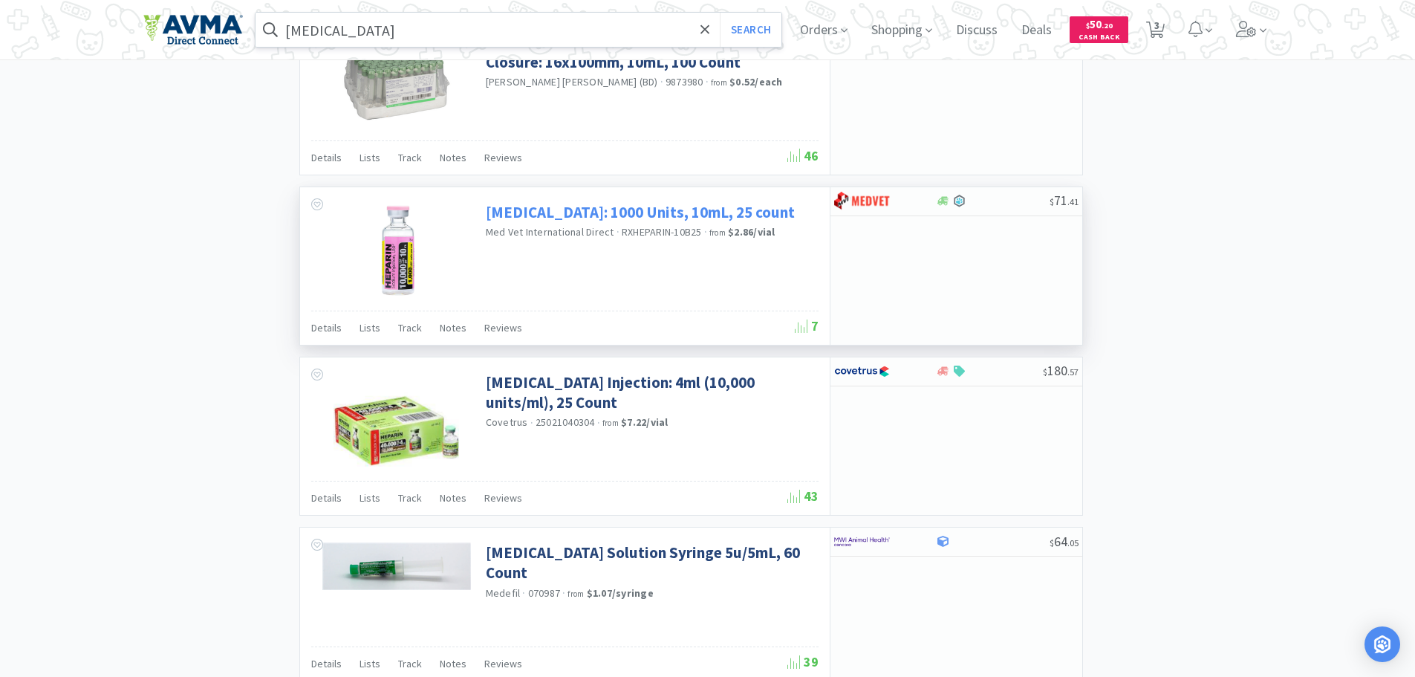
click at [657, 207] on link "Heparin: 1000 Units, 10mL, 25 count" at bounding box center [640, 212] width 309 height 20
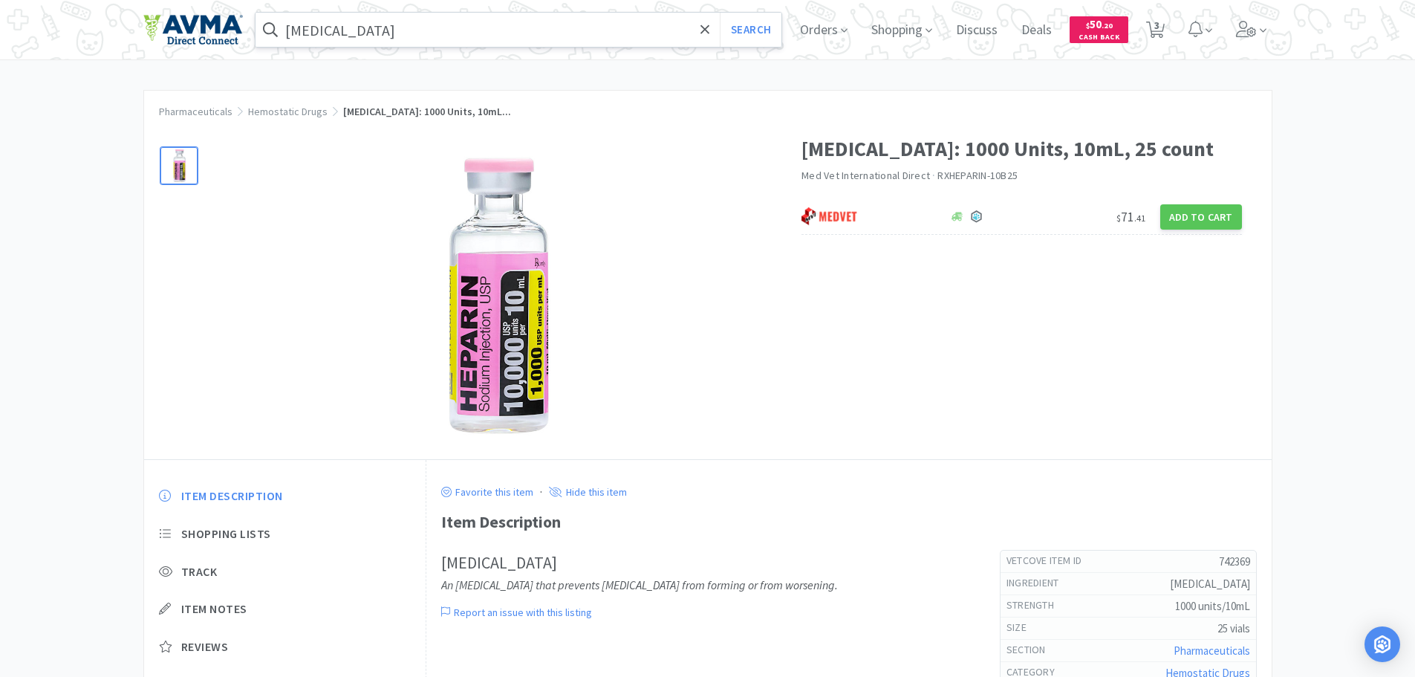
select select "1"
select select "2"
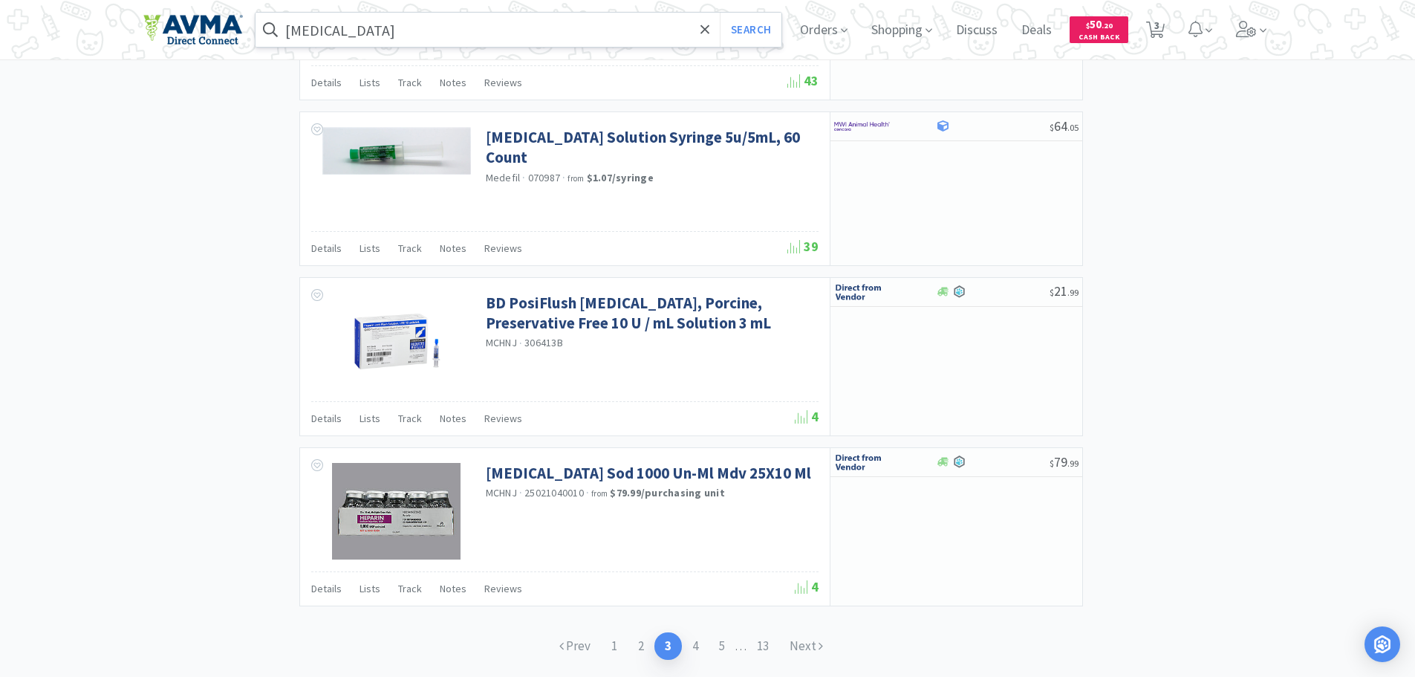
scroll to position [2140, 0]
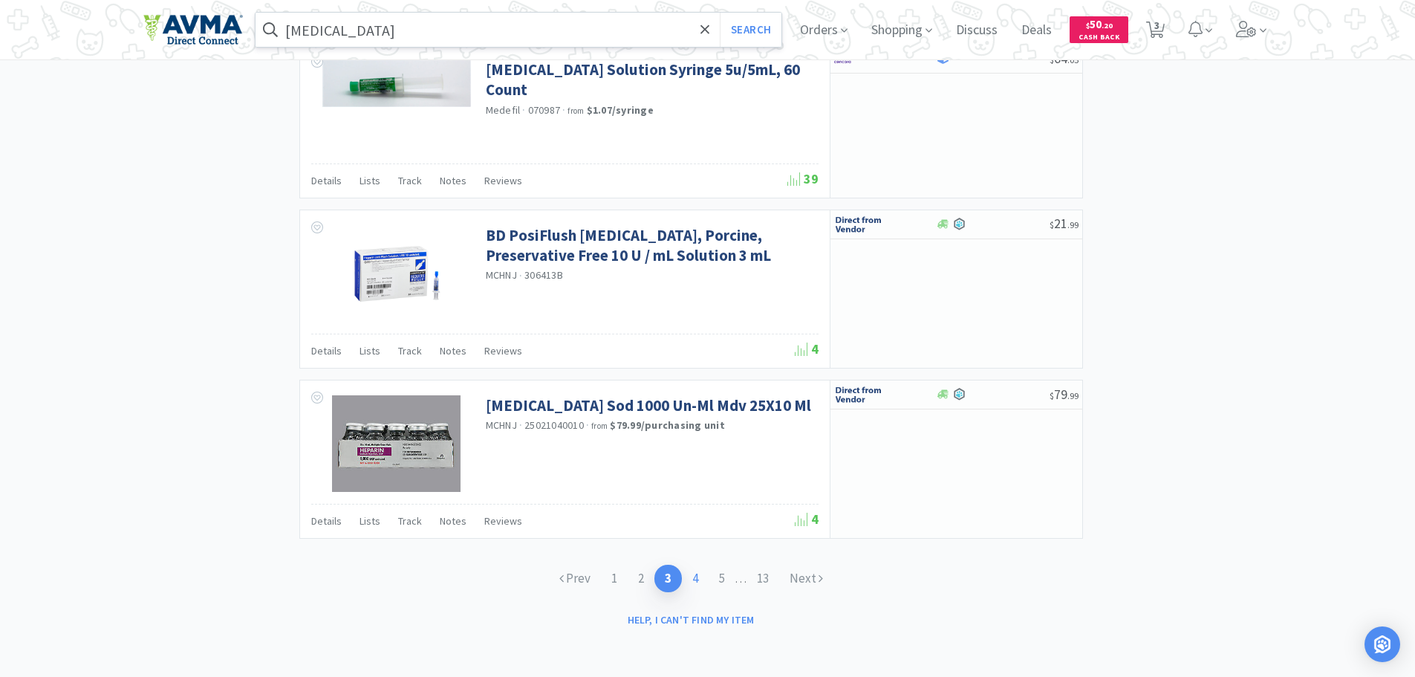
click at [698, 574] on link "4" at bounding box center [695, 578] width 27 height 27
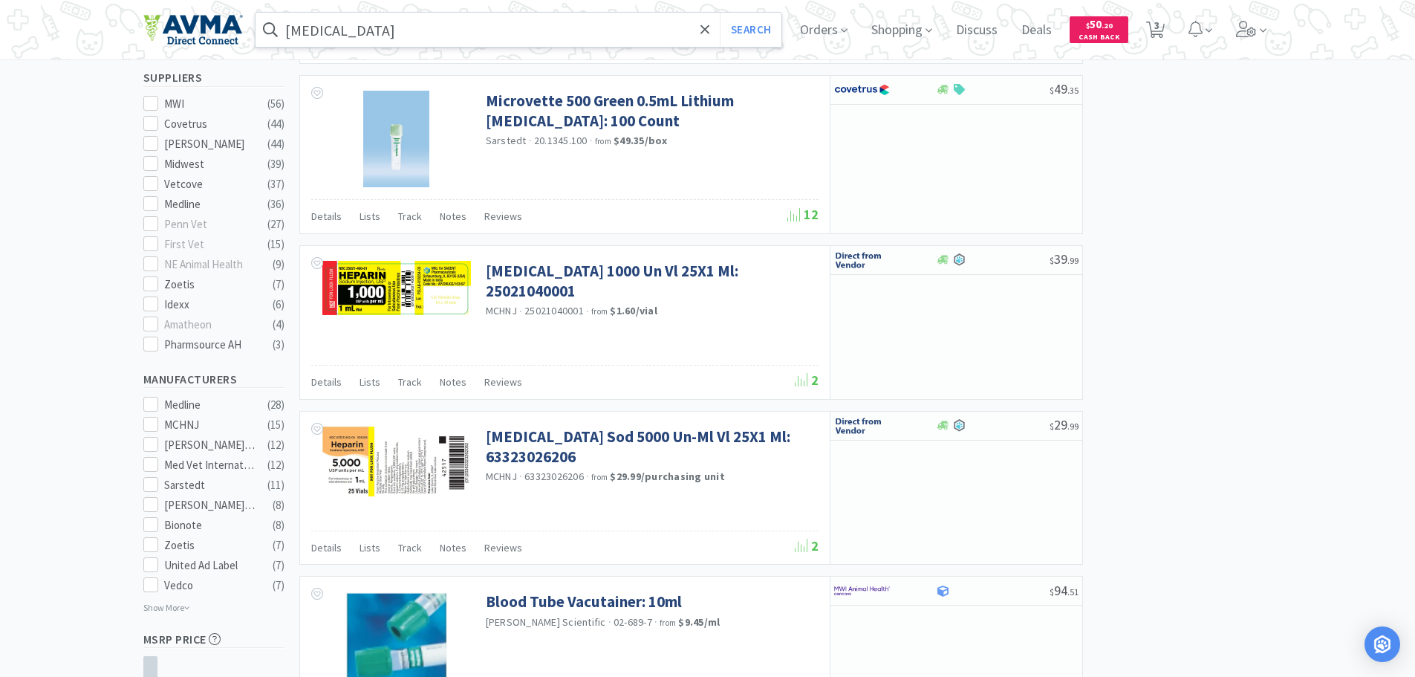
scroll to position [659, 0]
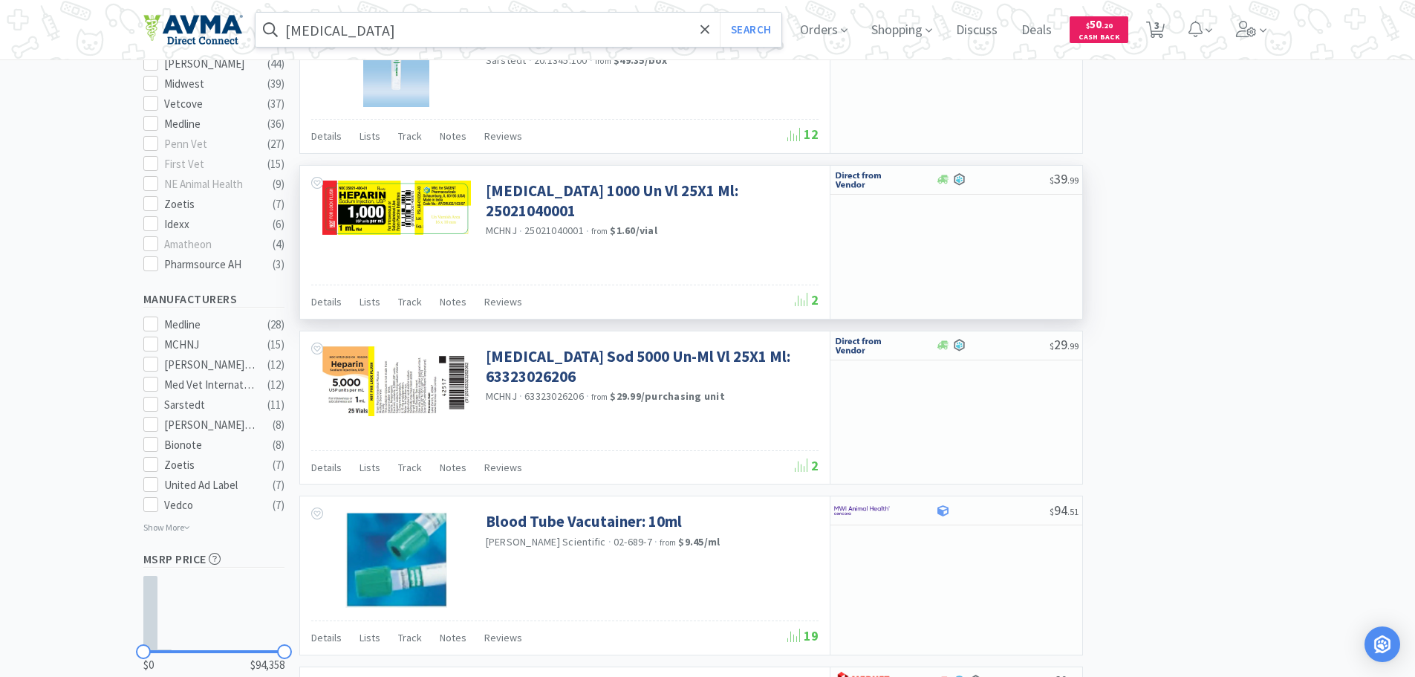
click at [400, 218] on img at bounding box center [396, 208] width 149 height 54
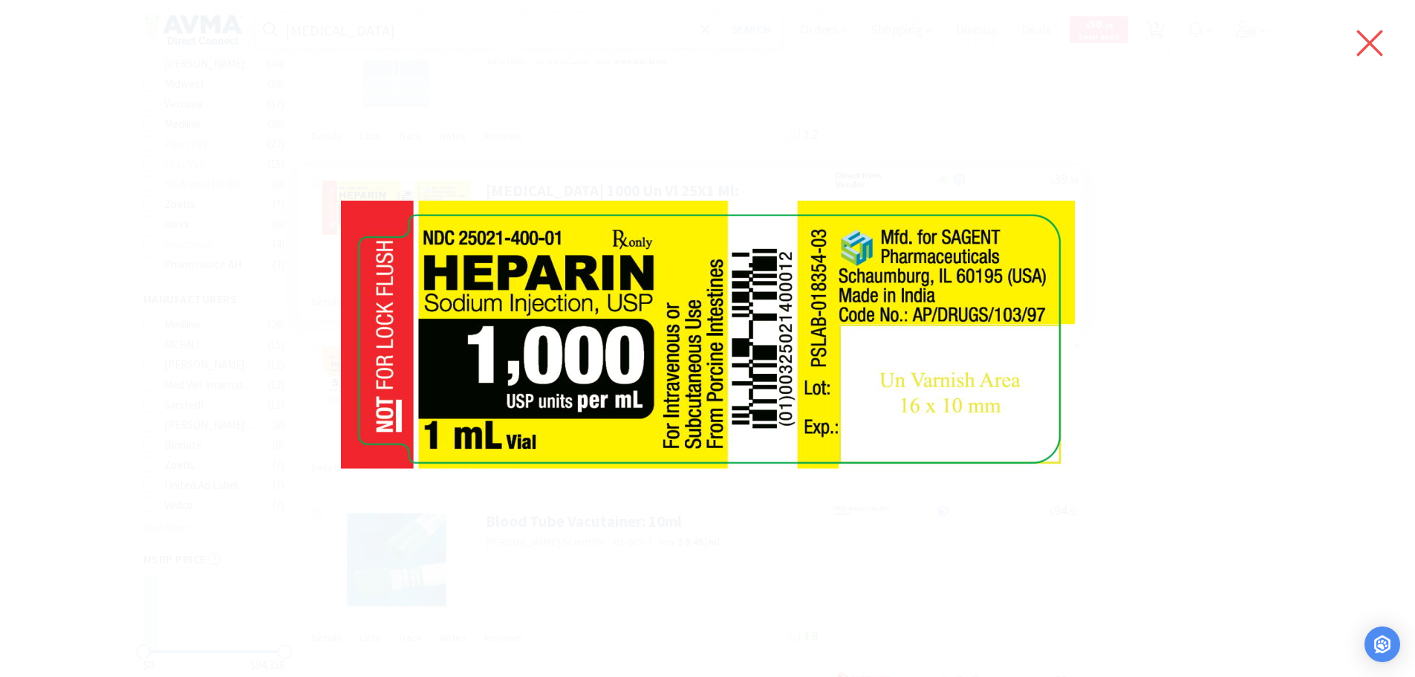
click at [1376, 32] on icon at bounding box center [1369, 43] width 31 height 42
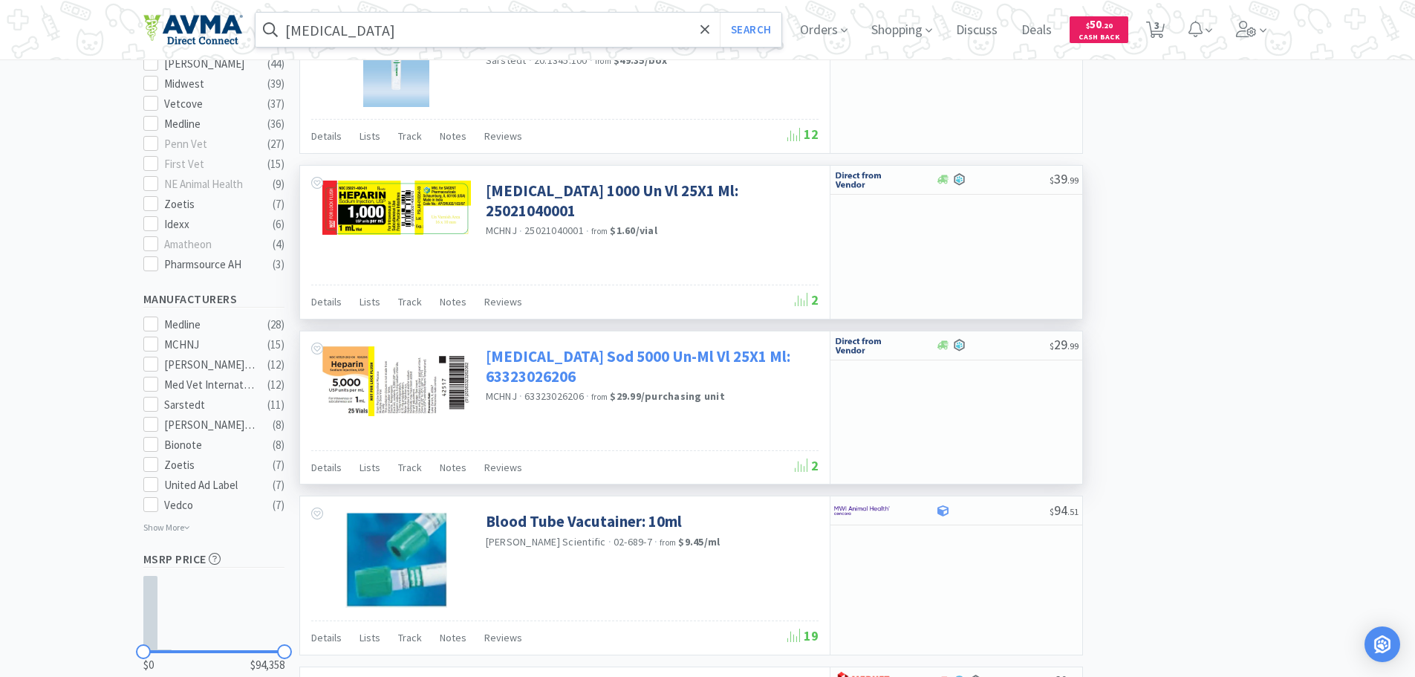
click at [507, 363] on link "Heparin Sod 5000 Un-Ml Vl 25X1 Ml: 63323026206" at bounding box center [650, 366] width 329 height 41
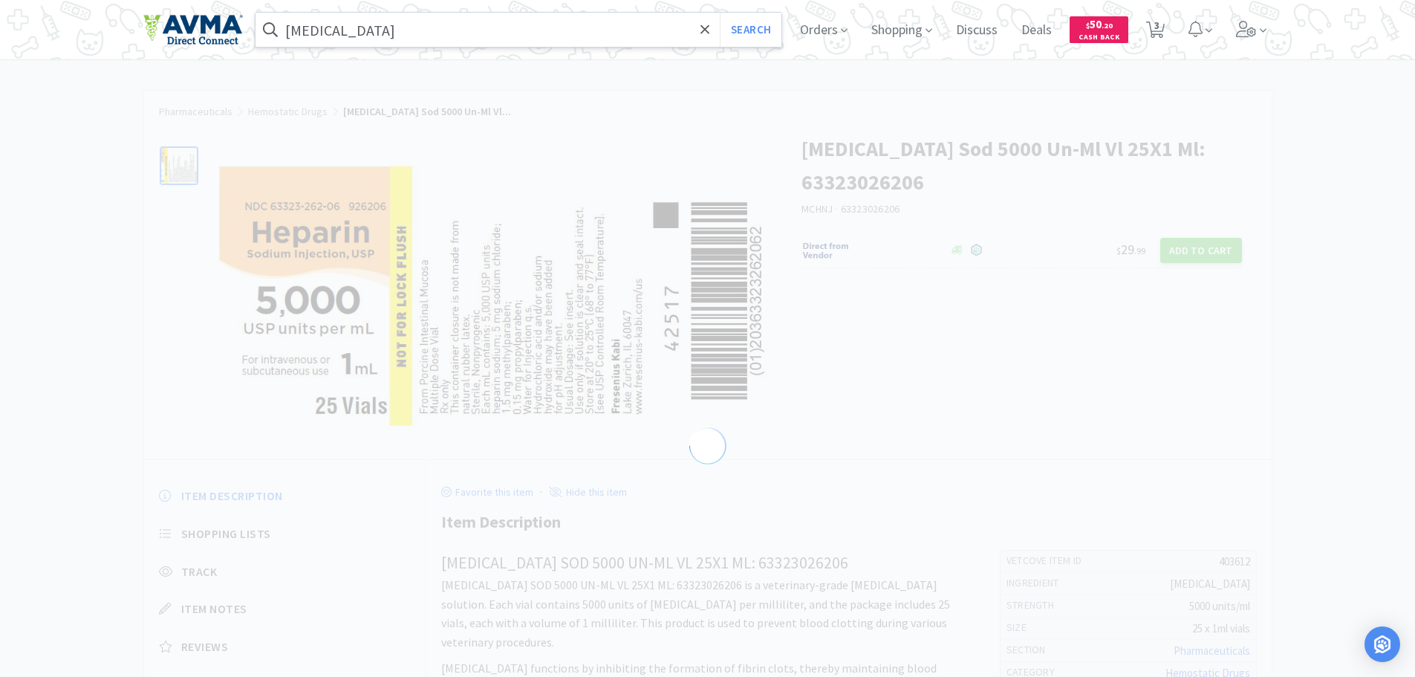
select select "403612"
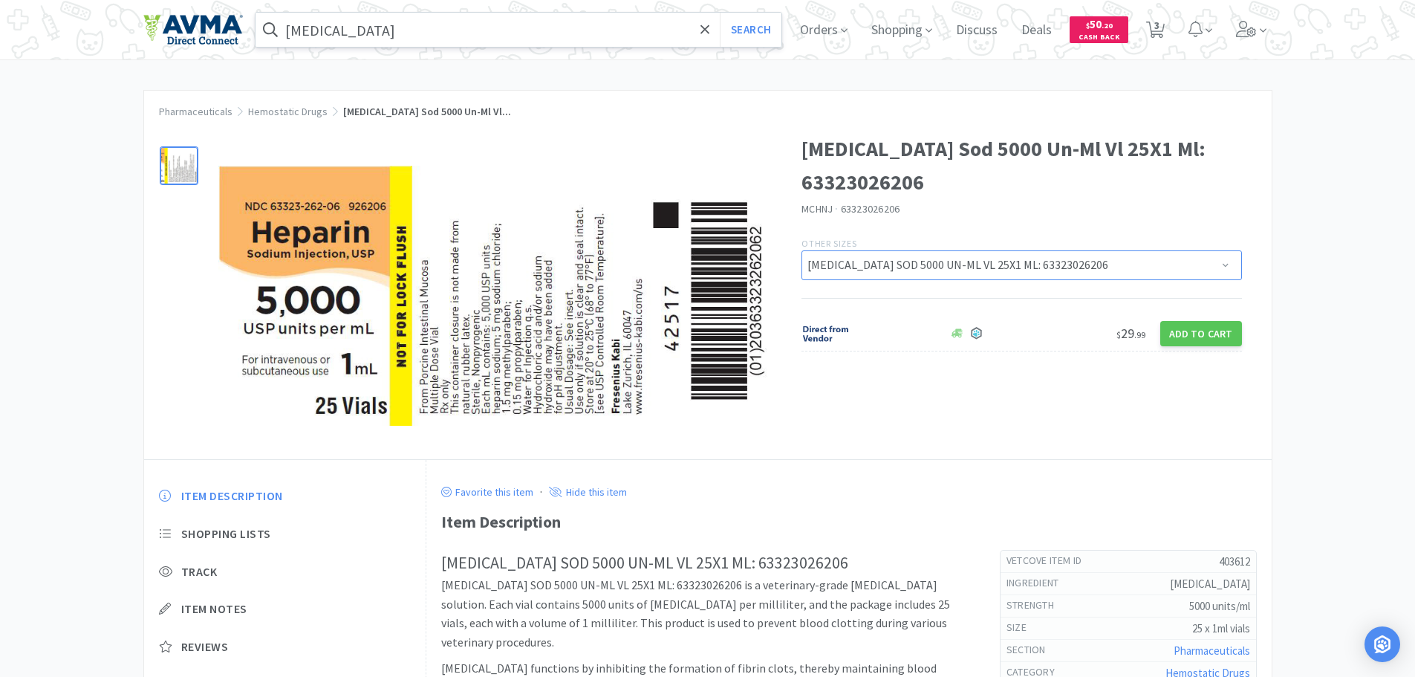
click at [1224, 263] on select "HEPARIN SOD 5000 UN-ML VL 25X1 ML HEPARIN SOD 5000 UN-ML VL 25X1 ML: 63323026206" at bounding box center [1022, 265] width 441 height 30
click at [1203, 329] on button "Add to Cart" at bounding box center [1201, 333] width 82 height 25
select select "1"
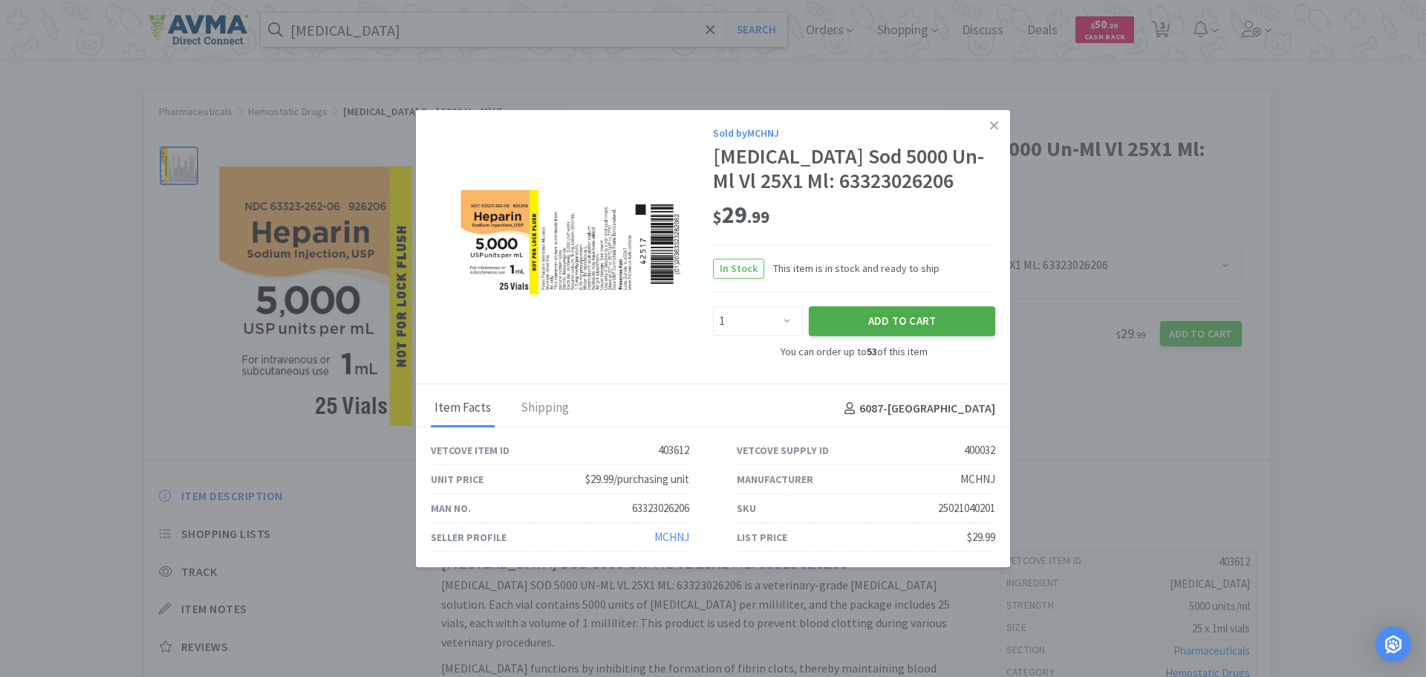
click at [924, 315] on button "Add to Cart" at bounding box center [902, 321] width 186 height 30
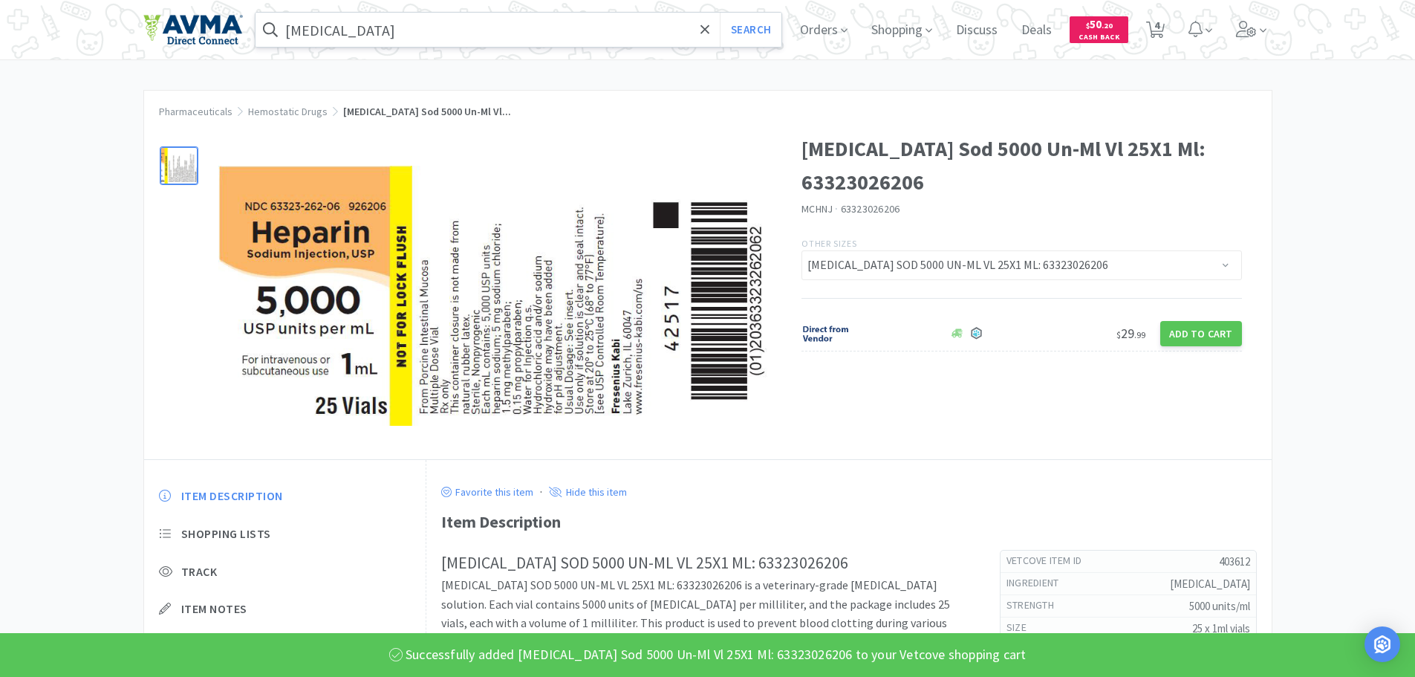
select select "1"
select select "2"
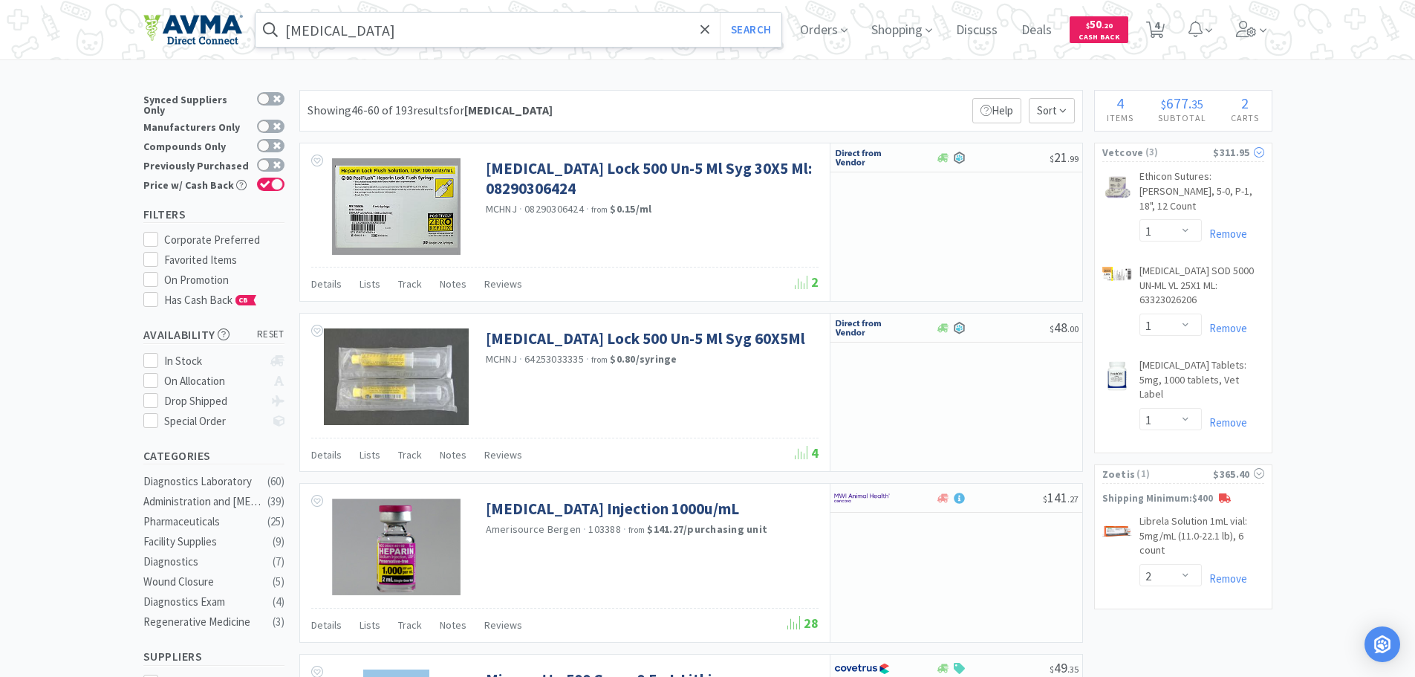
click at [1170, 158] on span "( 3 )" at bounding box center [1179, 152] width 70 height 15
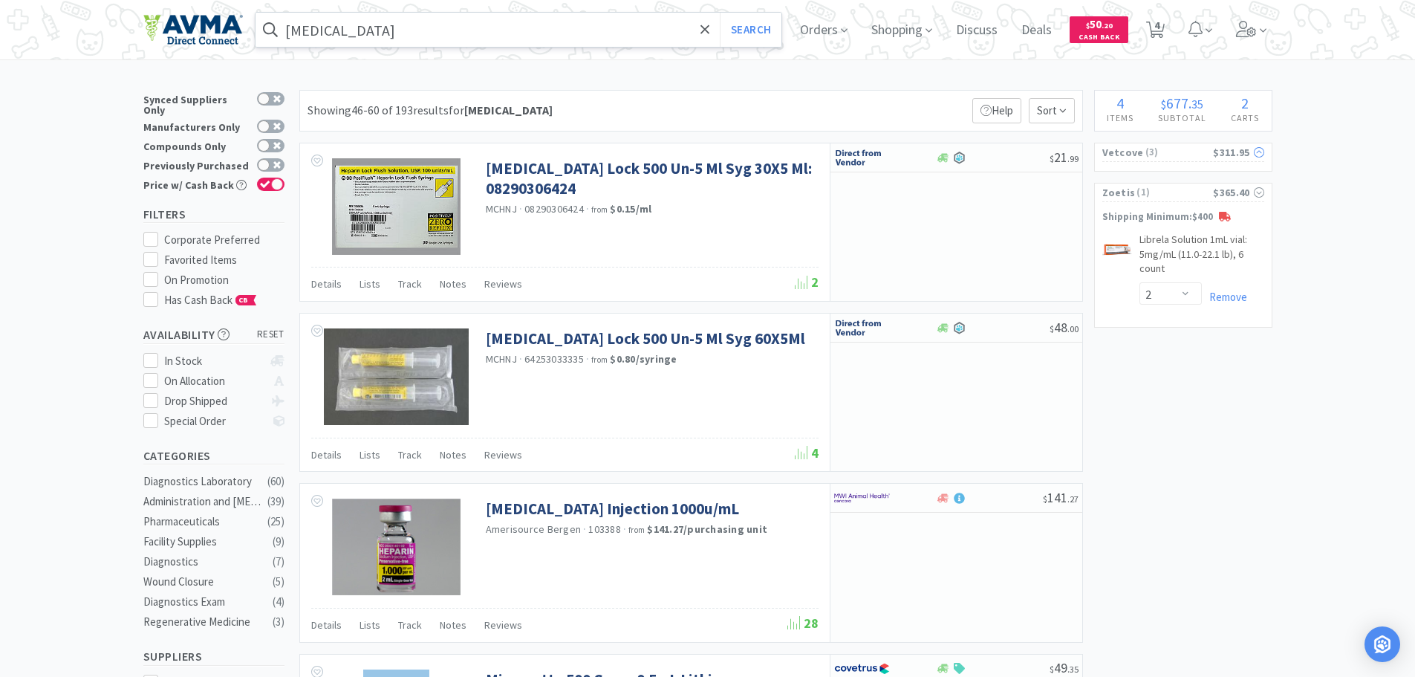
click at [1170, 157] on span "( 3 )" at bounding box center [1179, 152] width 70 height 15
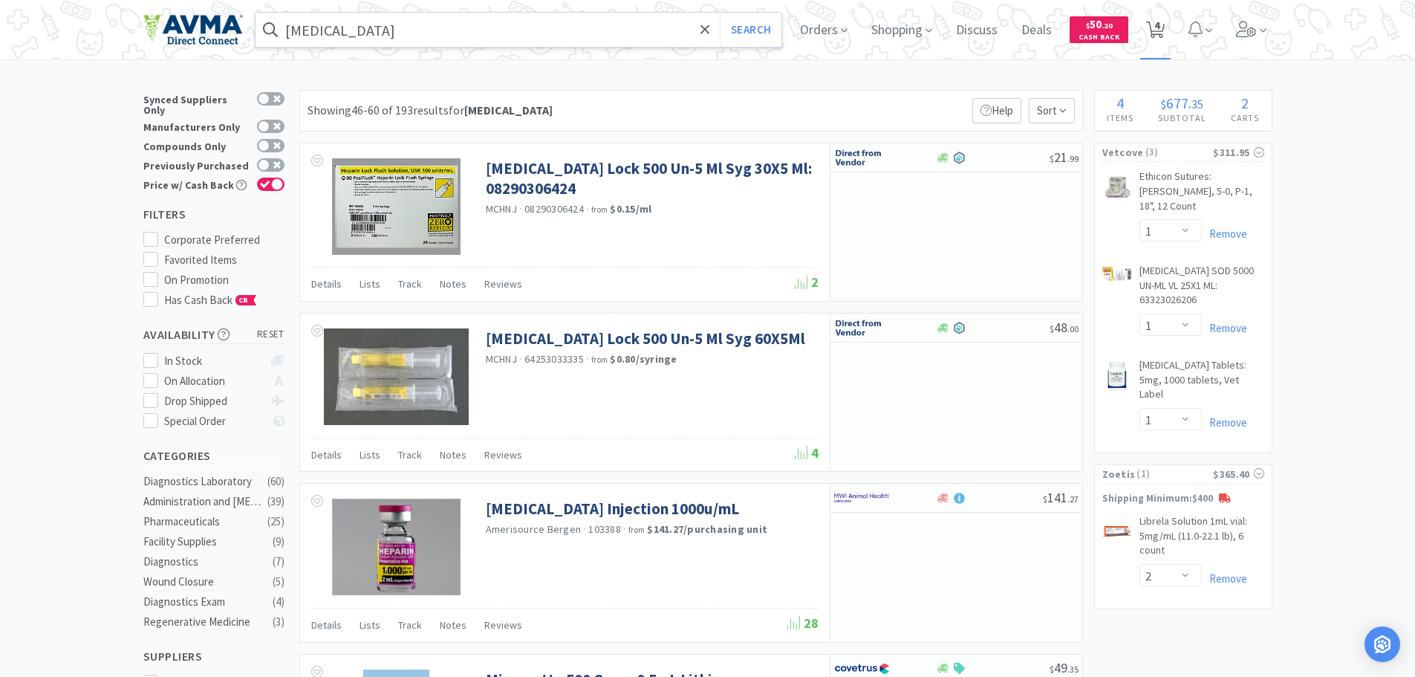
click at [1160, 30] on span "4" at bounding box center [1157, 25] width 5 height 59
select select "2"
select select "1"
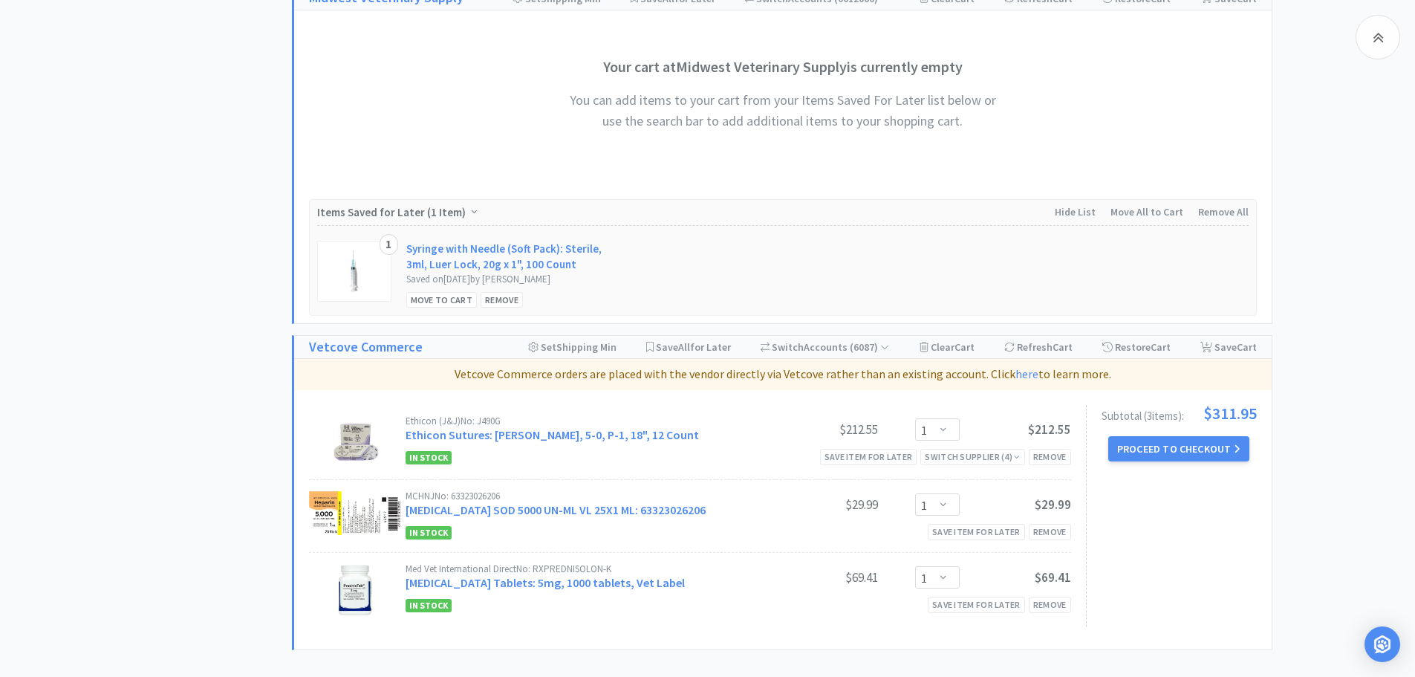
scroll to position [1216, 0]
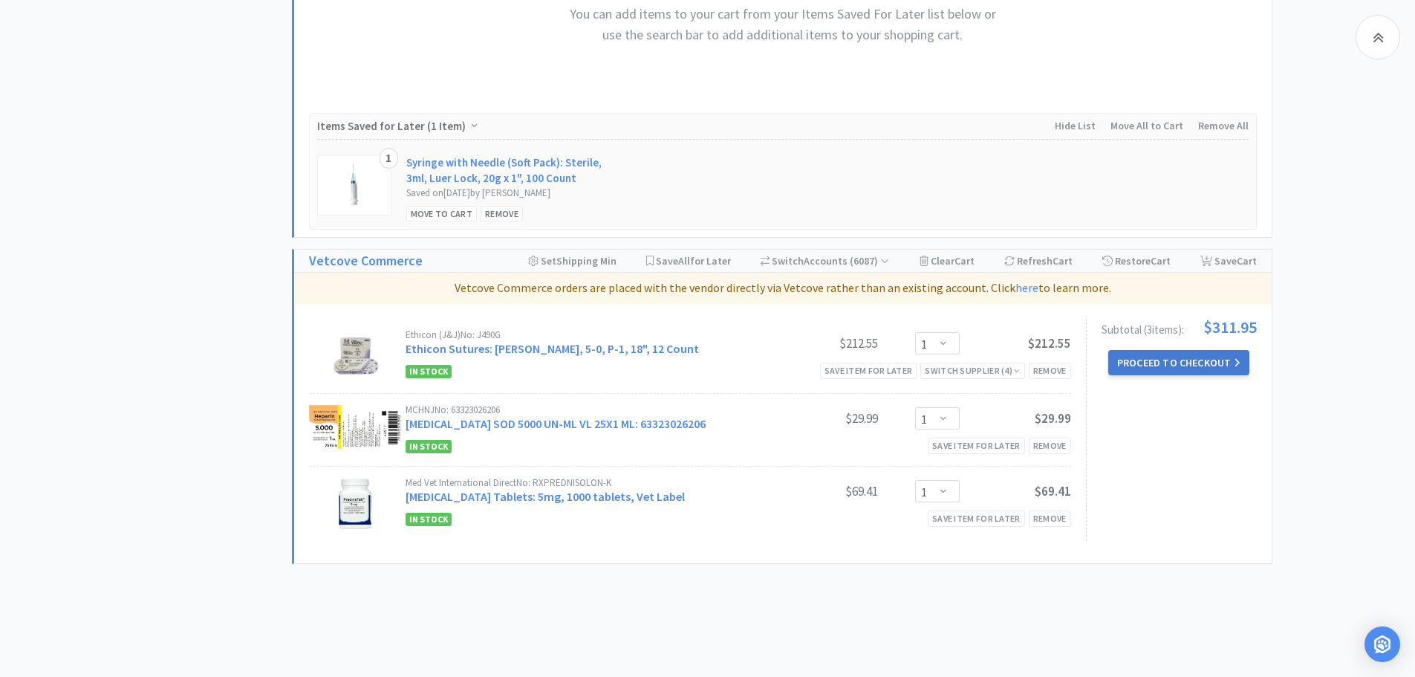
click at [1172, 366] on button "Proceed to Checkout" at bounding box center [1178, 362] width 141 height 25
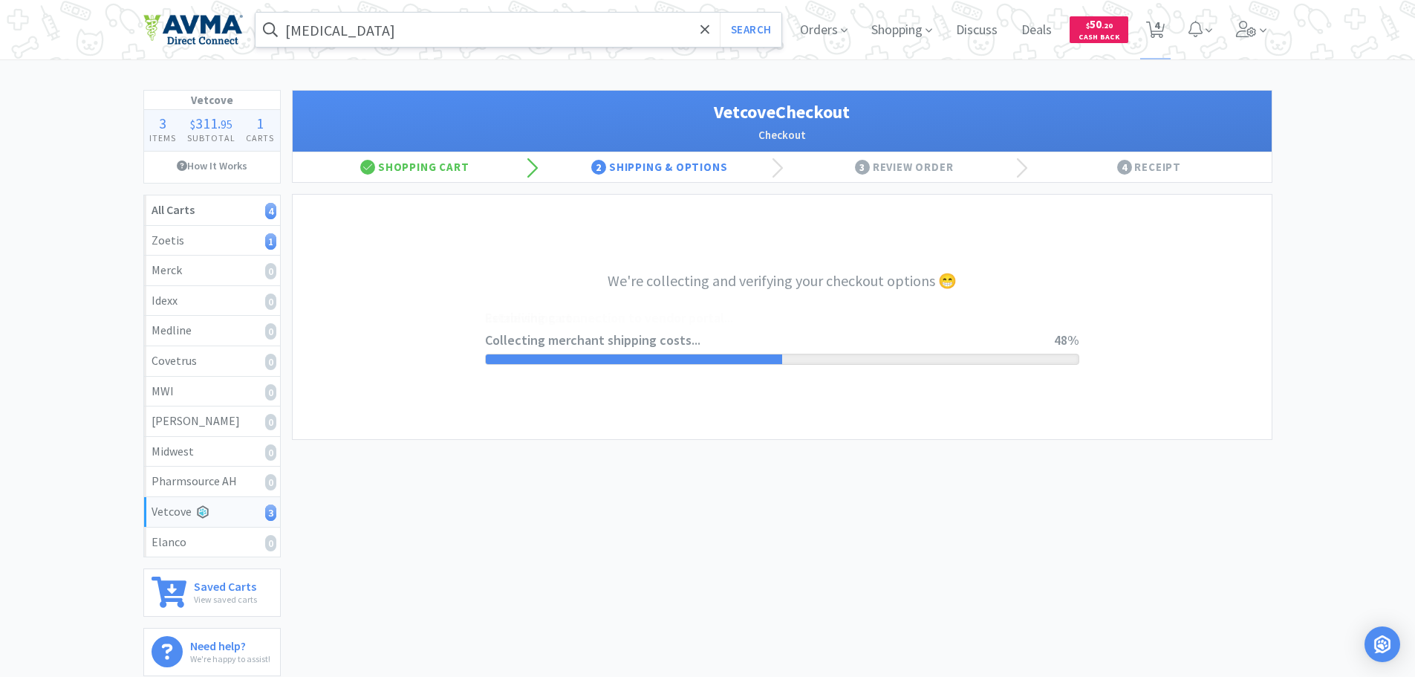
select select "2489"
select select "998"
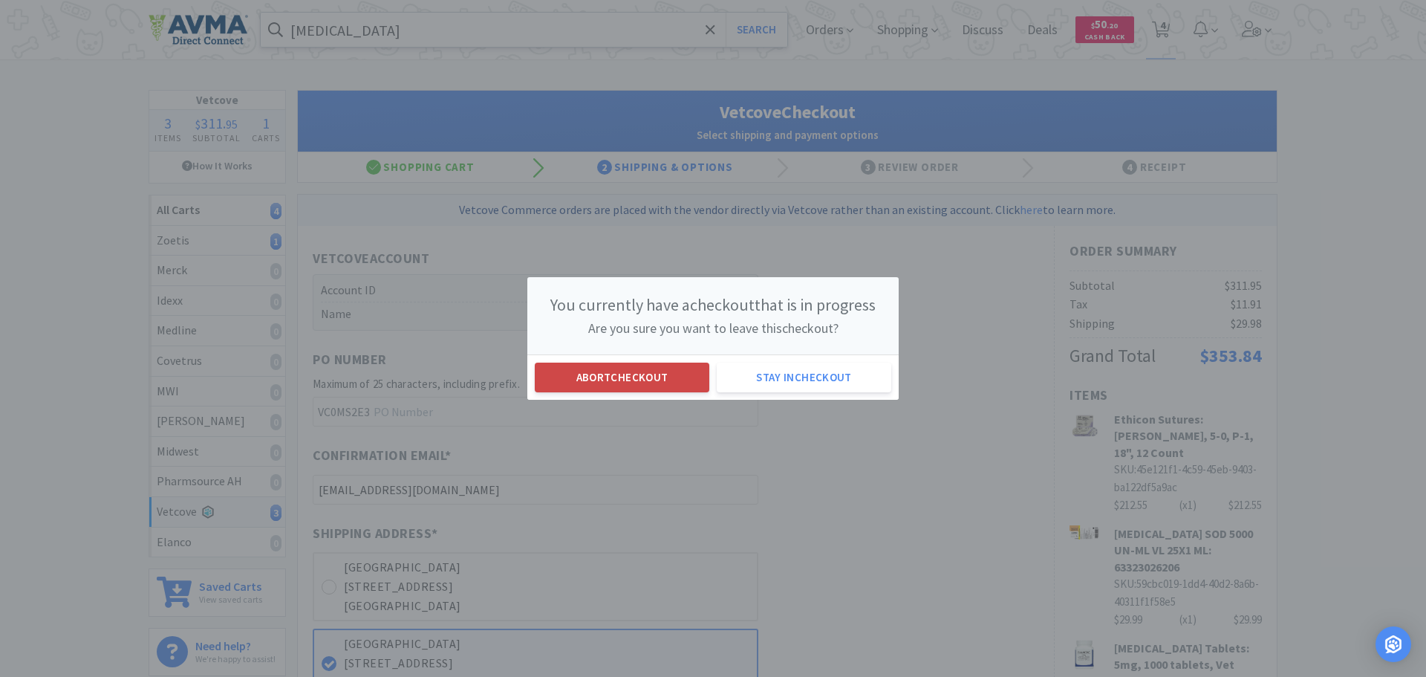
click at [650, 381] on button "Abort checkout" at bounding box center [622, 378] width 175 height 30
select select "2"
select select "1"
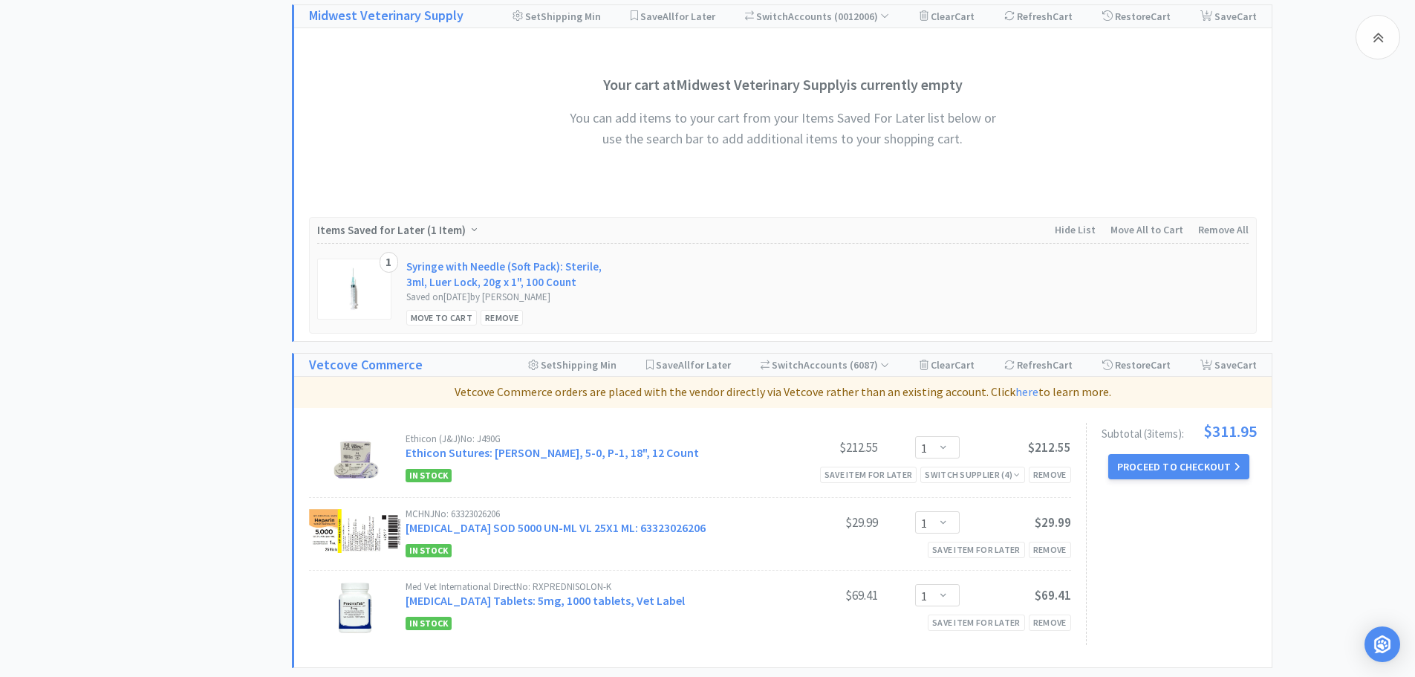
scroll to position [1256, 0]
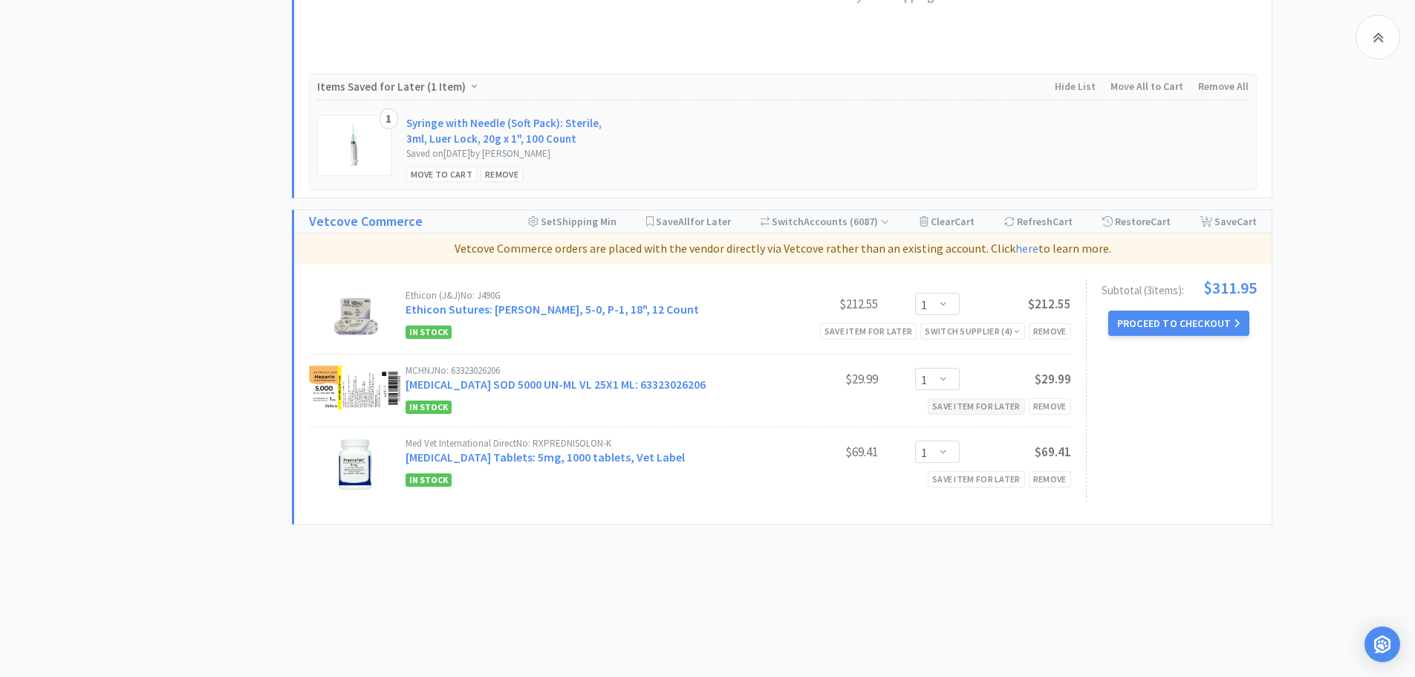
click at [984, 406] on div "Save item for later" at bounding box center [976, 406] width 97 height 16
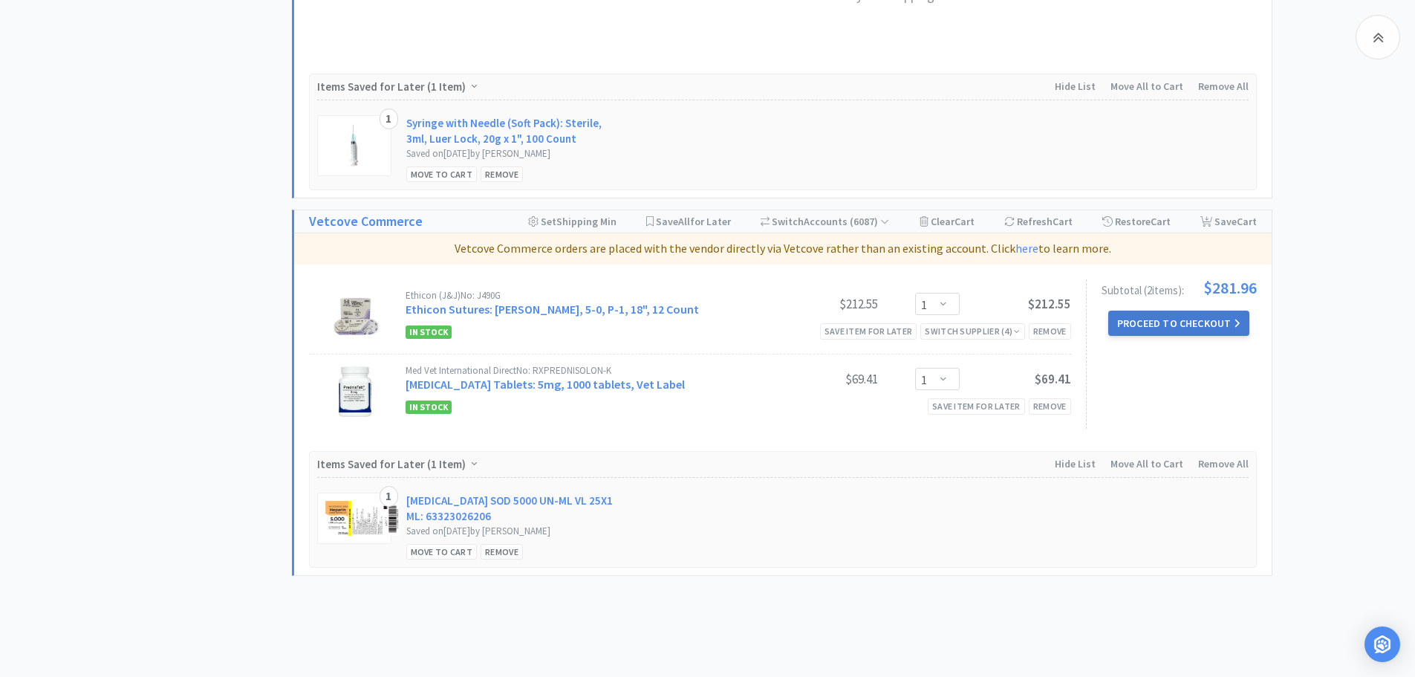
click at [1149, 326] on button "Proceed to Checkout" at bounding box center [1178, 323] width 141 height 25
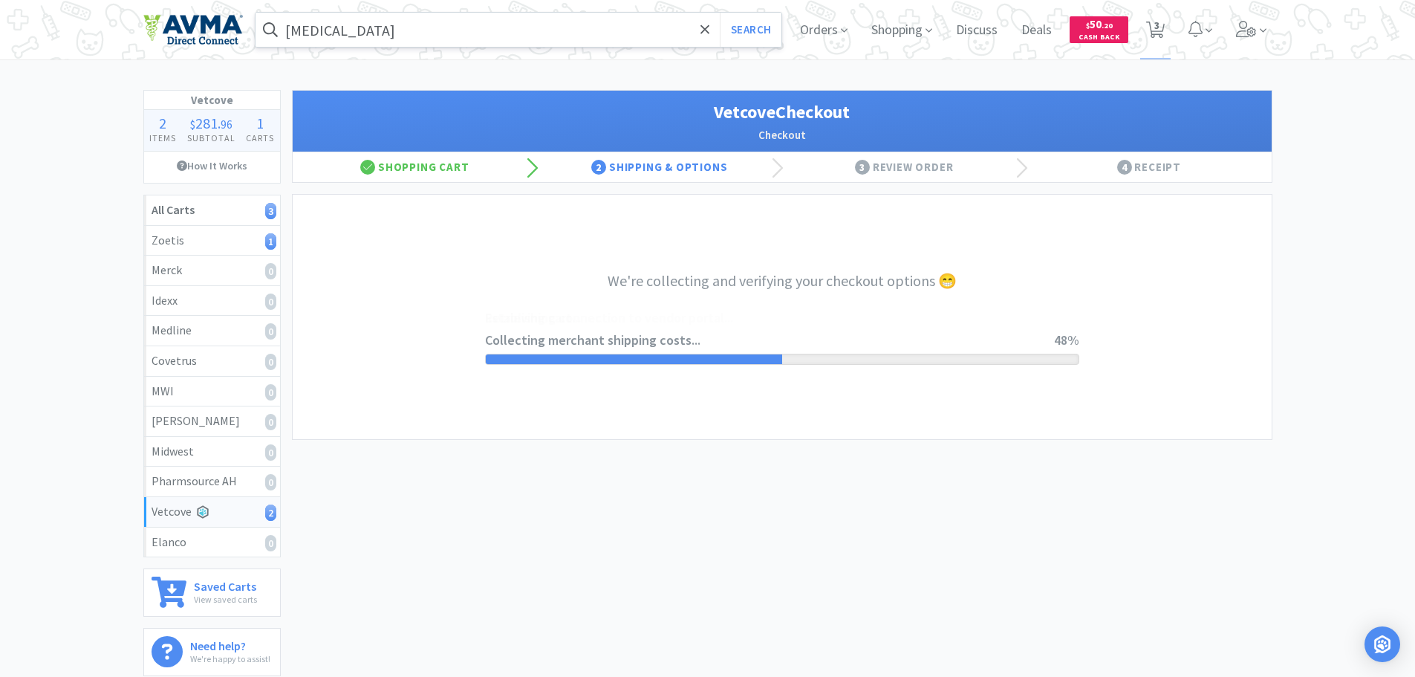
select select "2489"
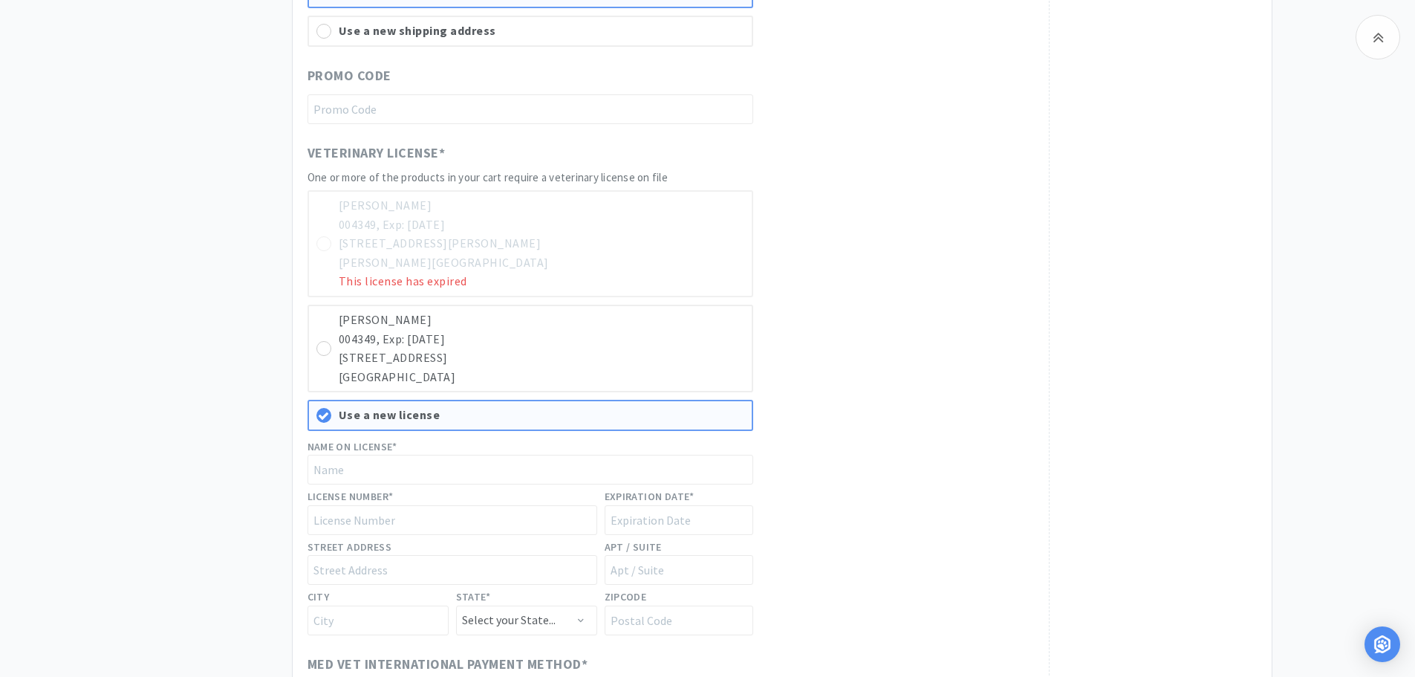
scroll to position [688, 0]
click at [320, 352] on icon at bounding box center [323, 350] width 11 height 11
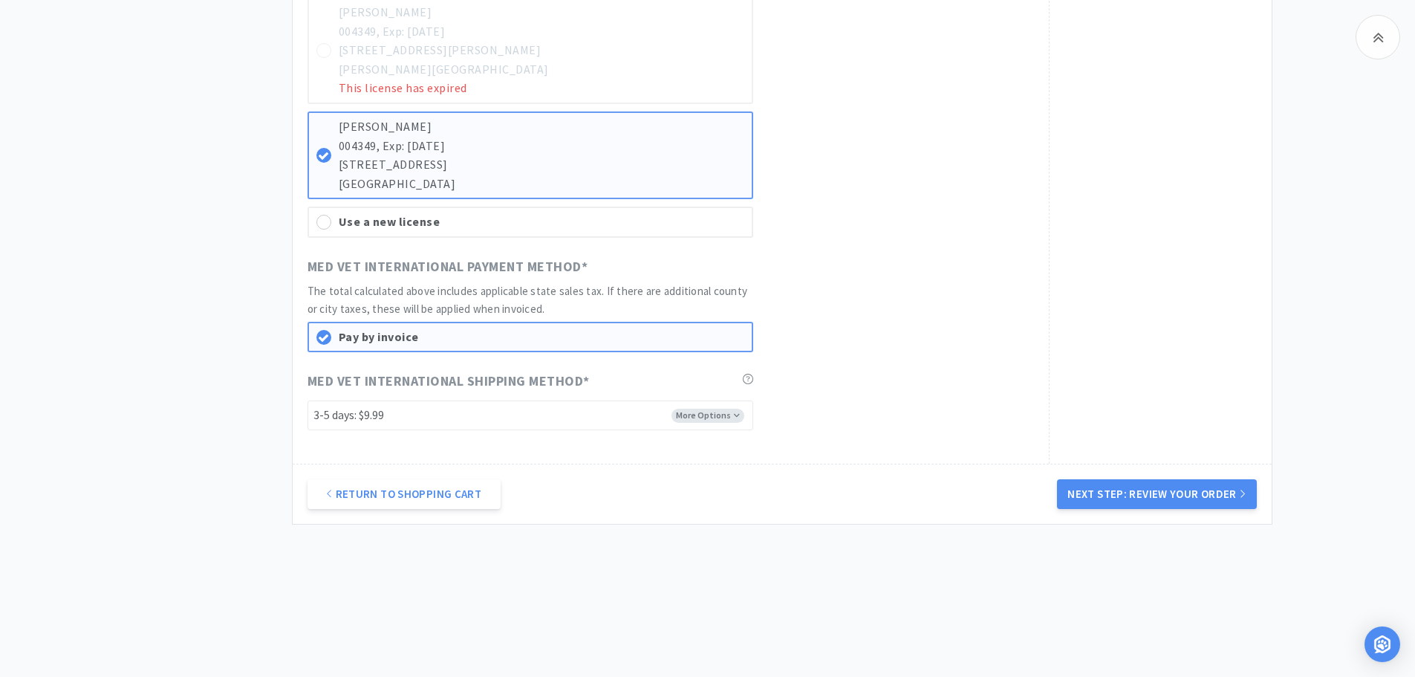
scroll to position [747, 0]
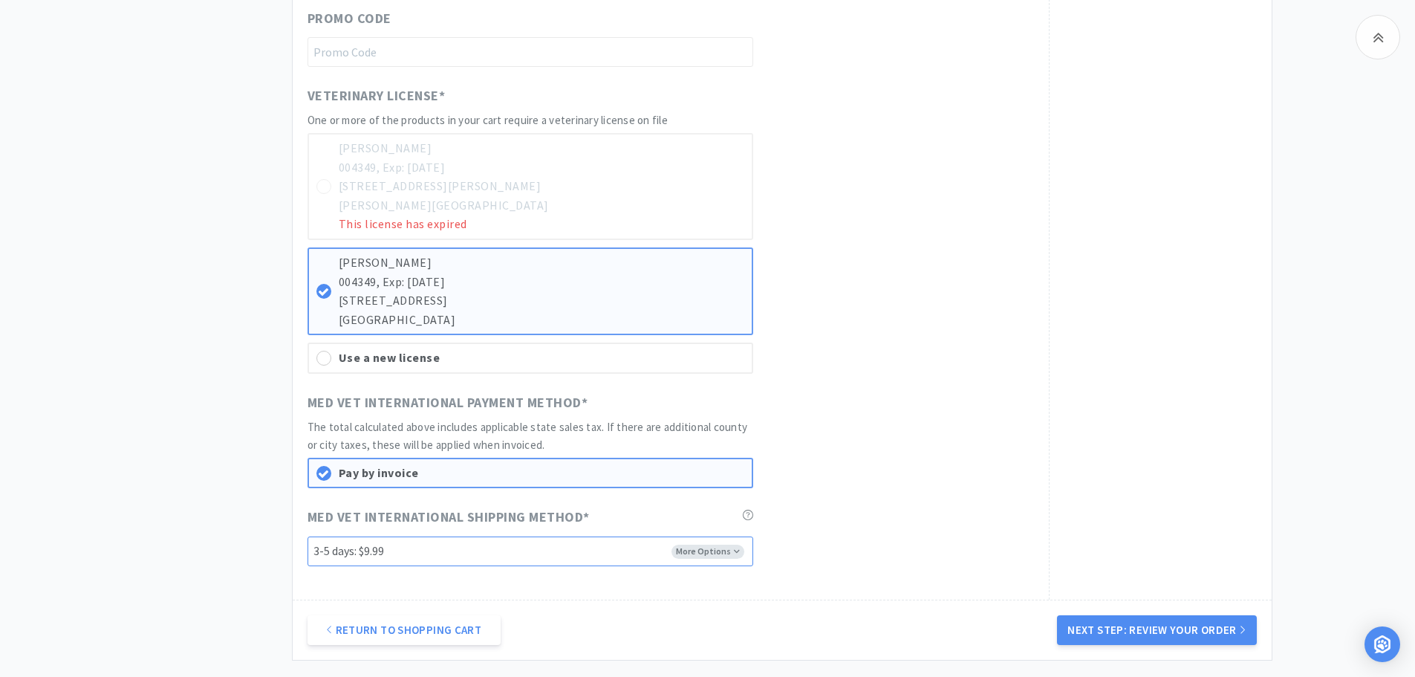
click at [704, 554] on select "-------- 3-5 days: $9.99" at bounding box center [531, 551] width 446 height 30
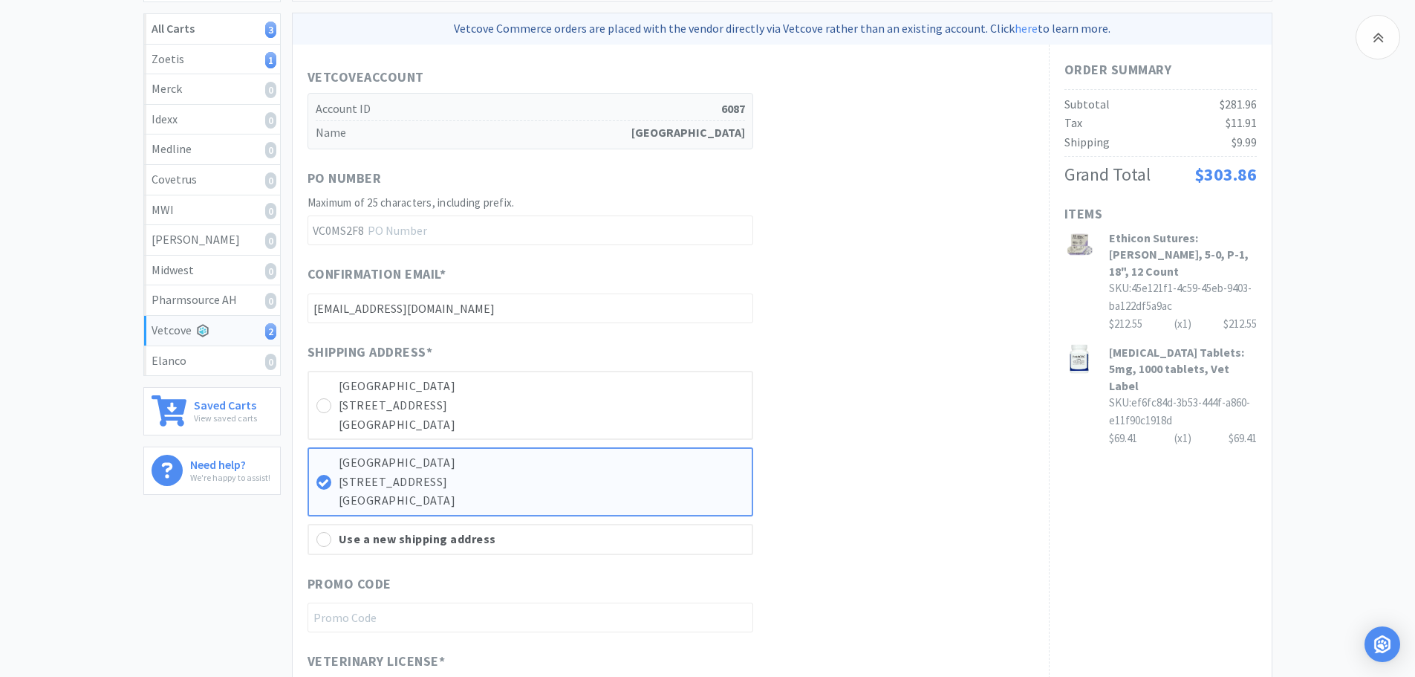
scroll to position [210, 0]
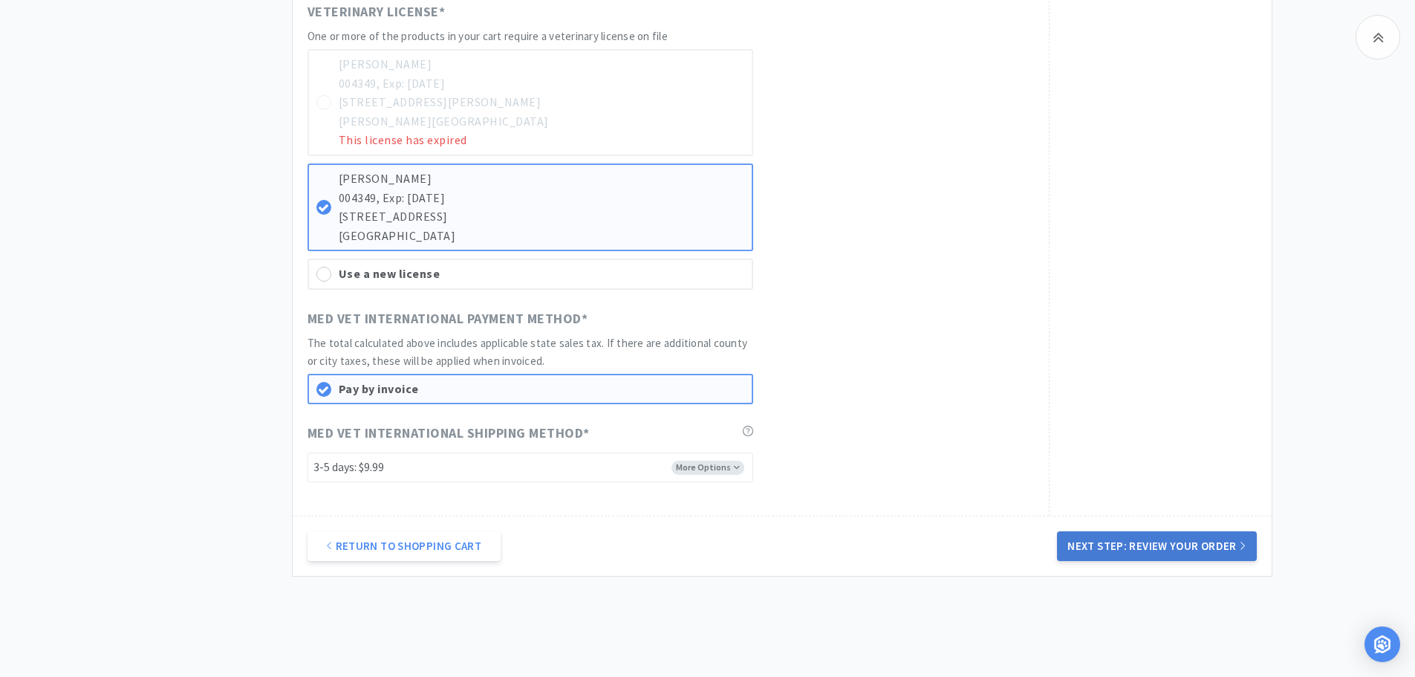
click at [1201, 546] on button "Next Step: Review Your Order" at bounding box center [1156, 546] width 199 height 30
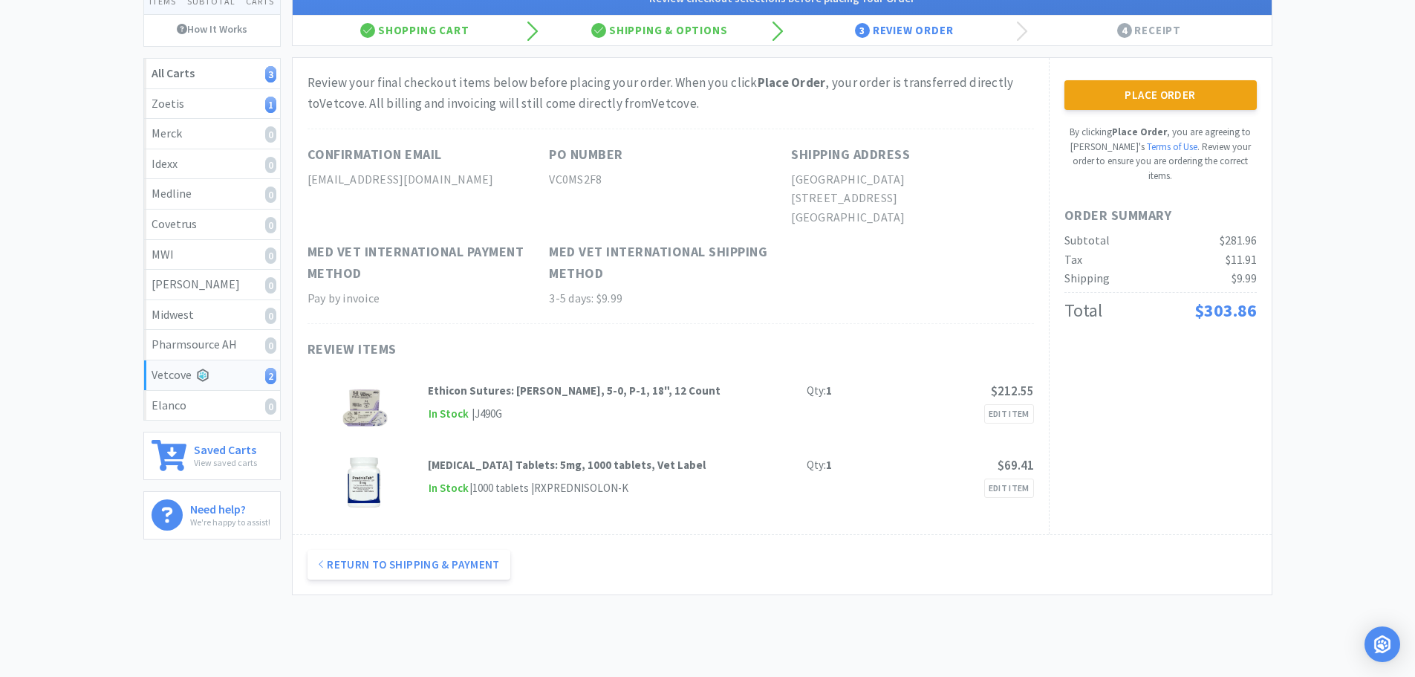
scroll to position [0, 0]
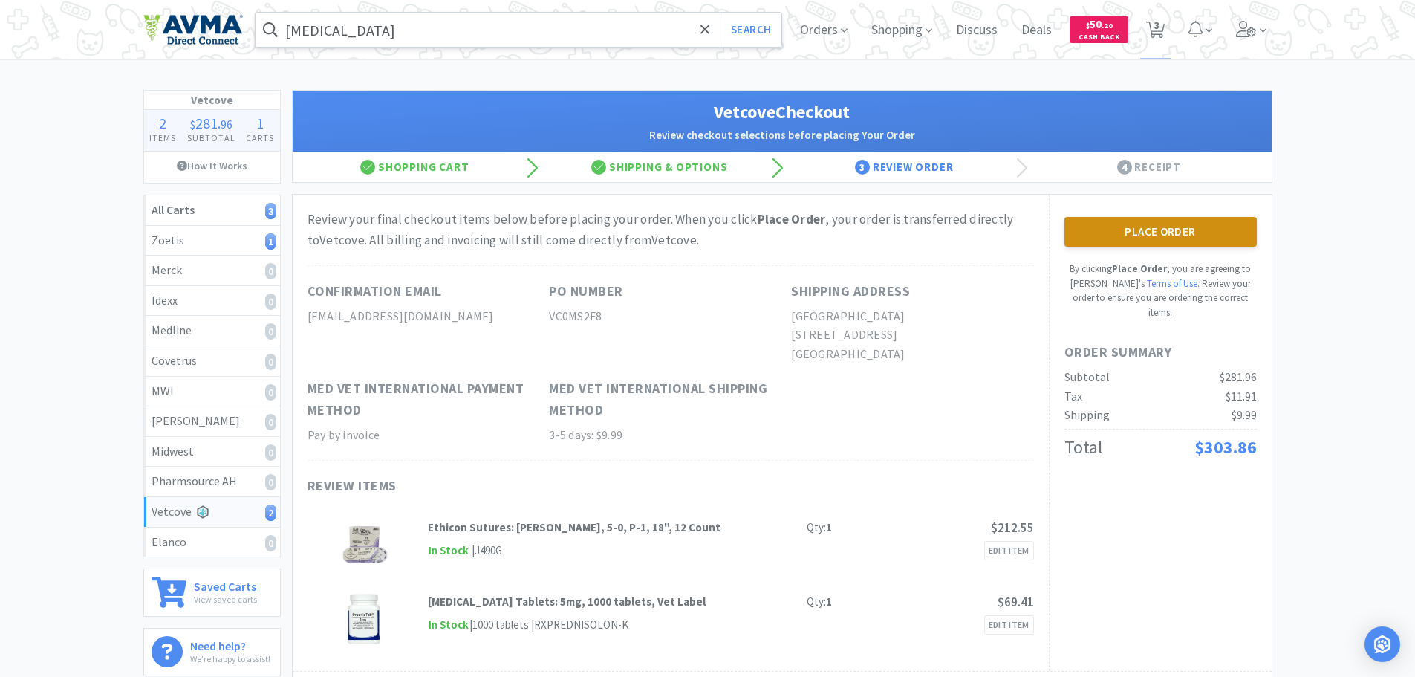
click at [1146, 233] on button "Place Order" at bounding box center [1161, 232] width 192 height 30
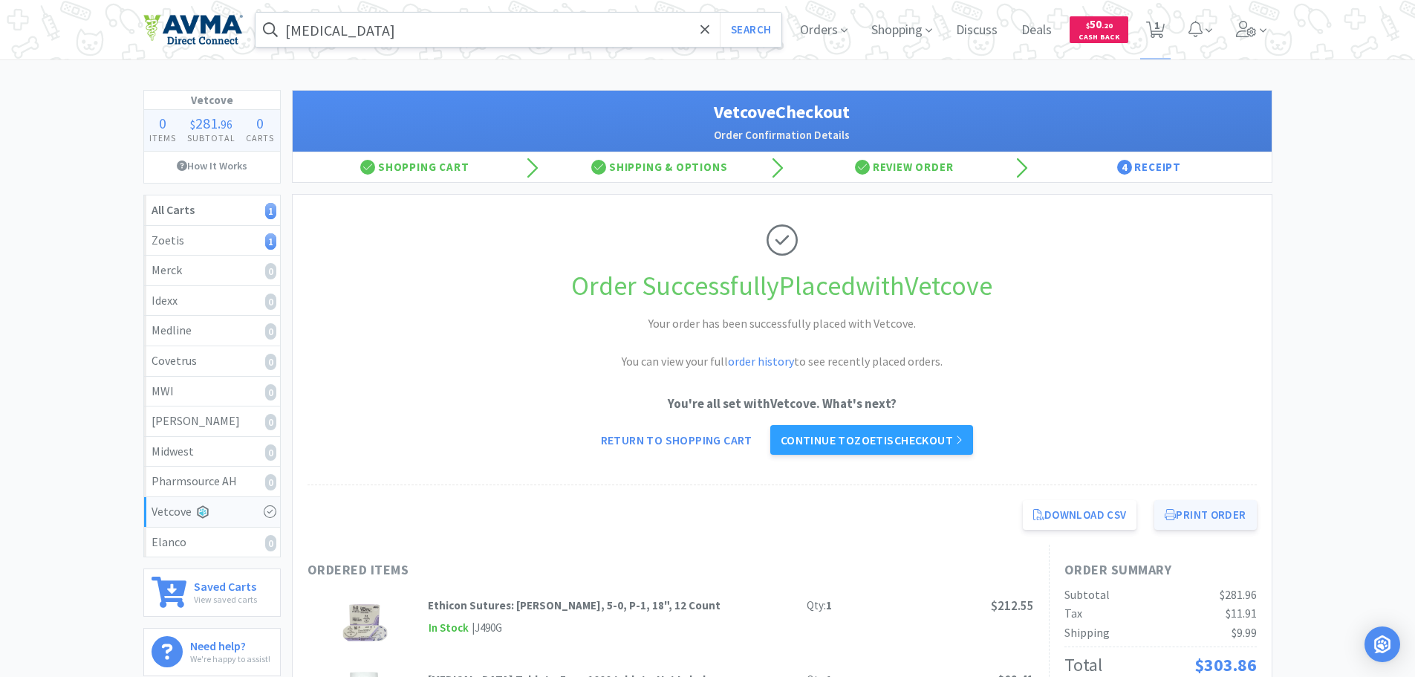
click at [1238, 522] on button "Print Order" at bounding box center [1206, 515] width 102 height 30
